Goal: Task Accomplishment & Management: Manage account settings

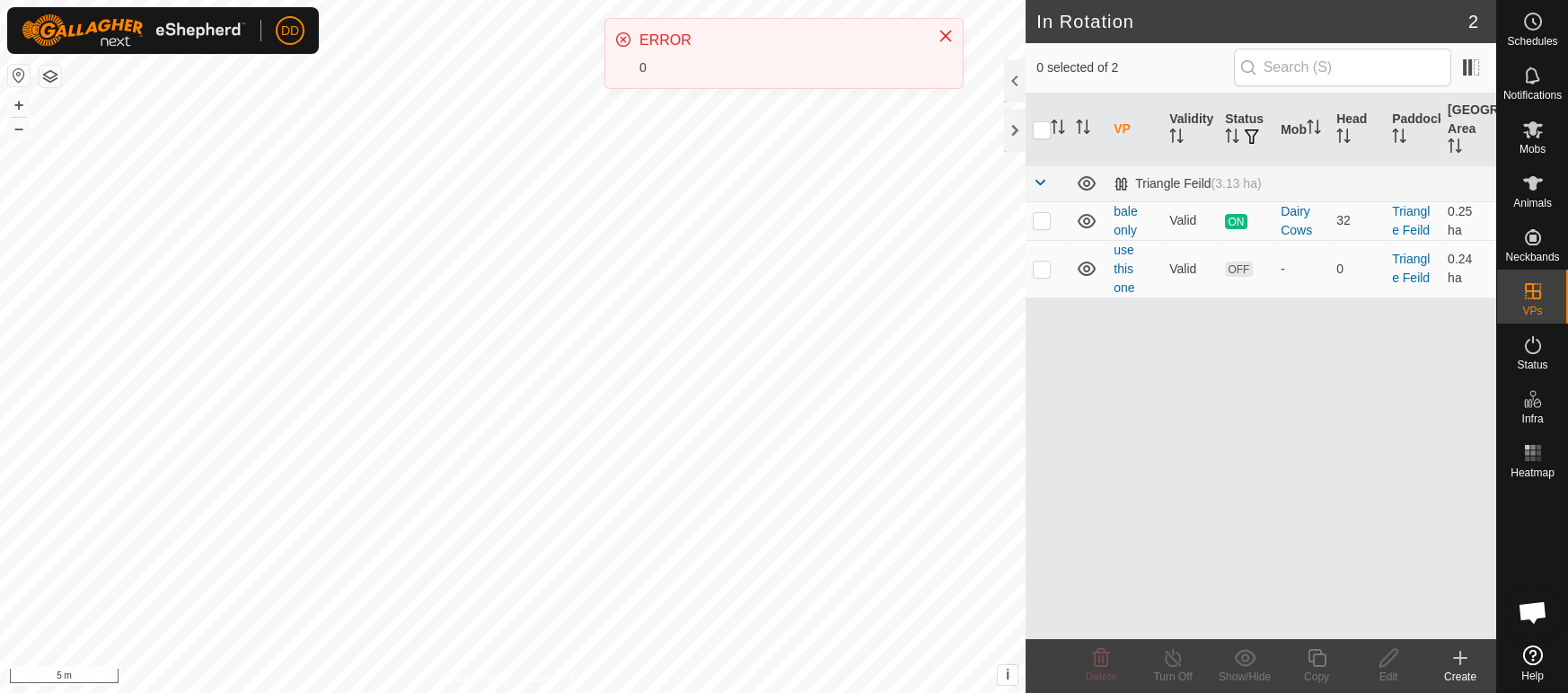
scroll to position [2530, 0]
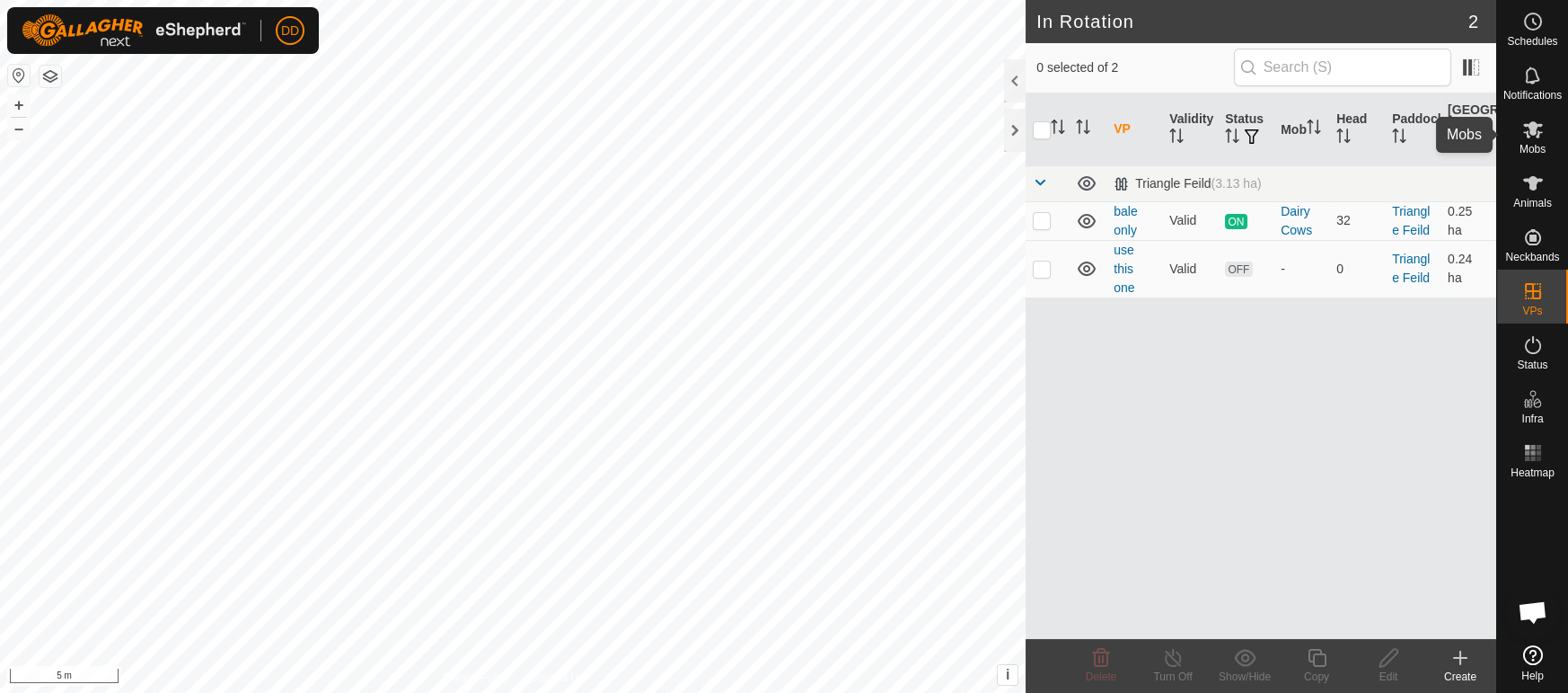
click at [1525, 135] on icon at bounding box center [1533, 129] width 22 height 22
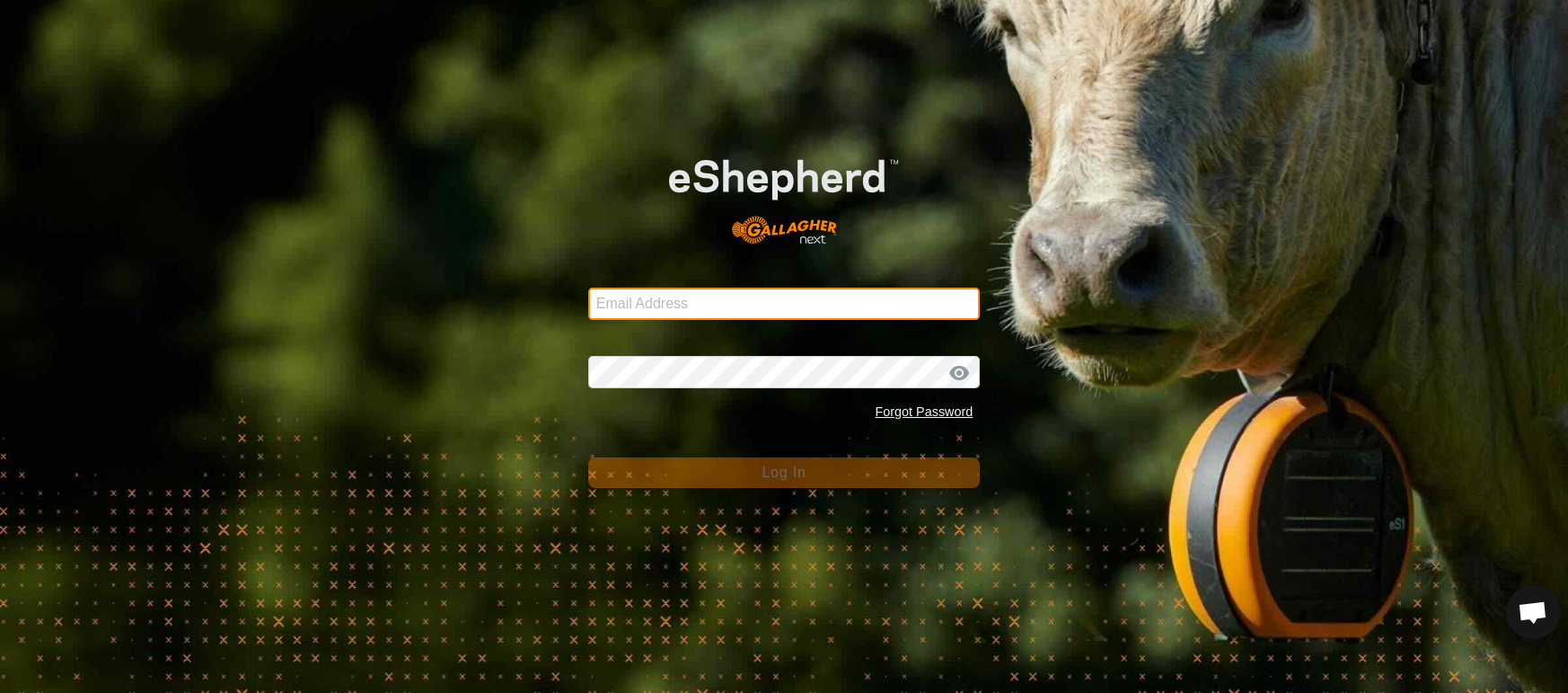
type input "deeremond@gmail.com"
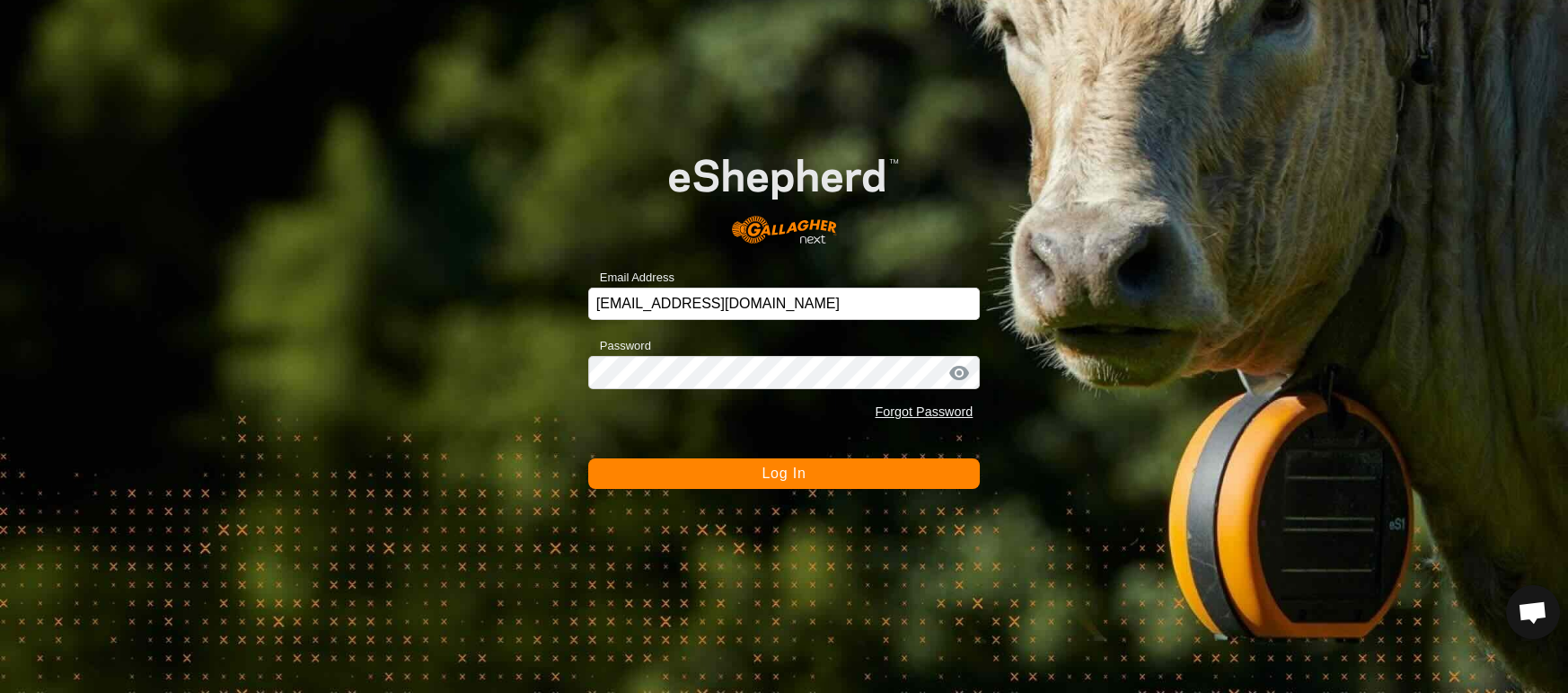
click at [782, 474] on span "Log In" at bounding box center [783, 473] width 44 height 15
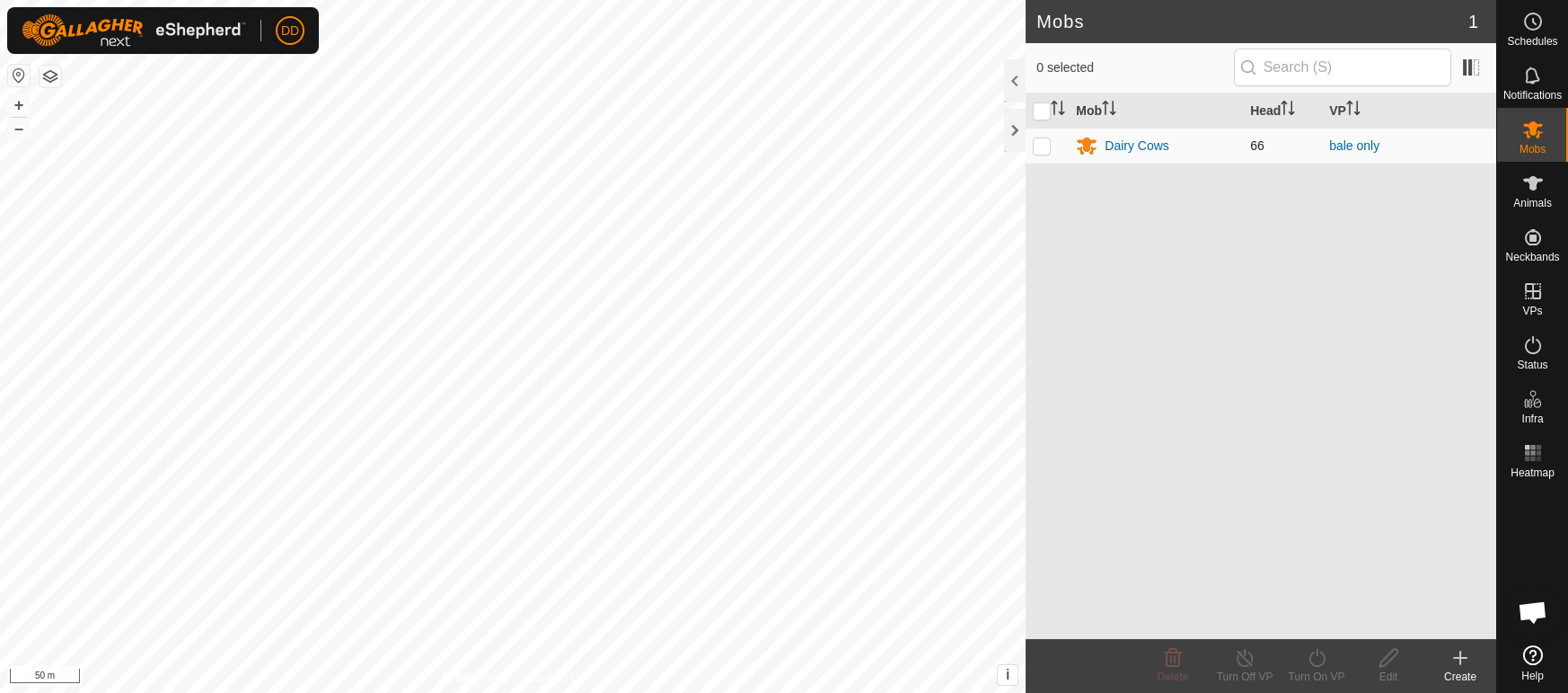
click at [1046, 147] on p-checkbox at bounding box center [1042, 145] width 18 height 14
checkbox input "true"
click at [1308, 666] on icon at bounding box center [1317, 658] width 23 height 22
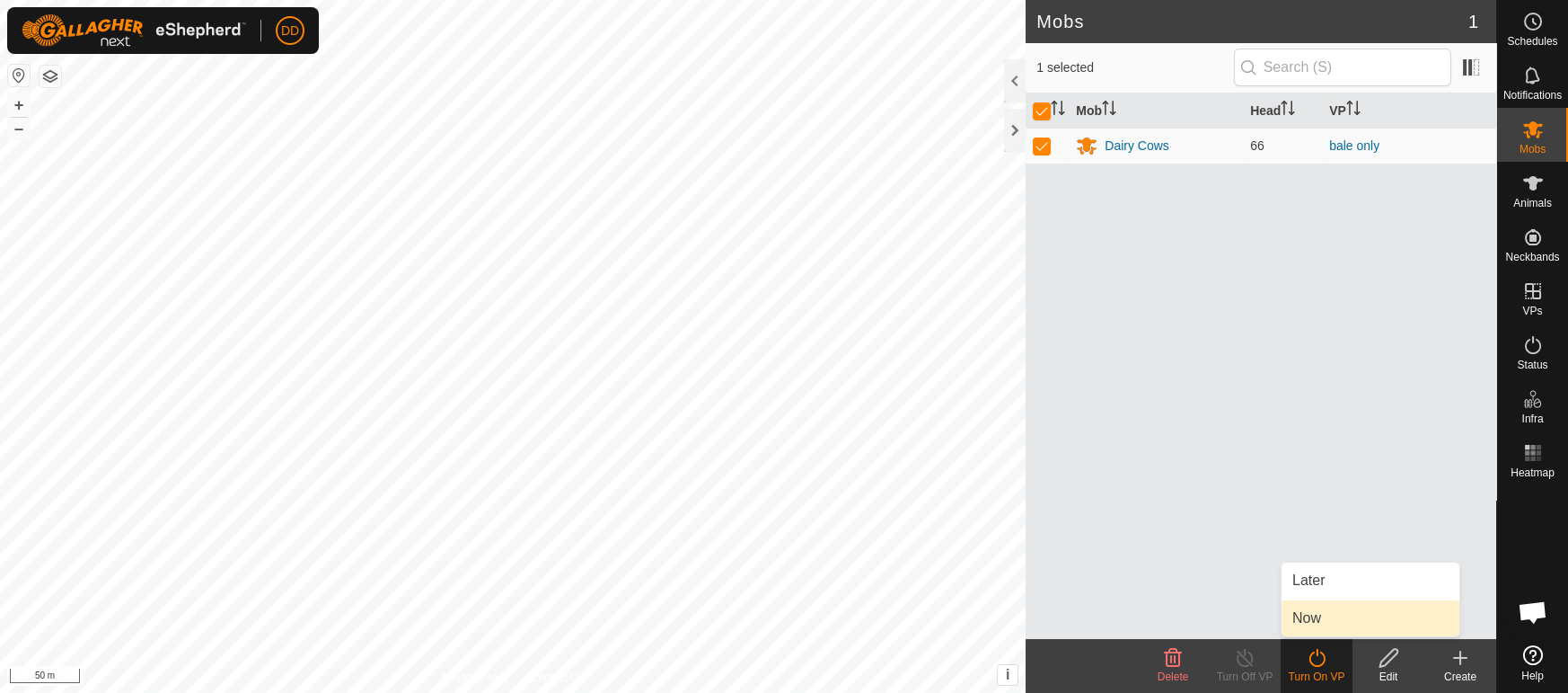
click at [1302, 628] on link "Now" at bounding box center [1370, 619] width 178 height 36
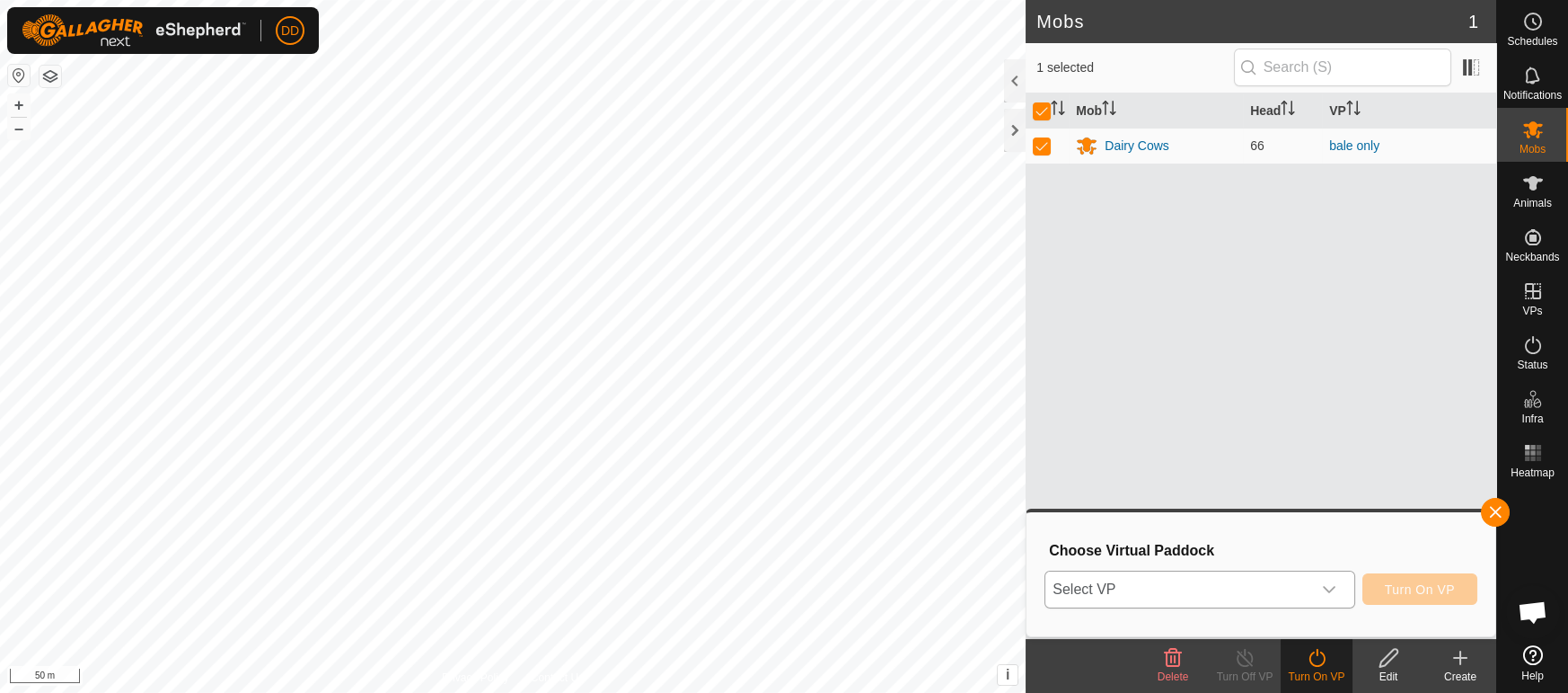
click at [1167, 593] on span "Select VP" at bounding box center [1177, 590] width 265 height 36
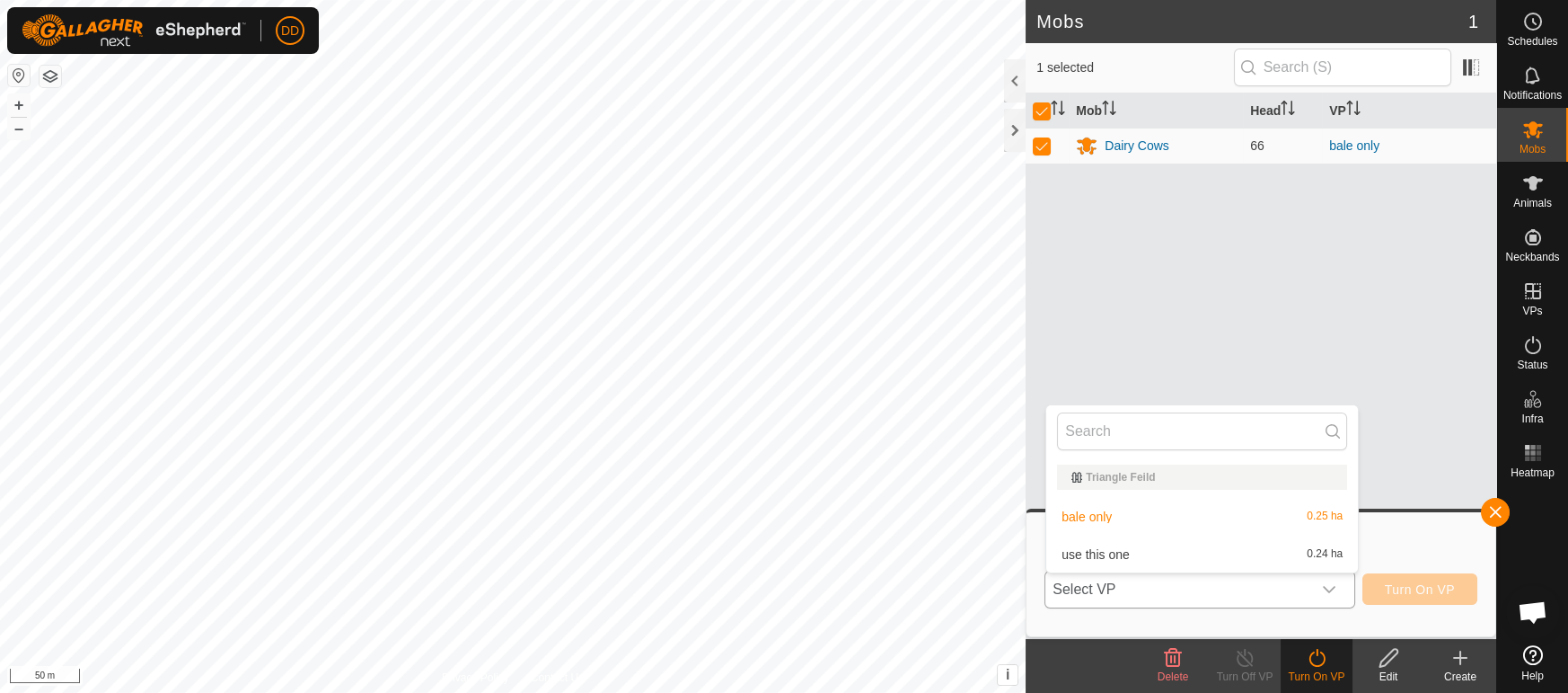
click at [1174, 551] on li "use this one 0.24 ha" at bounding box center [1202, 554] width 312 height 36
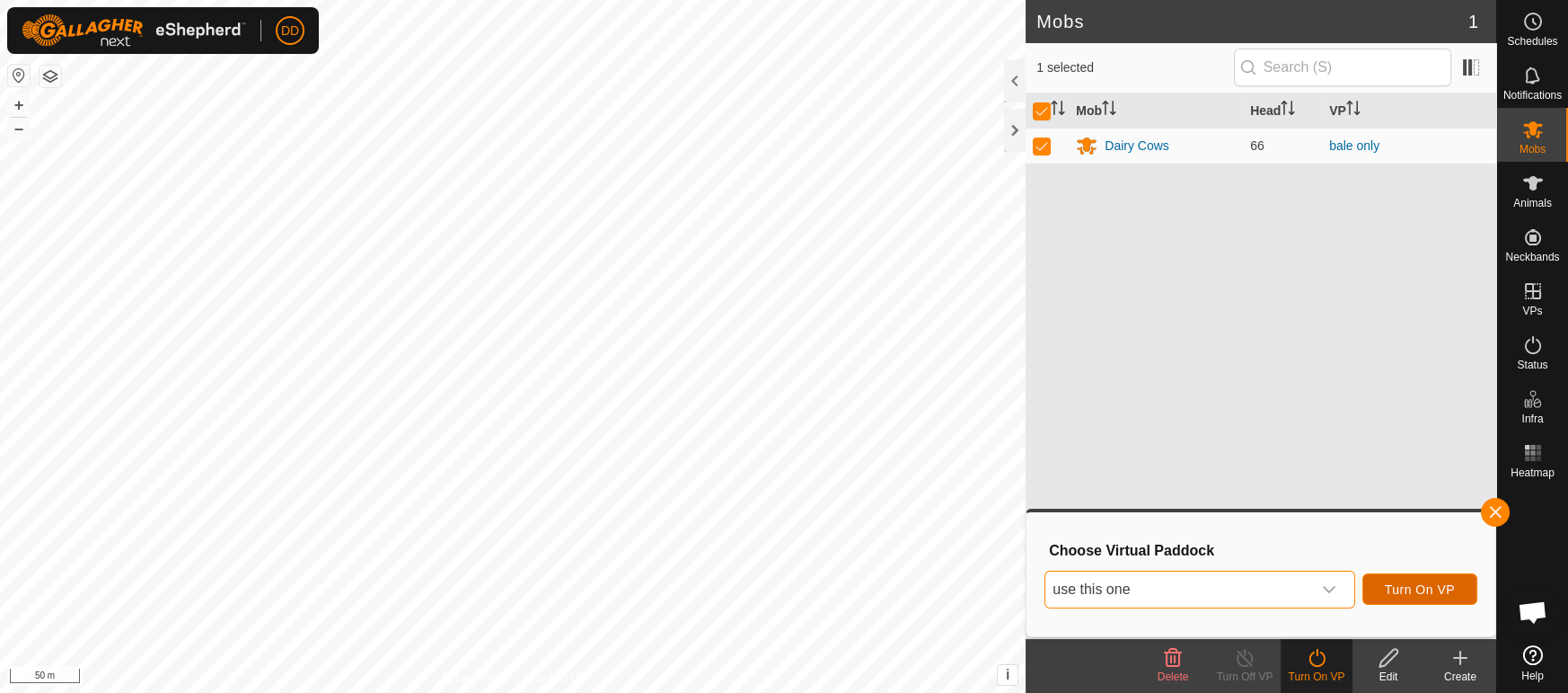
click at [1403, 592] on span "Turn On VP" at bounding box center [1419, 589] width 70 height 14
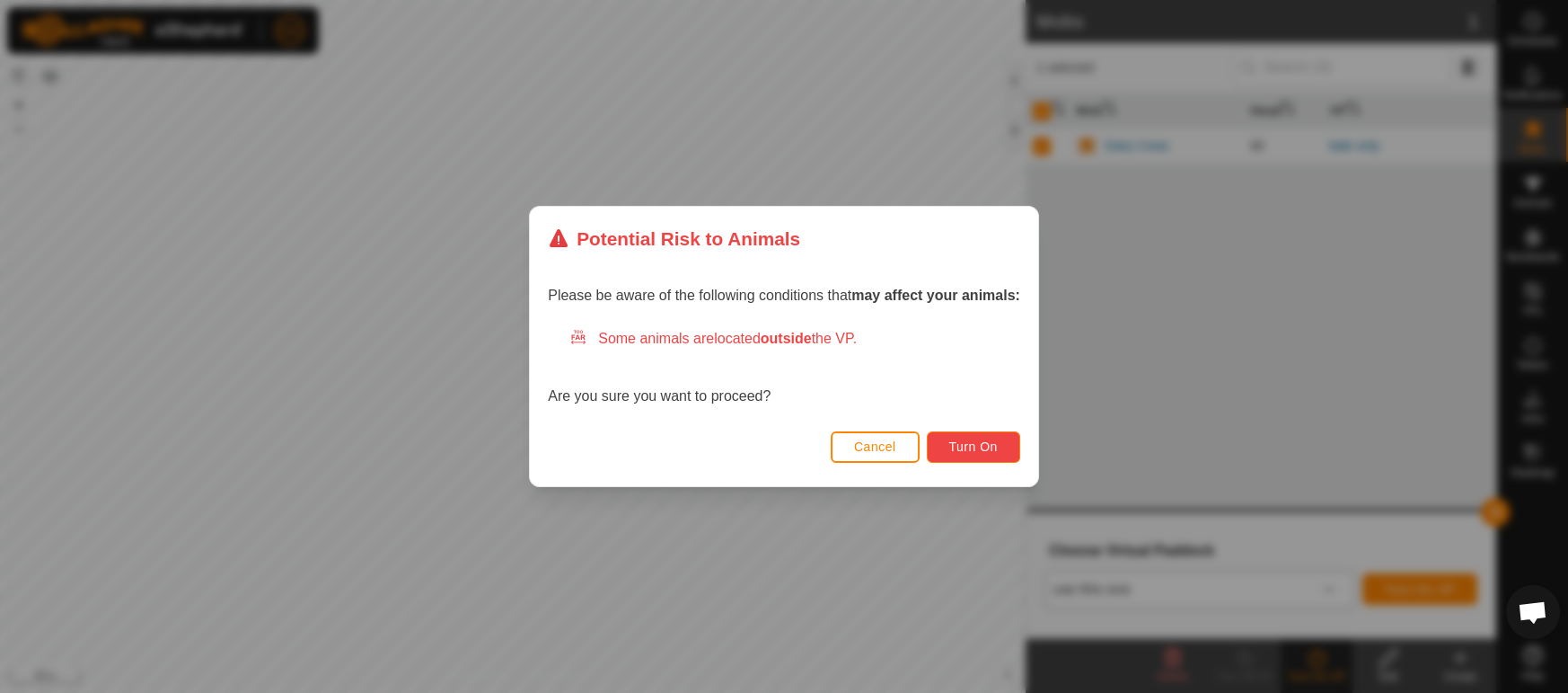
click at [1018, 449] on button "Turn On" at bounding box center [974, 447] width 93 height 32
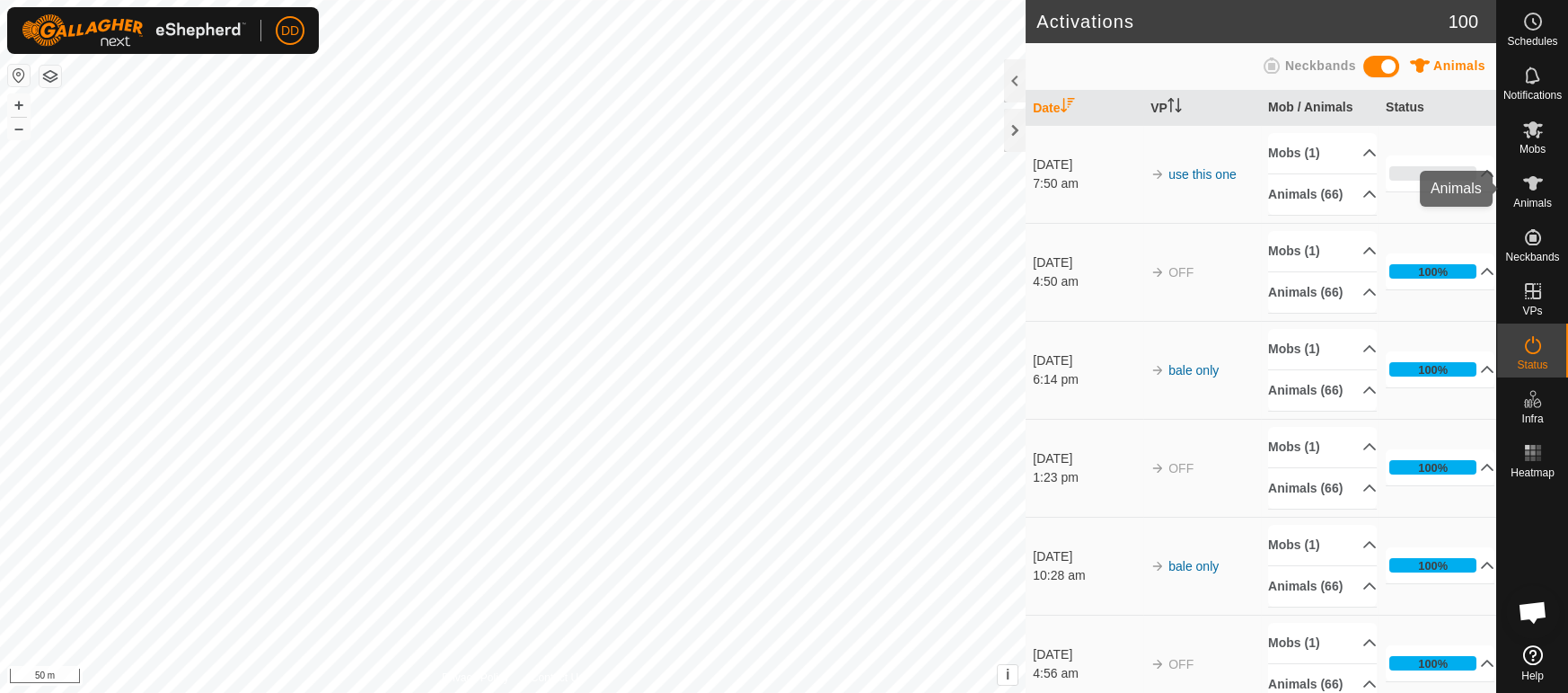
click at [1543, 194] on es-animals-svg-icon at bounding box center [1532, 183] width 33 height 29
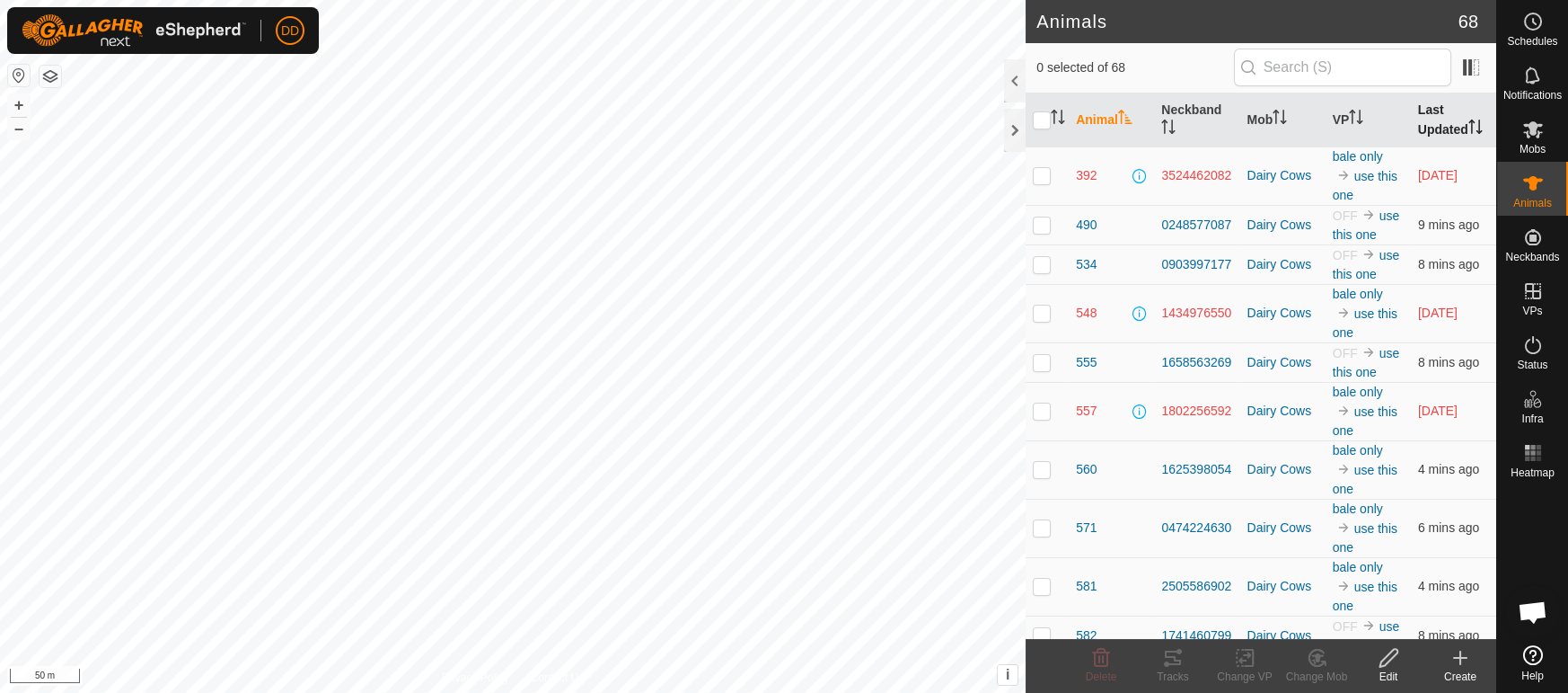
click at [1432, 127] on th "Last Updated" at bounding box center [1454, 120] width 85 height 54
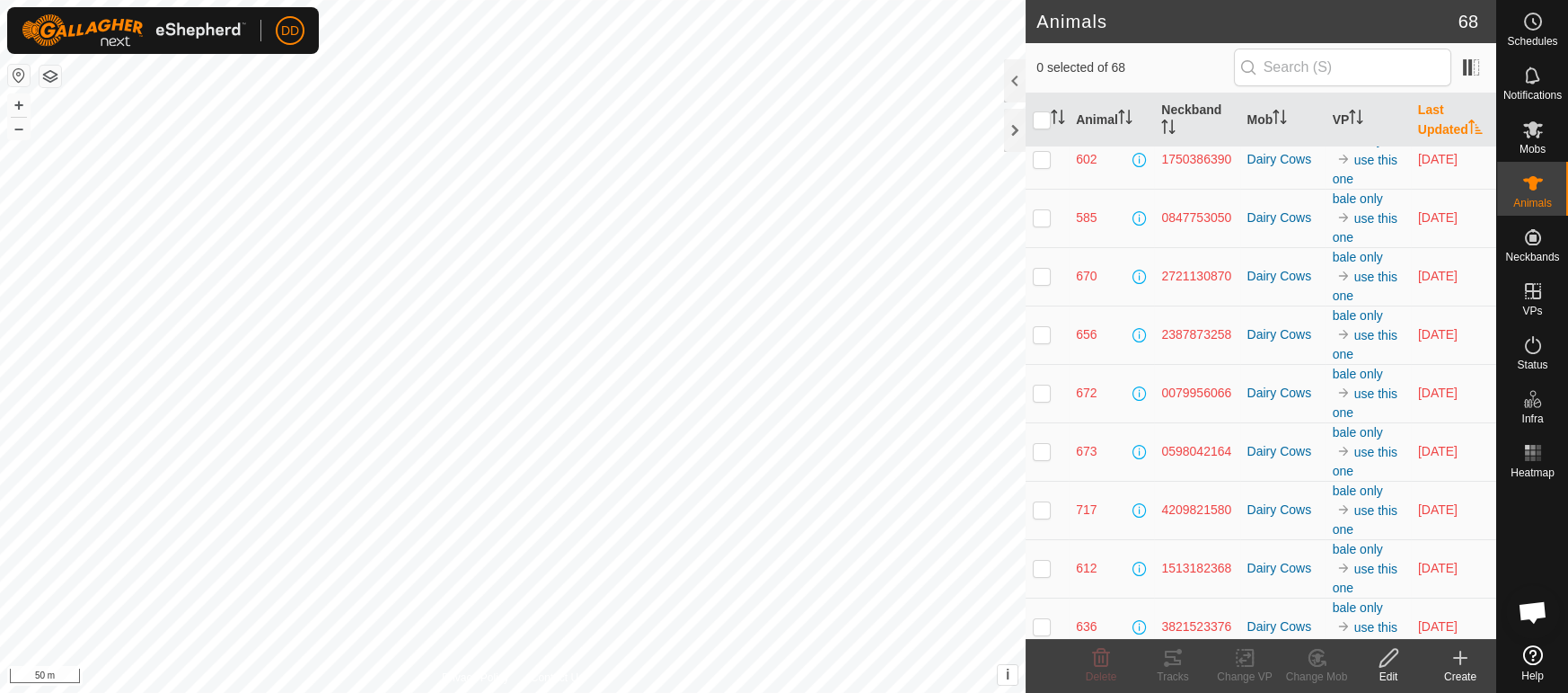
scroll to position [969, 0]
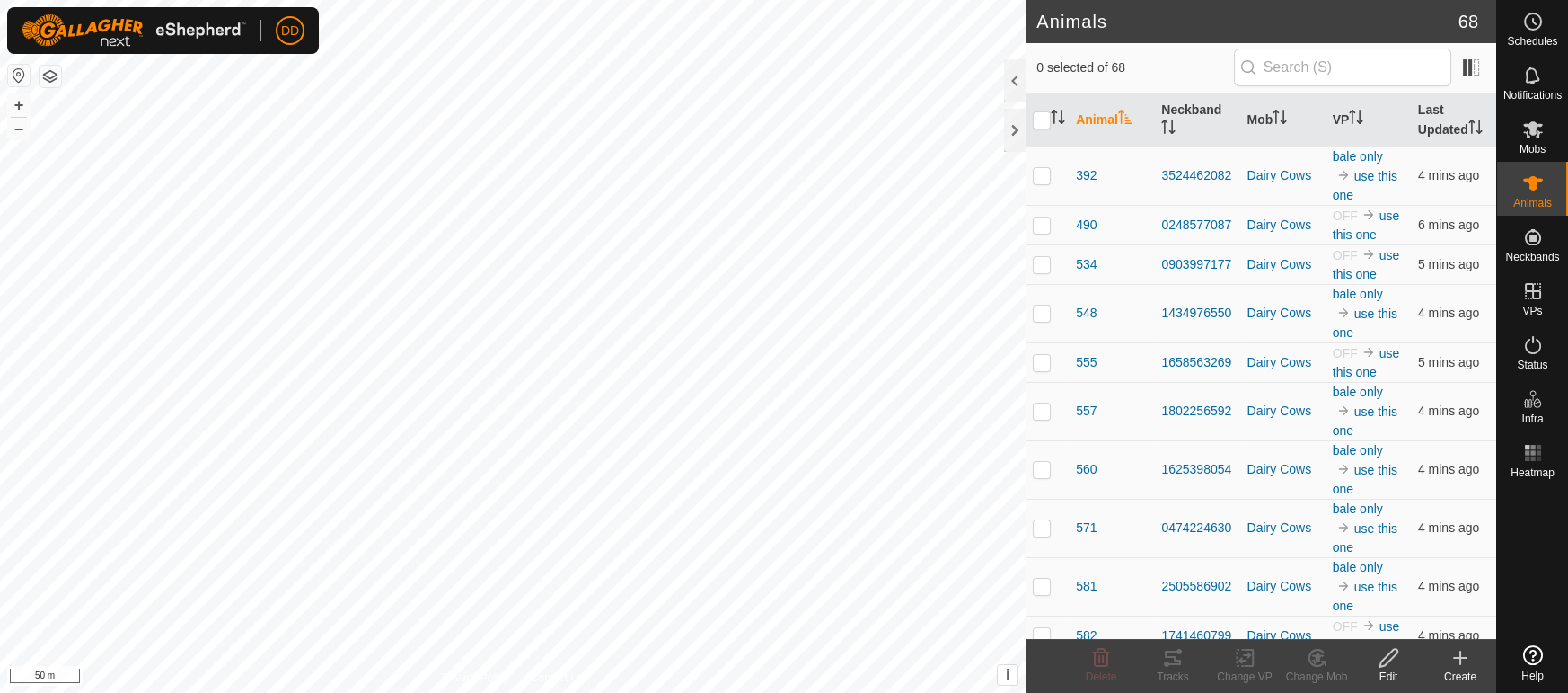
click at [1460, 118] on th "Last Updated" at bounding box center [1454, 120] width 85 height 54
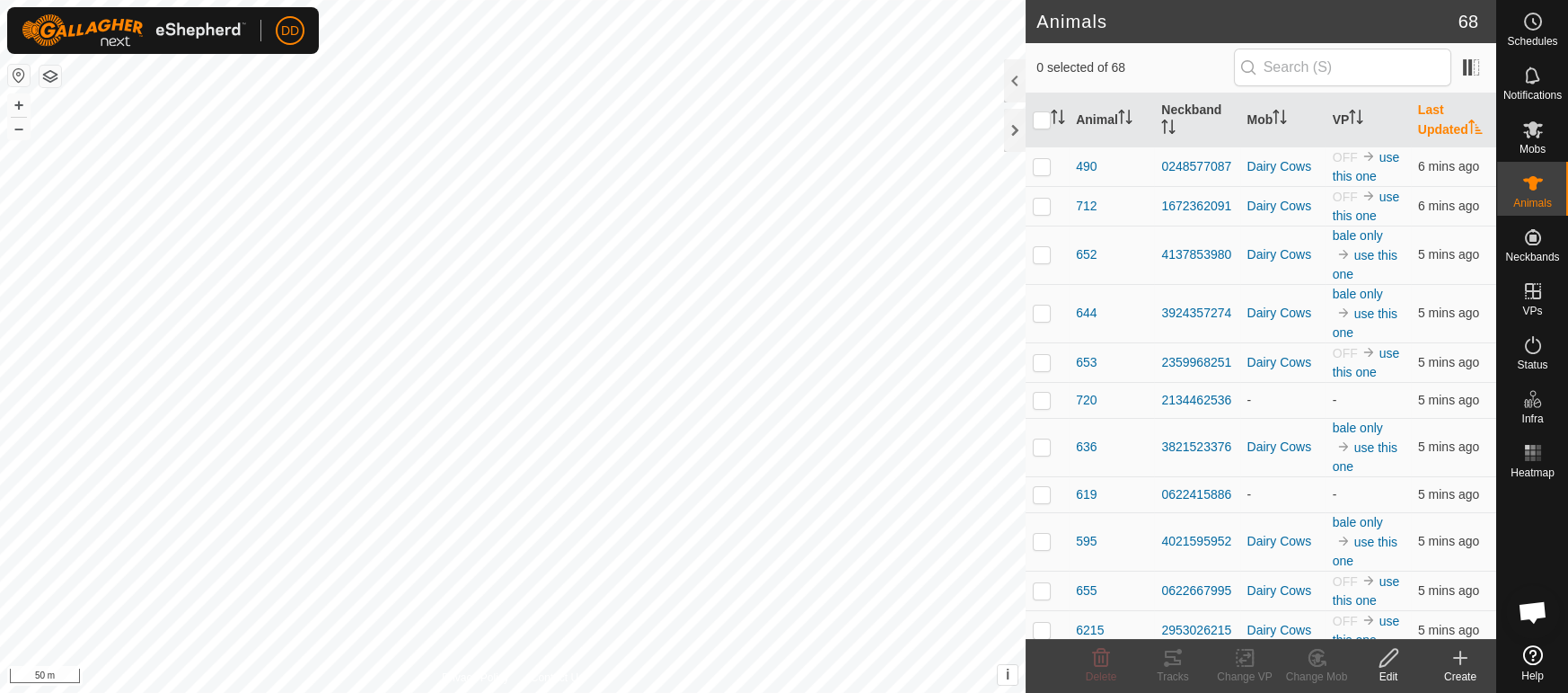
scroll to position [2530, 0]
click at [1042, 399] on p-checkbox at bounding box center [1042, 399] width 18 height 14
click at [1323, 669] on div "Change Mob" at bounding box center [1316, 676] width 71 height 16
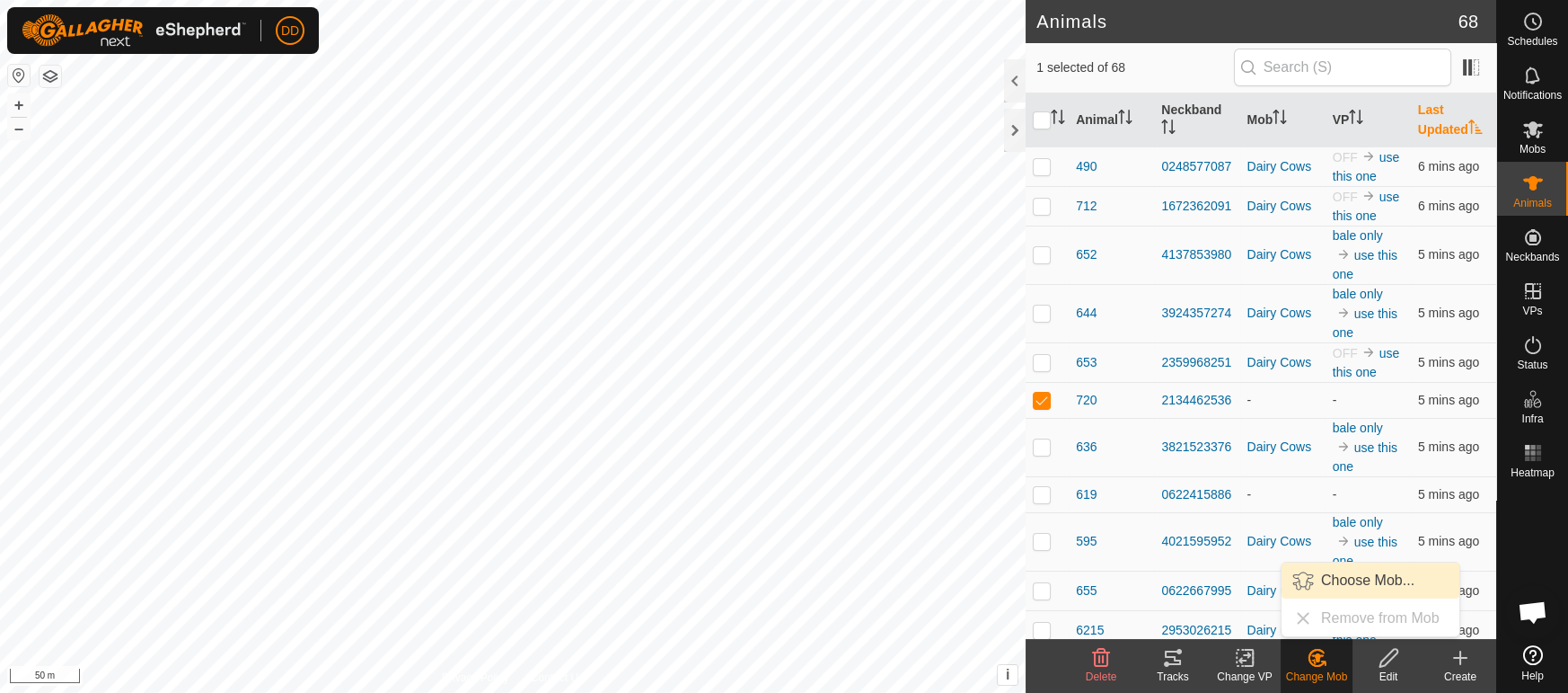
click at [1327, 576] on link "Choose Mob..." at bounding box center [1370, 581] width 178 height 36
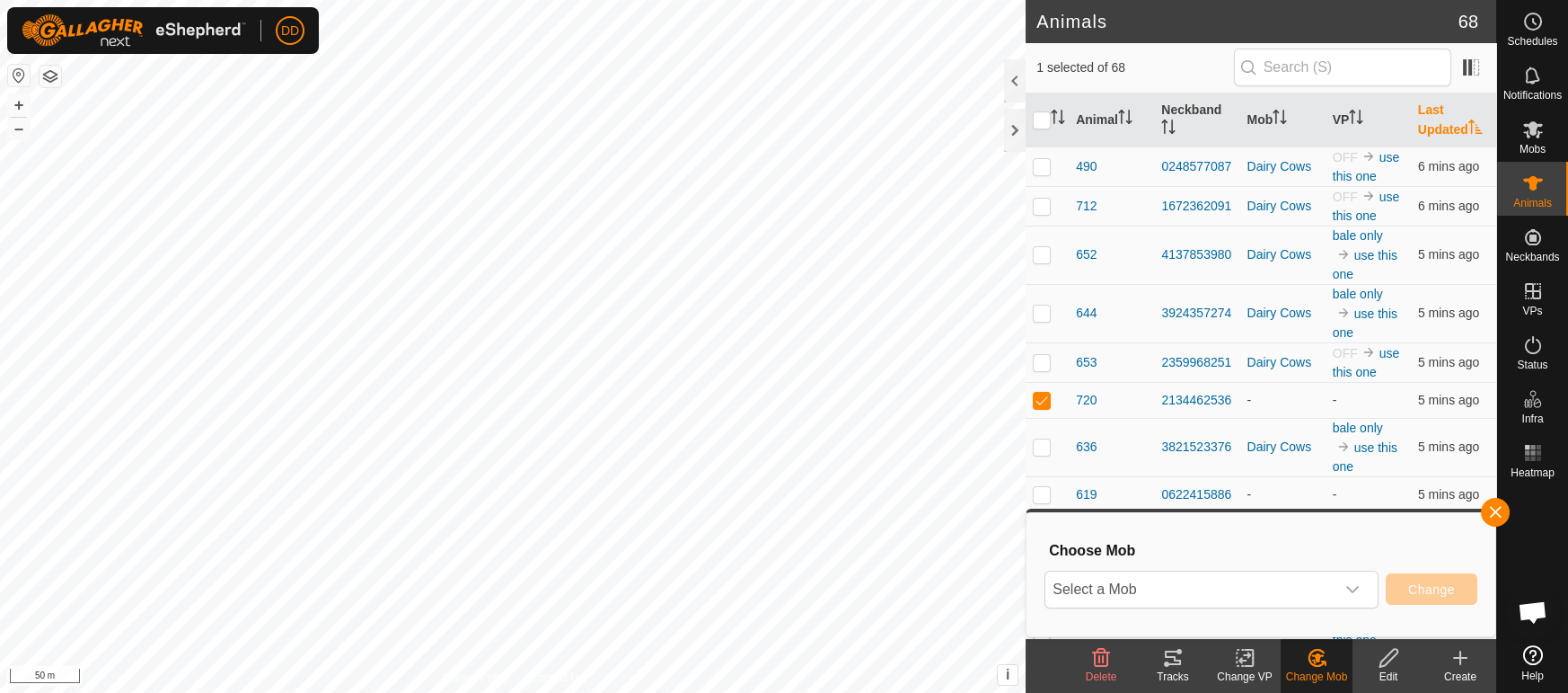
click at [1305, 610] on div "Select a Mob Change" at bounding box center [1260, 589] width 433 height 43
click at [1306, 597] on span "Select a Mob" at bounding box center [1189, 590] width 289 height 36
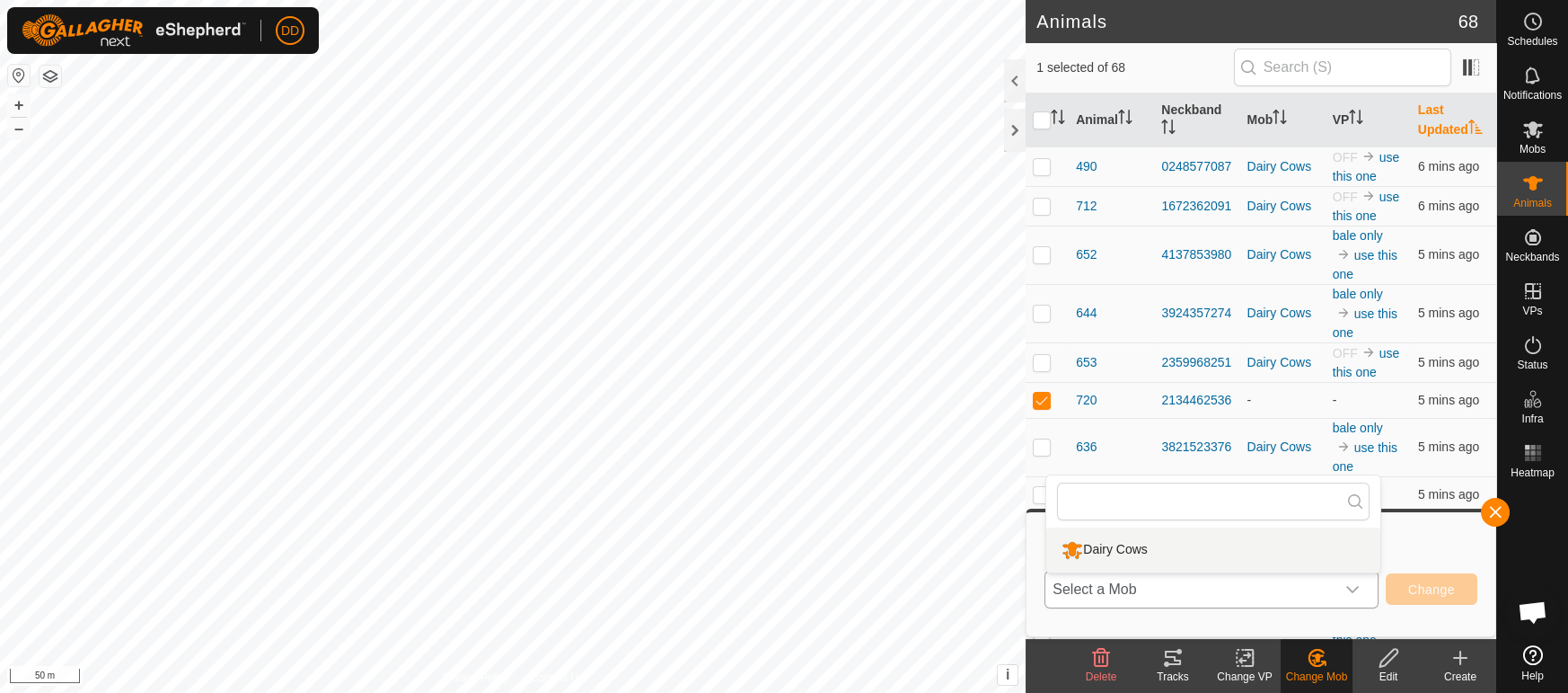
click at [1125, 556] on li "Dairy Cows" at bounding box center [1213, 549] width 334 height 45
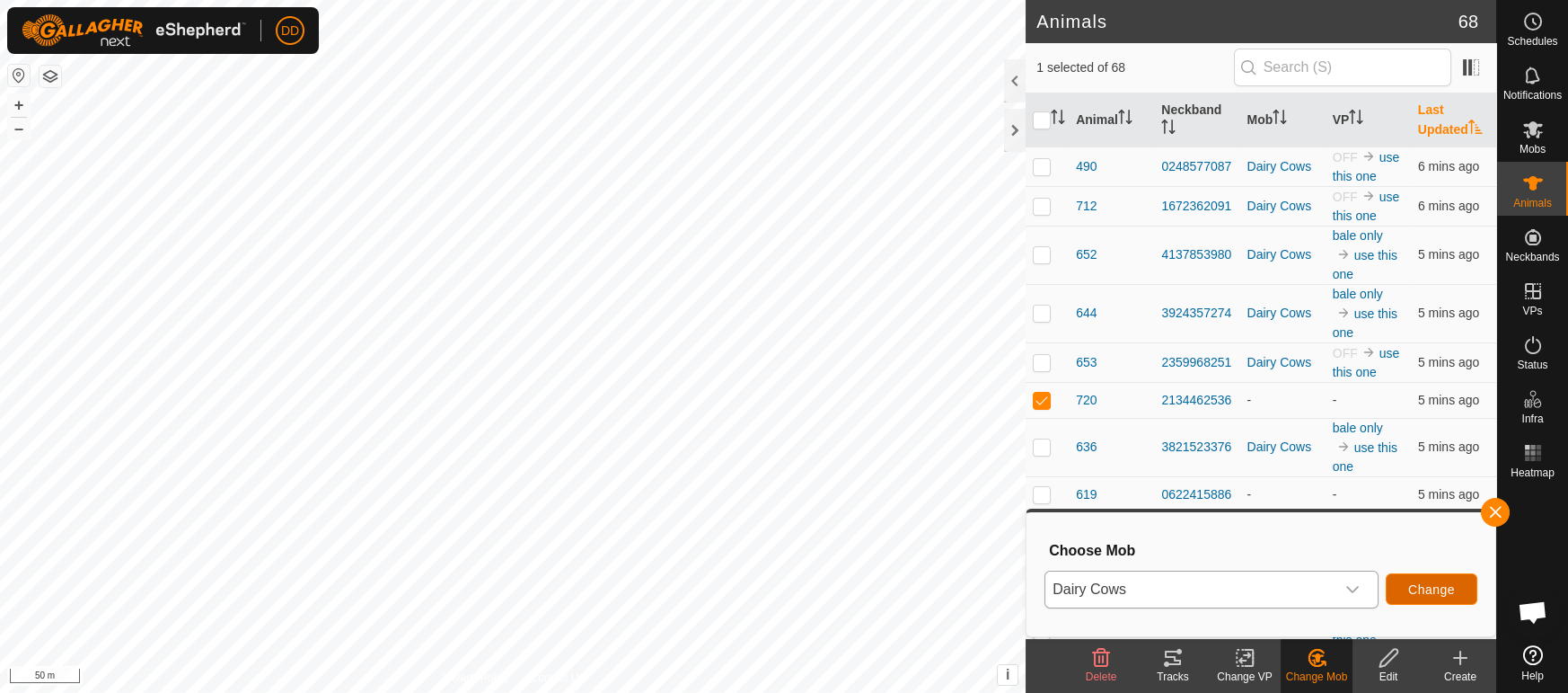
click at [1435, 599] on button "Change" at bounding box center [1431, 589] width 91 height 32
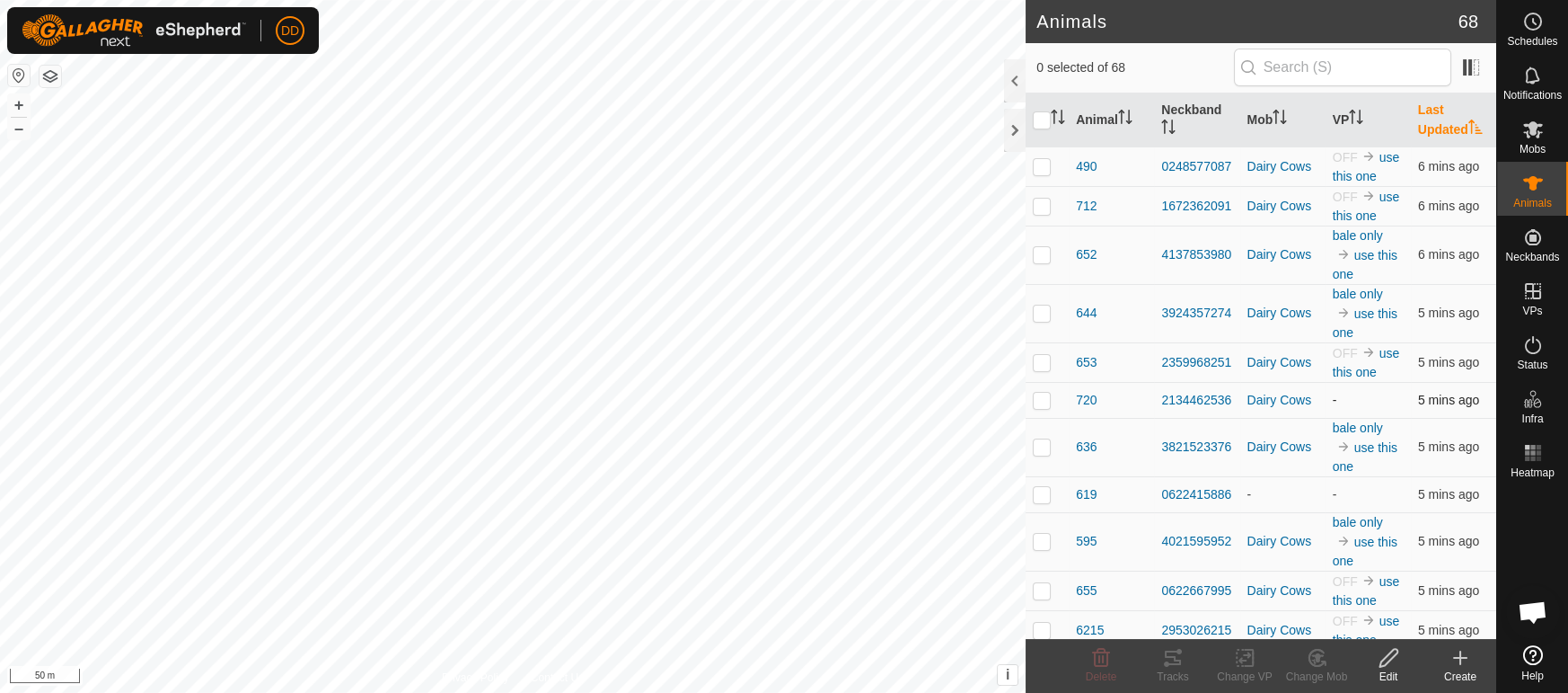
click at [1041, 402] on p-checkbox at bounding box center [1042, 399] width 18 height 14
click at [1320, 665] on icon at bounding box center [1316, 657] width 15 height 16
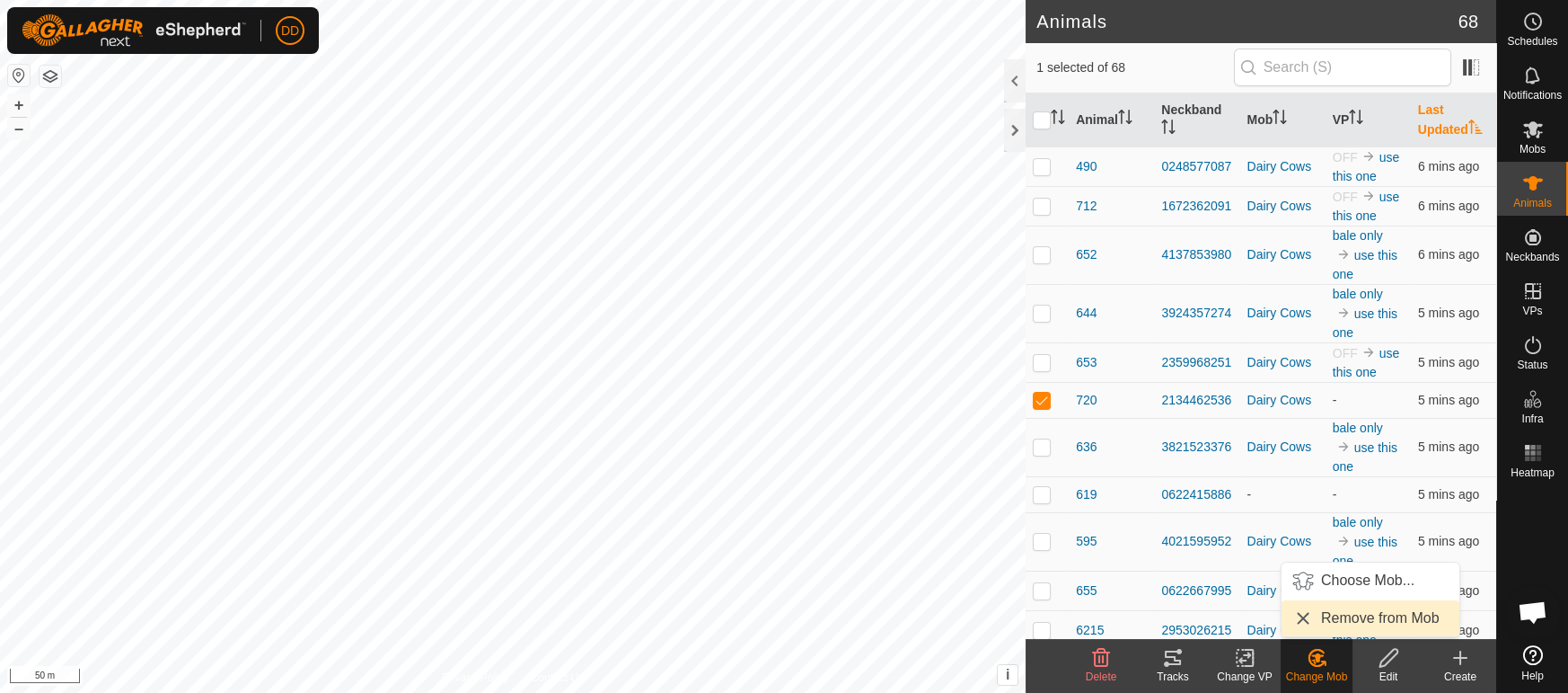
click at [1329, 616] on link "Remove from Mob" at bounding box center [1370, 619] width 178 height 36
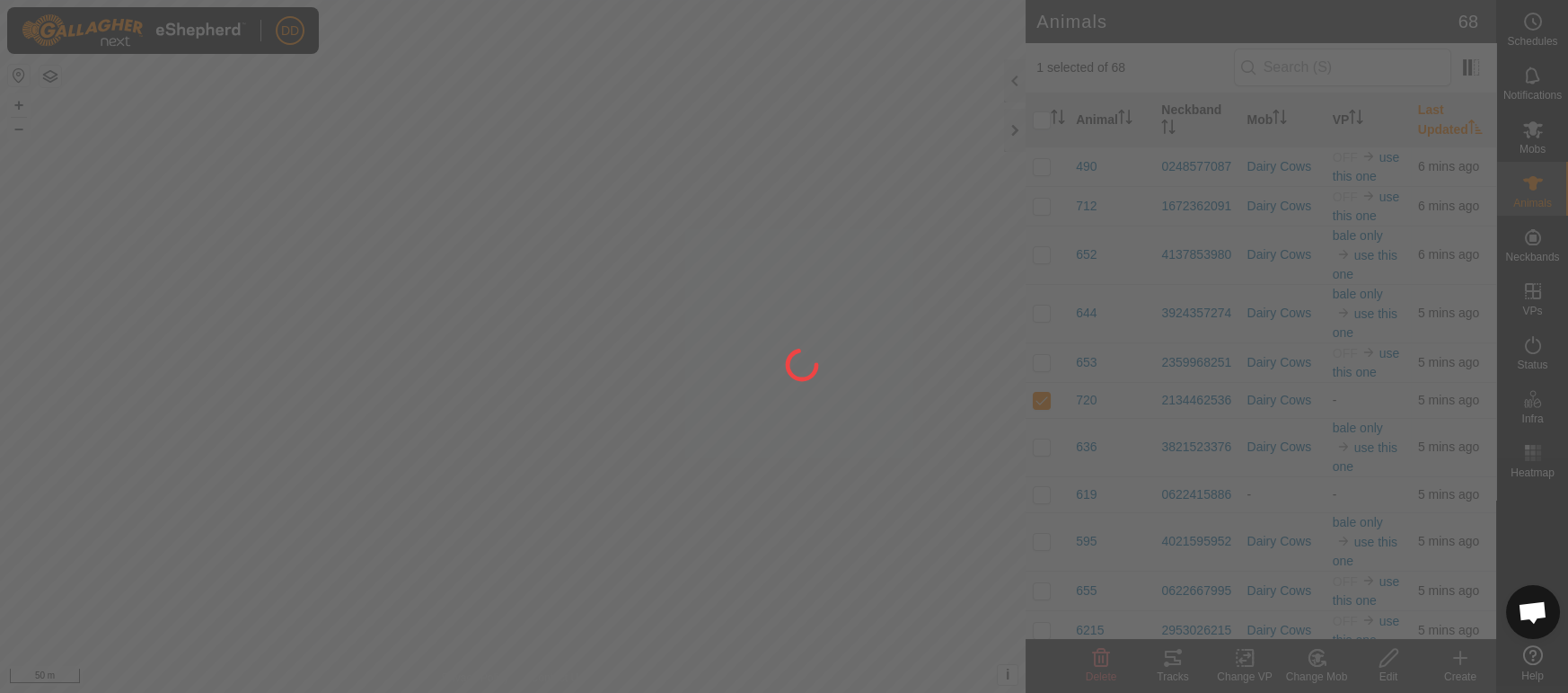
checkbox input "false"
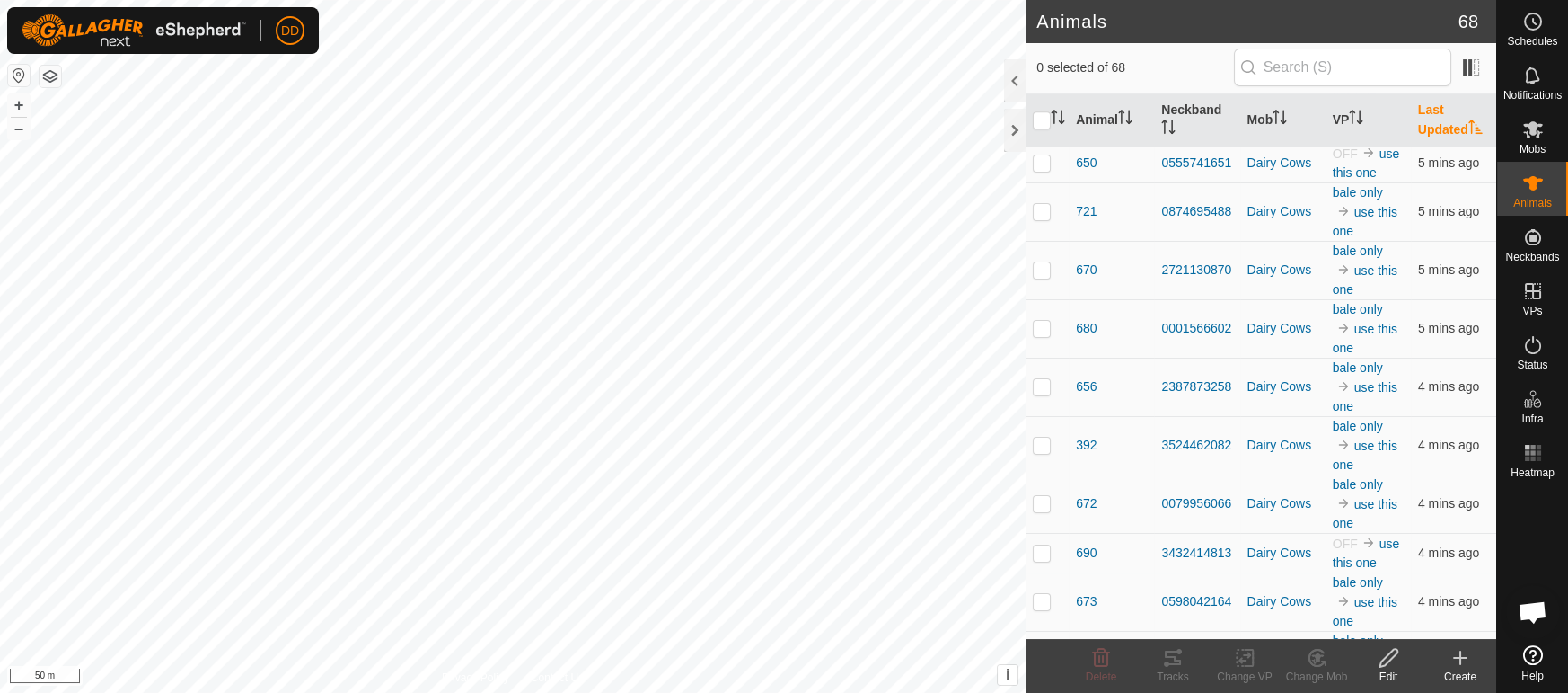
scroll to position [2799, 0]
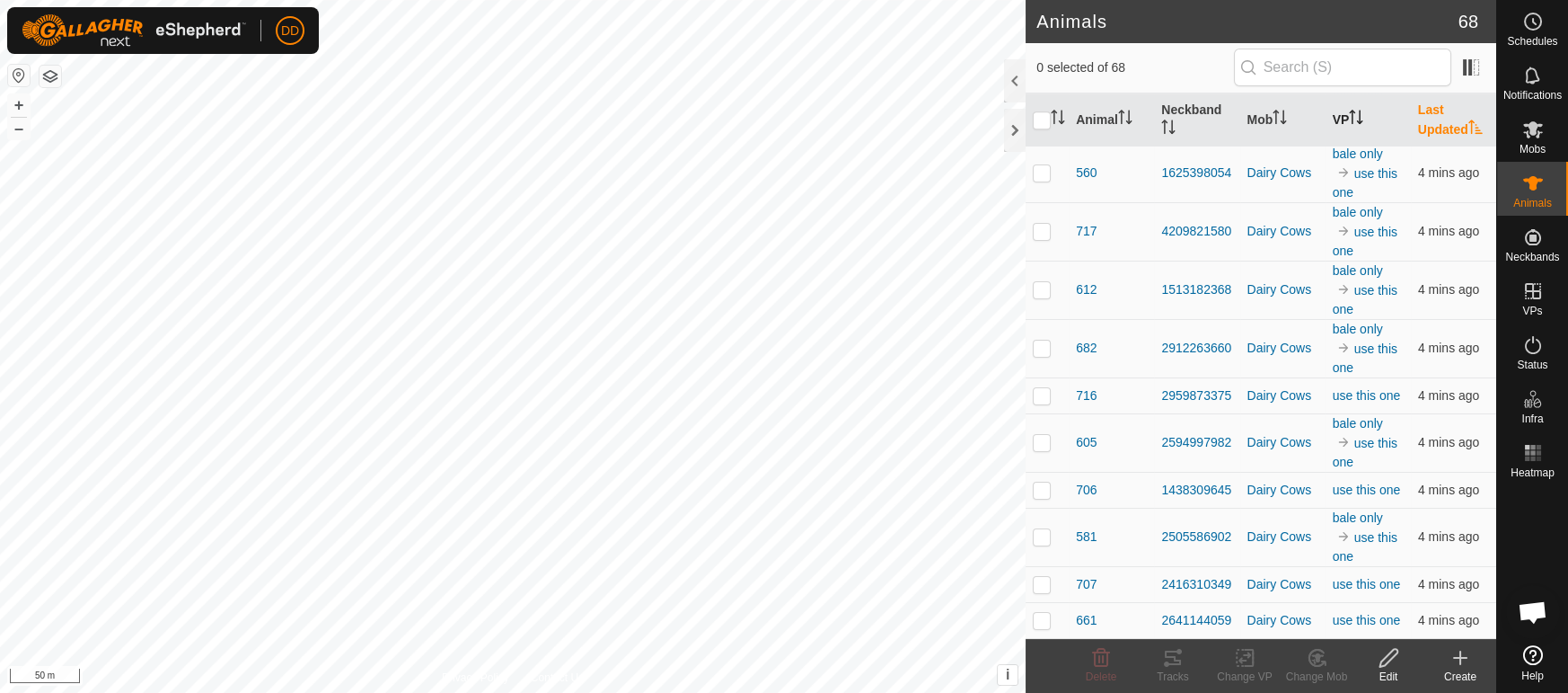
click at [1357, 121] on icon "Activate to sort" at bounding box center [1356, 116] width 14 height 14
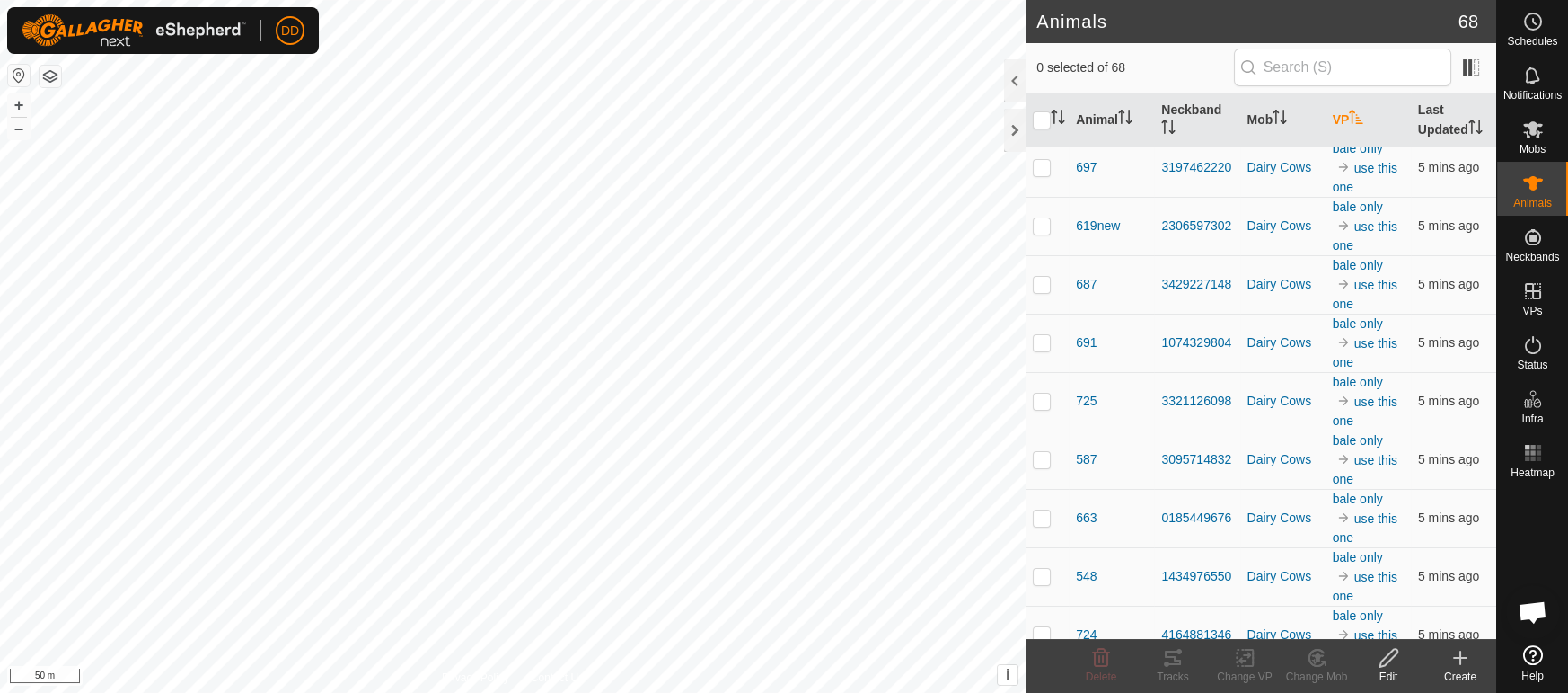
scroll to position [377, 0]
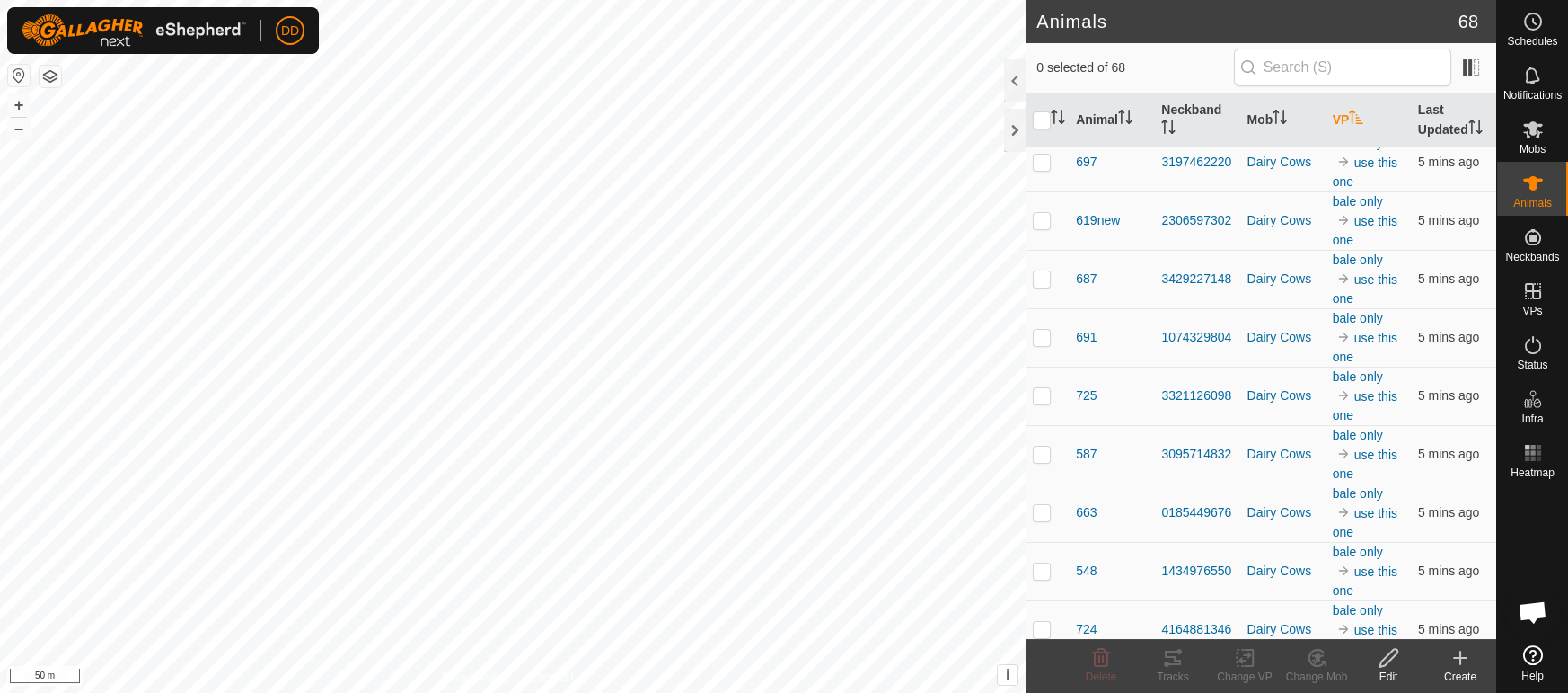
click at [1355, 117] on icon "Activate to sort" at bounding box center [1357, 116] width 14 height 14
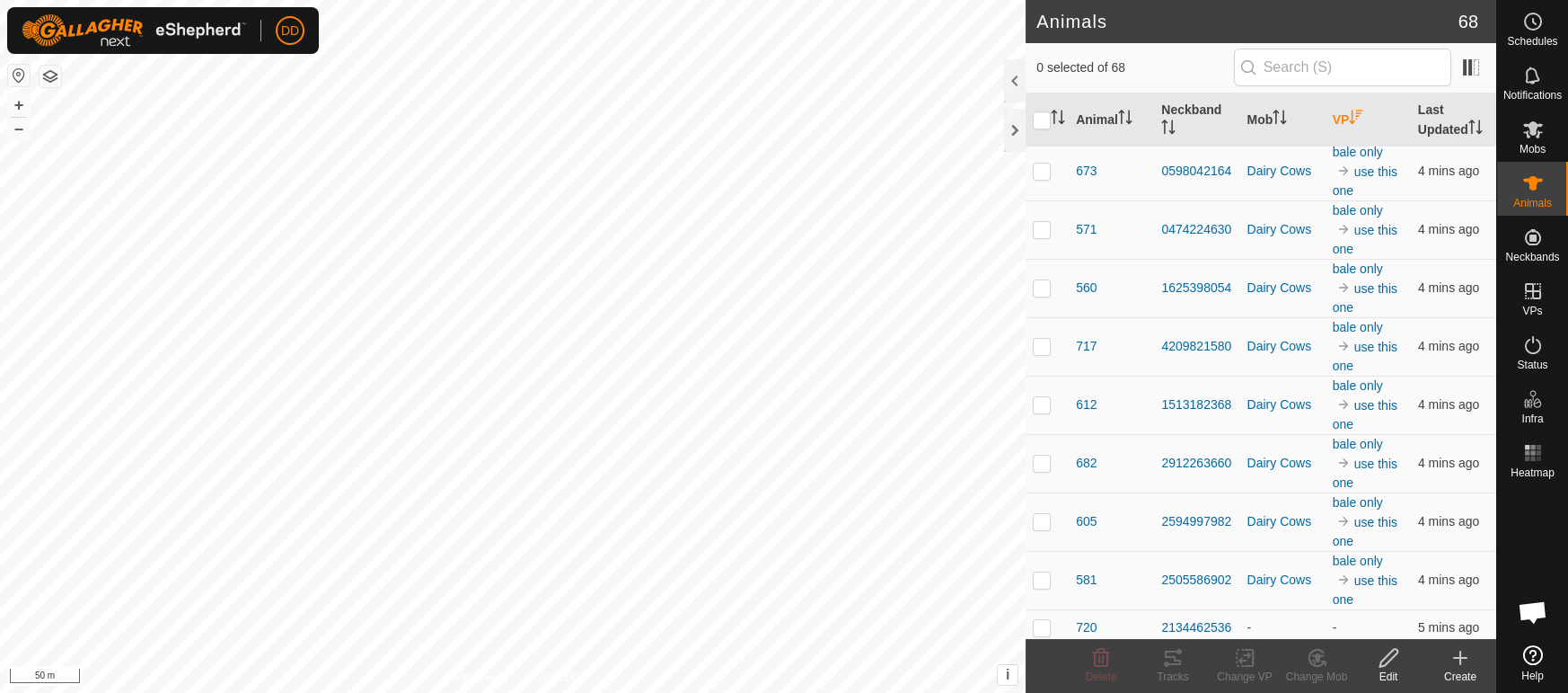
scroll to position [2799, 0]
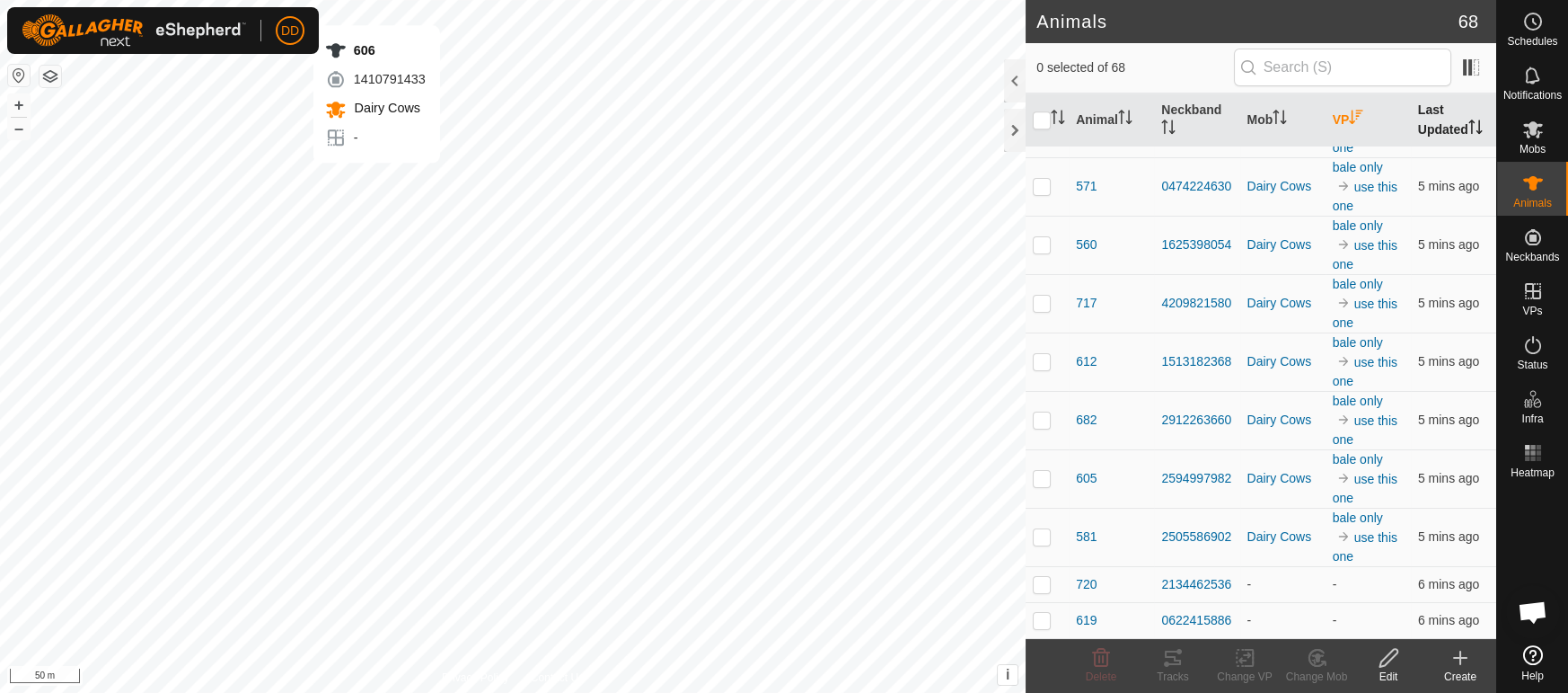
click at [1466, 117] on th "Last Updated" at bounding box center [1454, 120] width 85 height 54
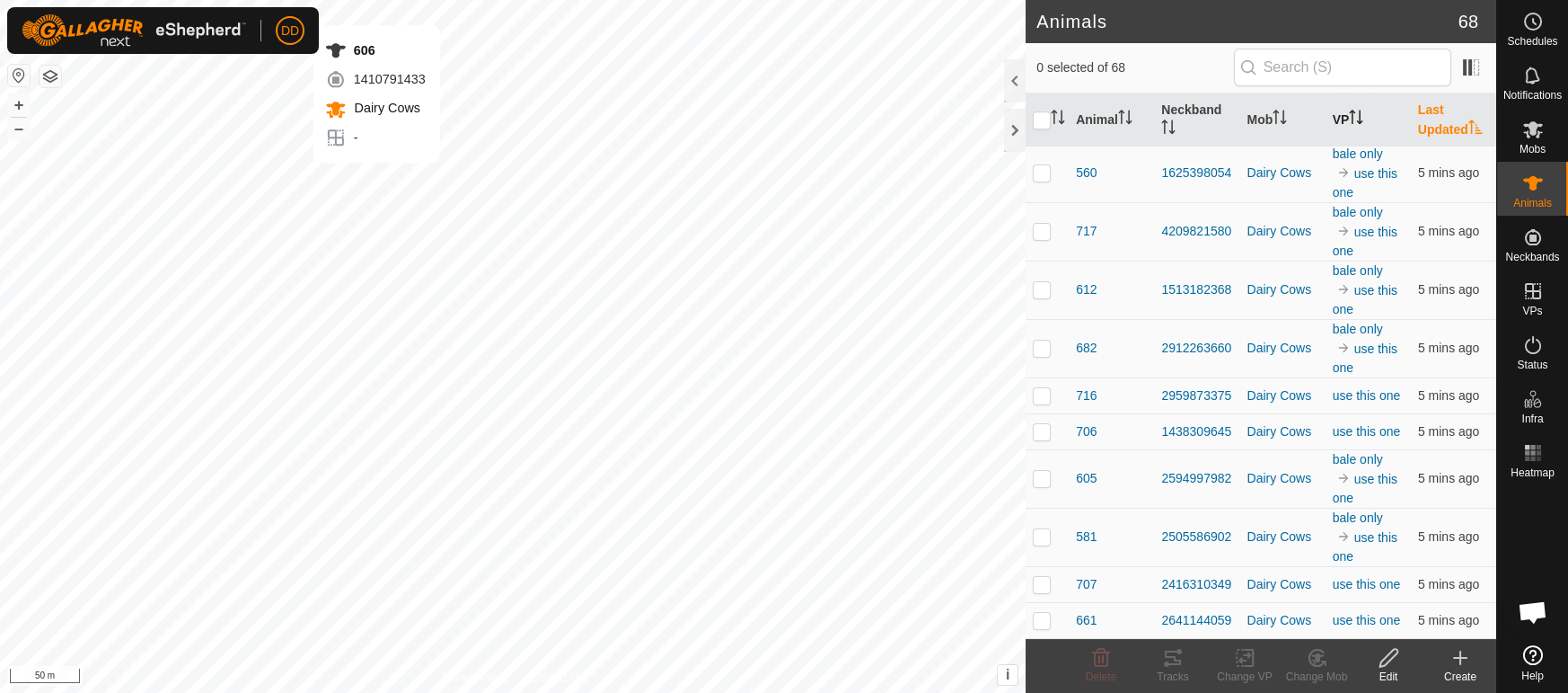
scroll to position [0, 0]
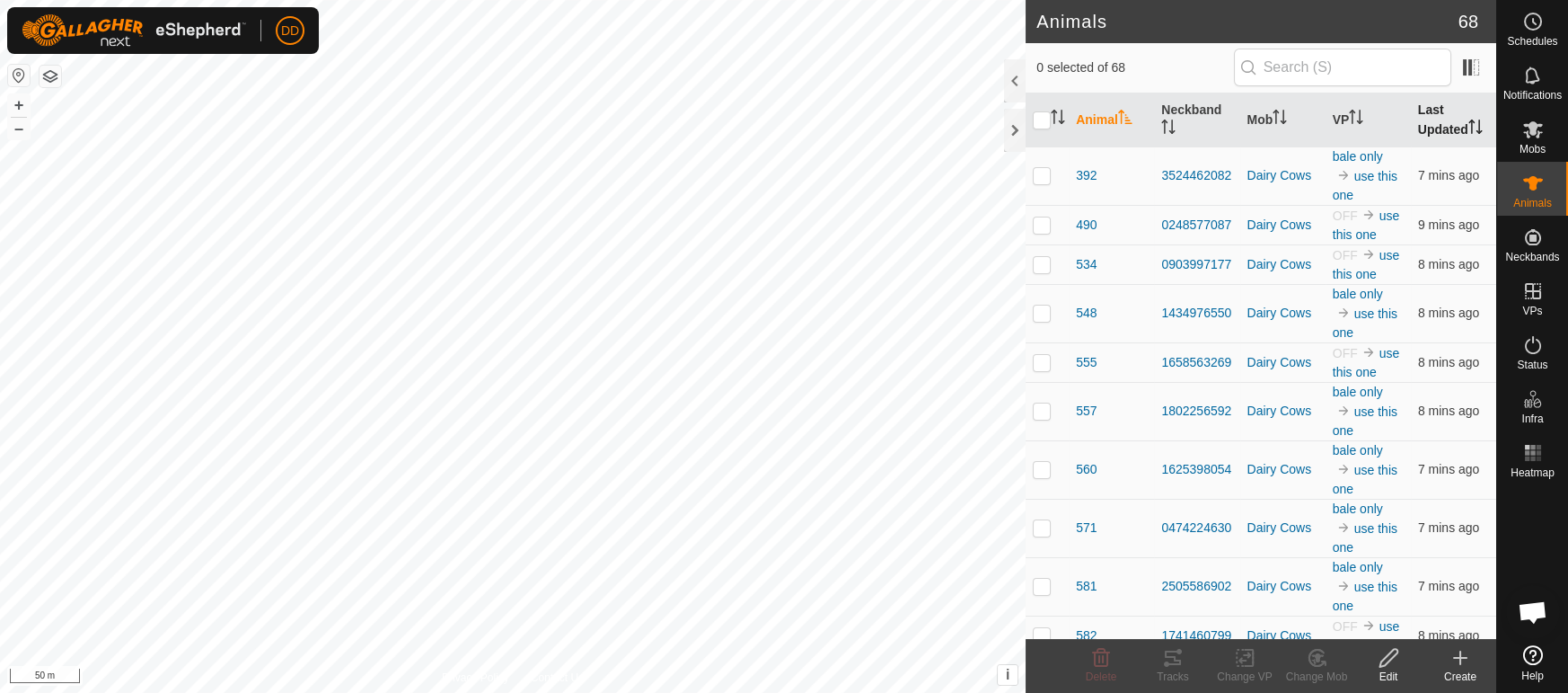
scroll to position [2530, 0]
click at [1445, 144] on th "Last Updated" at bounding box center [1454, 120] width 85 height 54
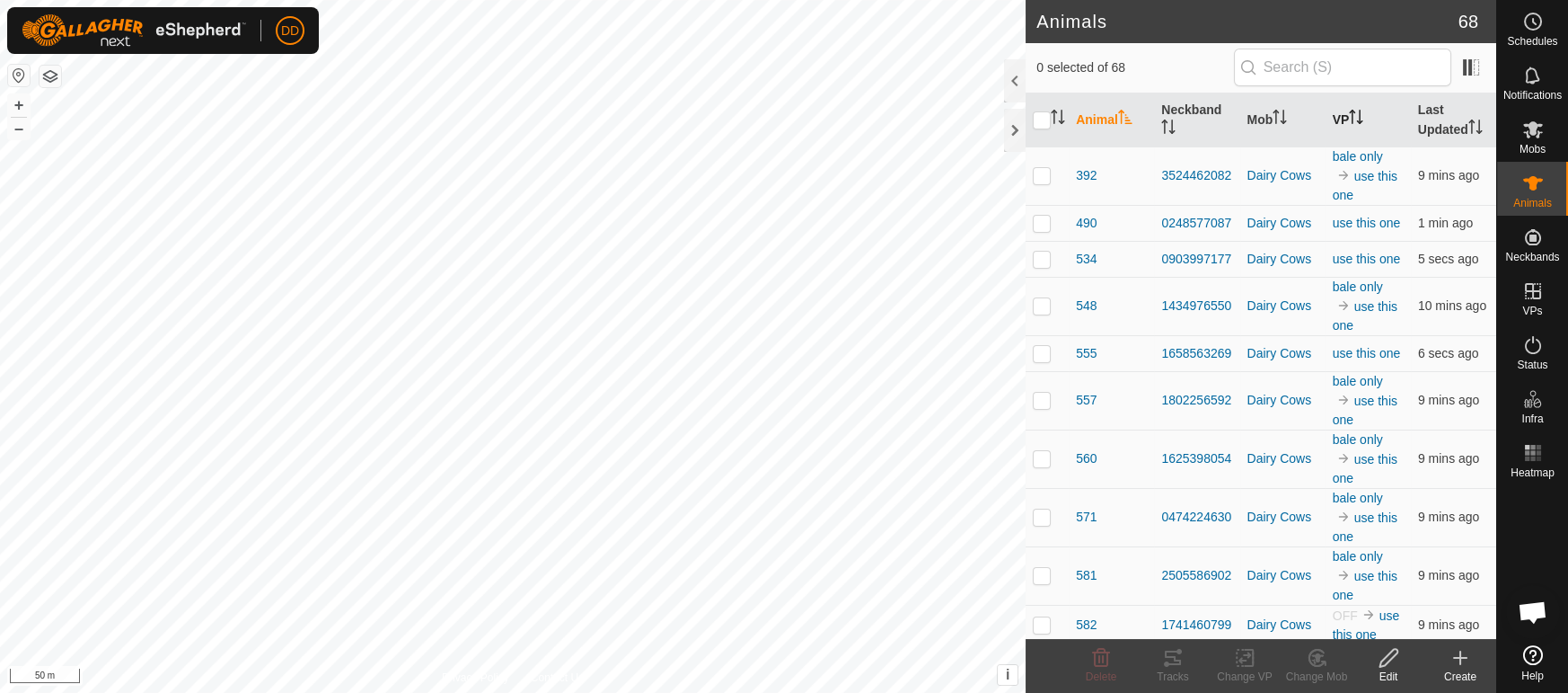
scroll to position [2530, 0]
click at [1436, 120] on th "Last Updated" at bounding box center [1454, 120] width 85 height 54
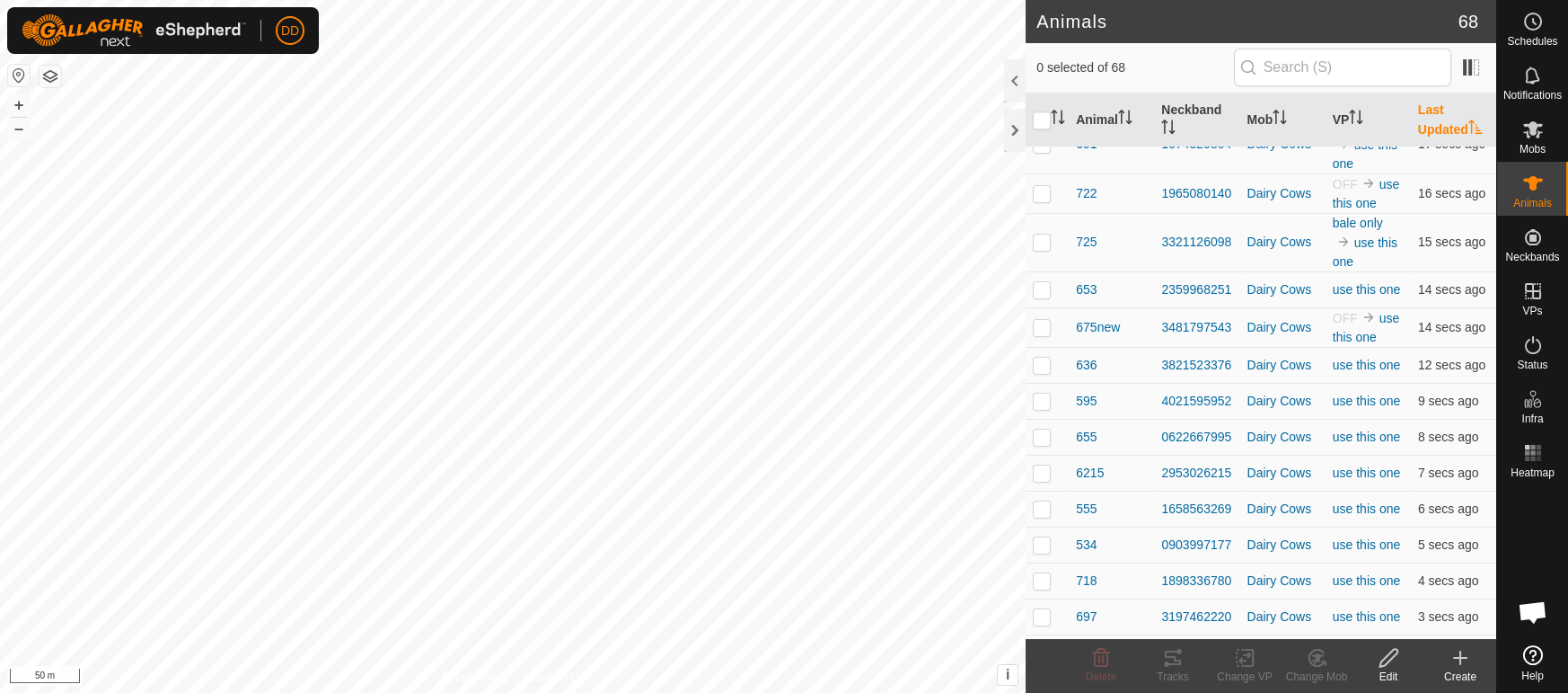
scroll to position [2517, 0]
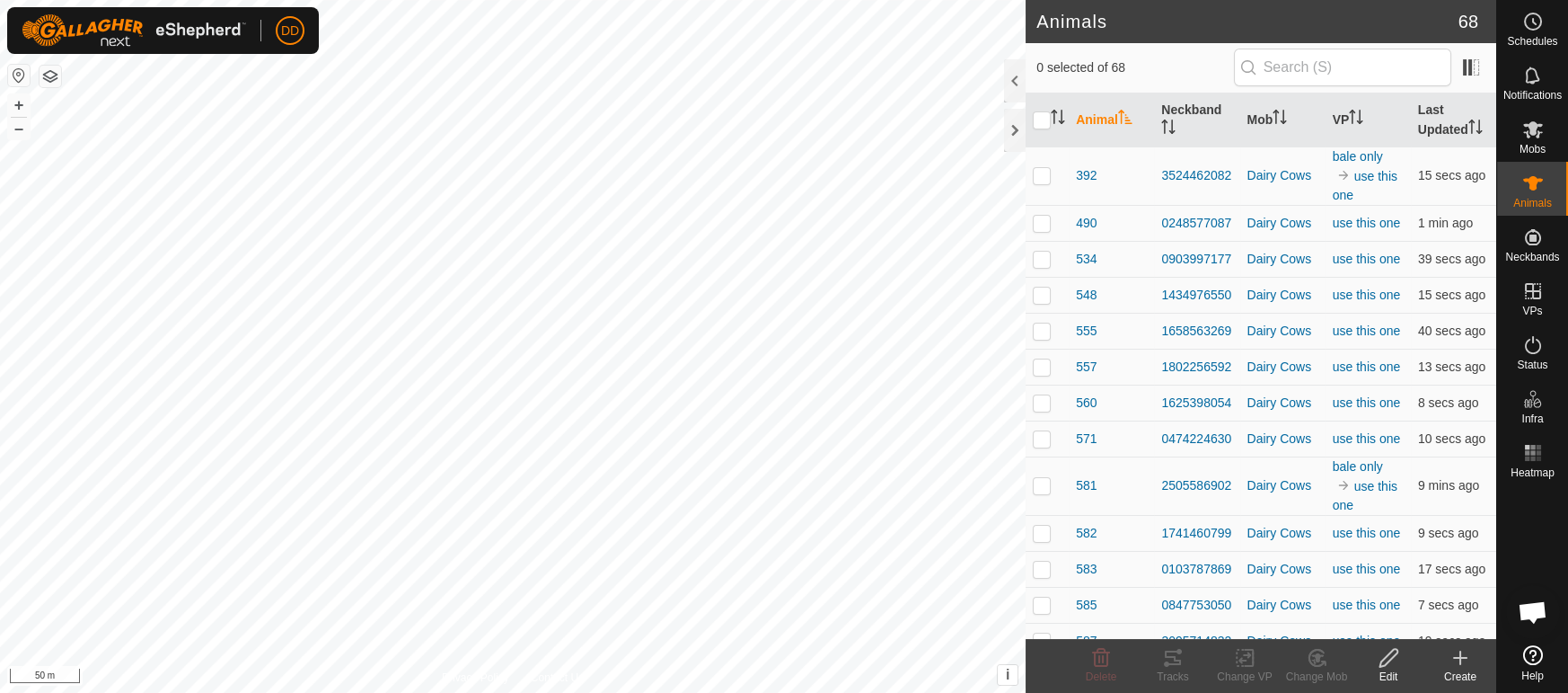
scroll to position [2530, 0]
click at [1435, 119] on th "Last Updated" at bounding box center [1454, 120] width 85 height 54
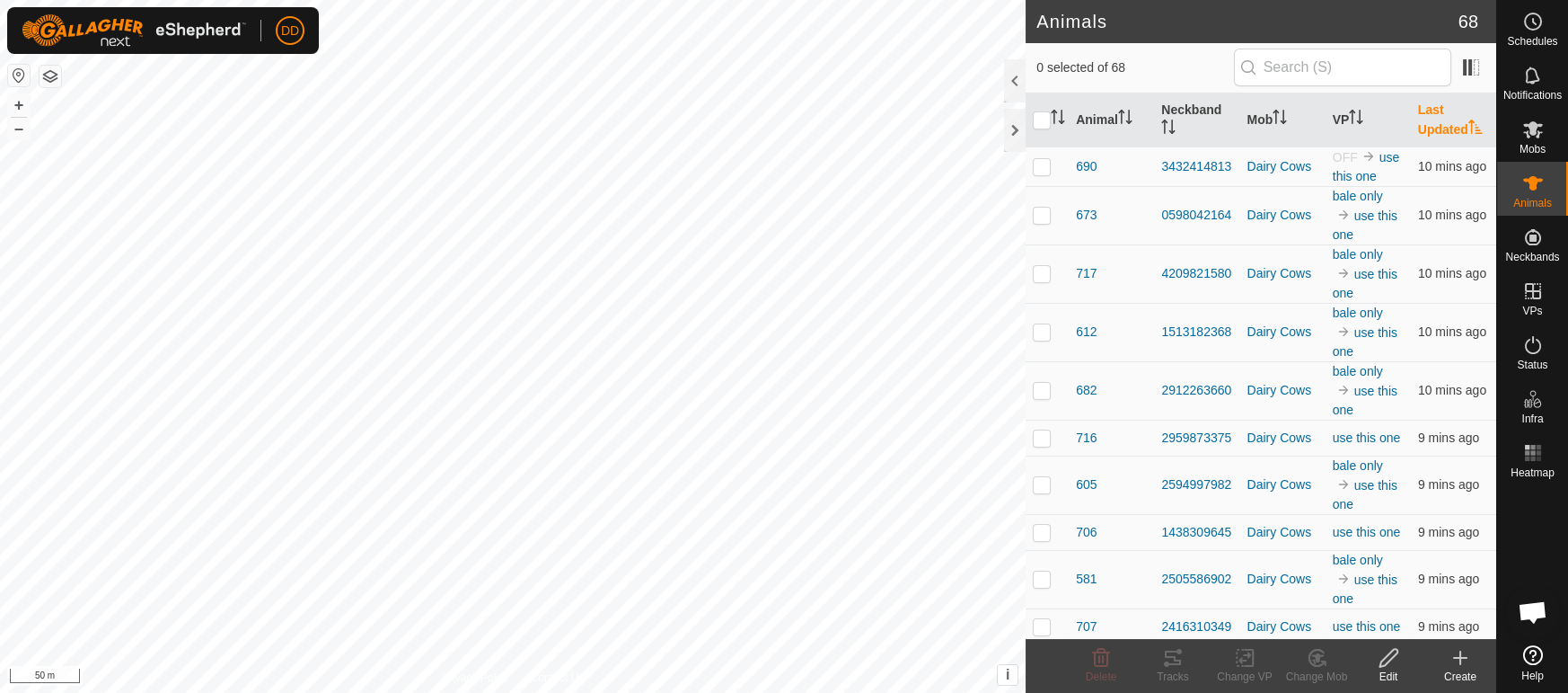
click at [1435, 119] on th "Last Updated" at bounding box center [1454, 120] width 85 height 54
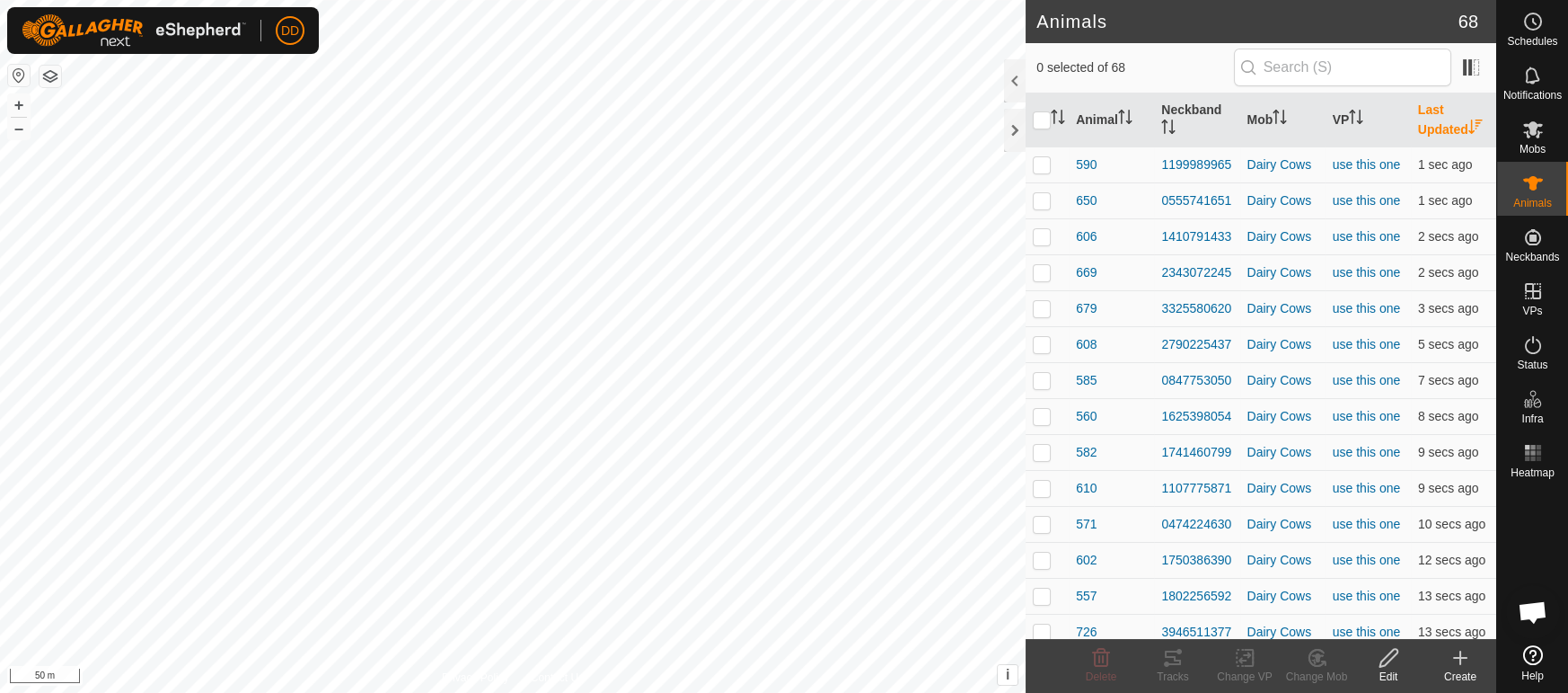
click at [1435, 119] on th "Last Updated" at bounding box center [1454, 120] width 85 height 54
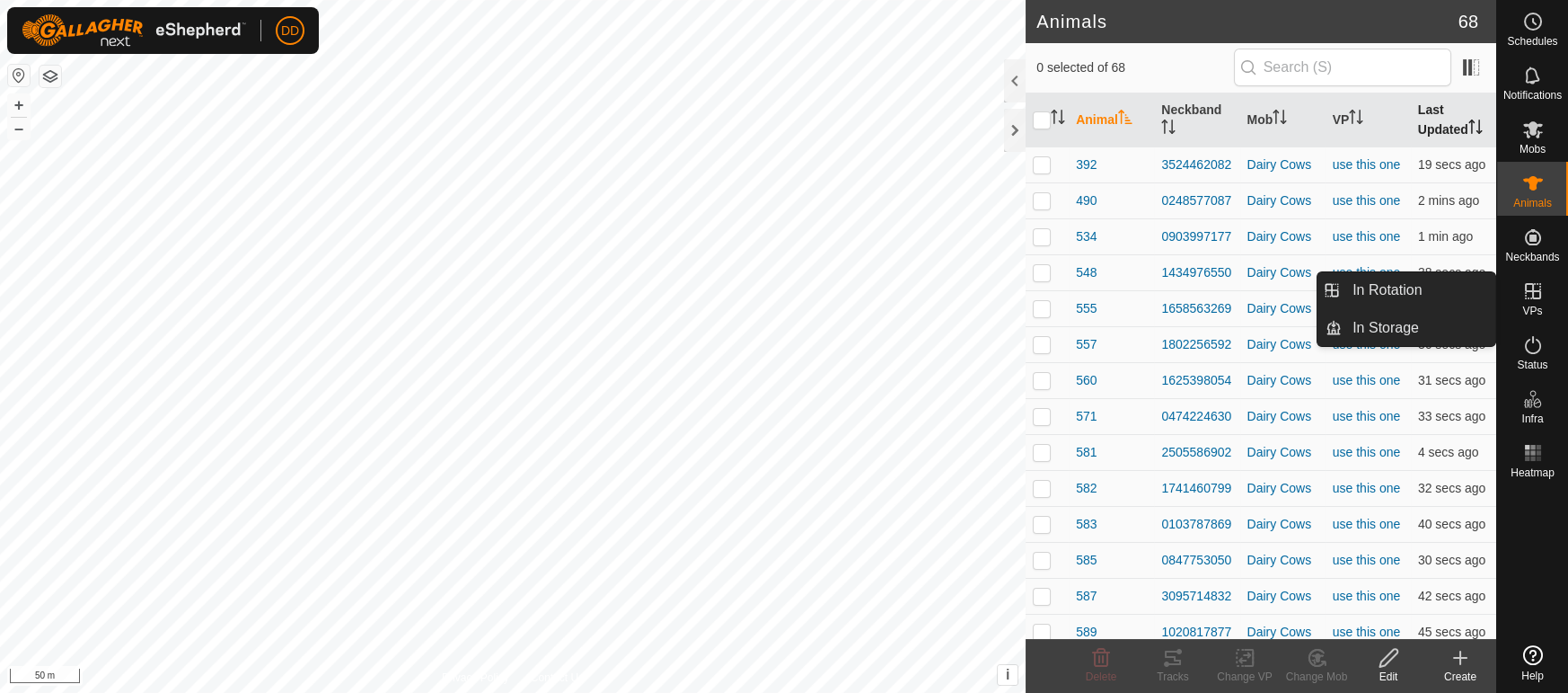
click at [1457, 103] on th "Last Updated" at bounding box center [1454, 120] width 85 height 54
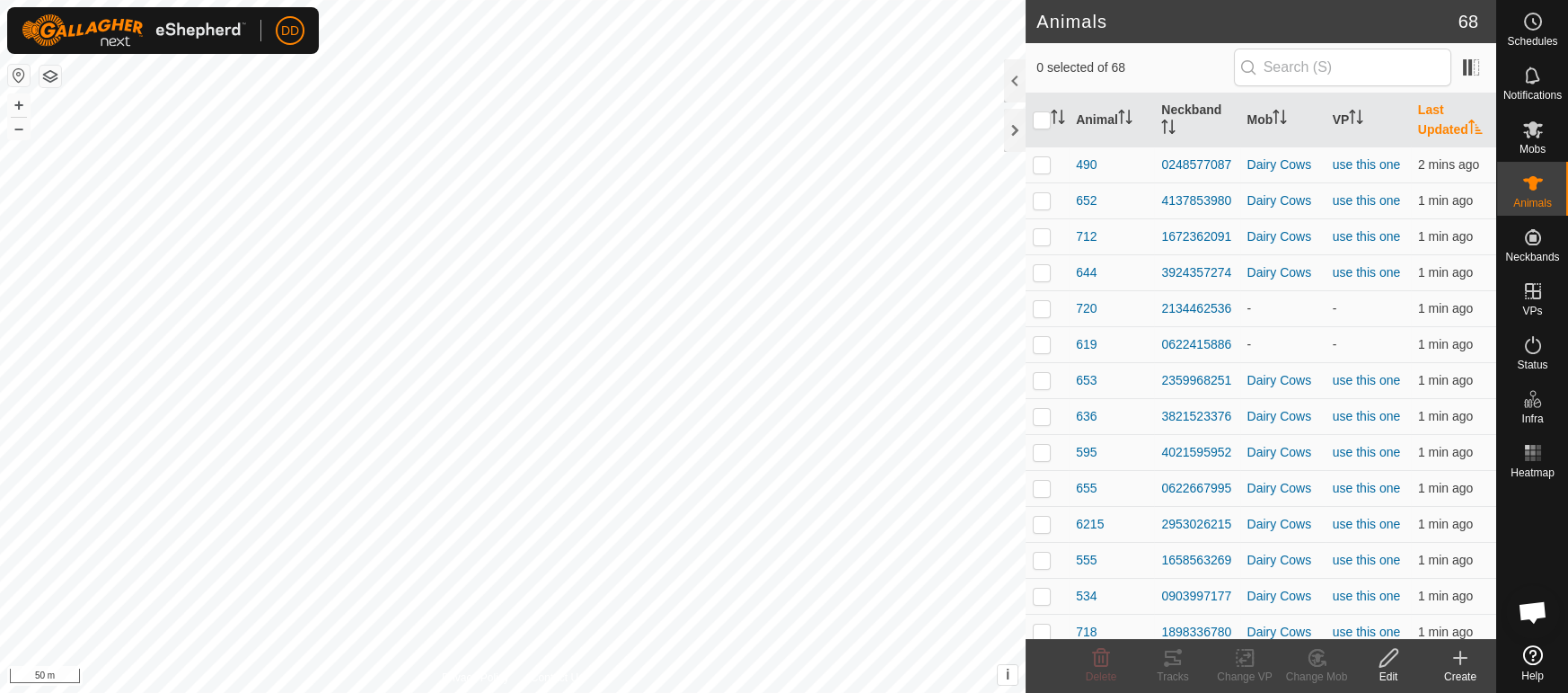
scroll to position [2530, 0]
click at [1451, 109] on th "Last Updated" at bounding box center [1454, 120] width 85 height 54
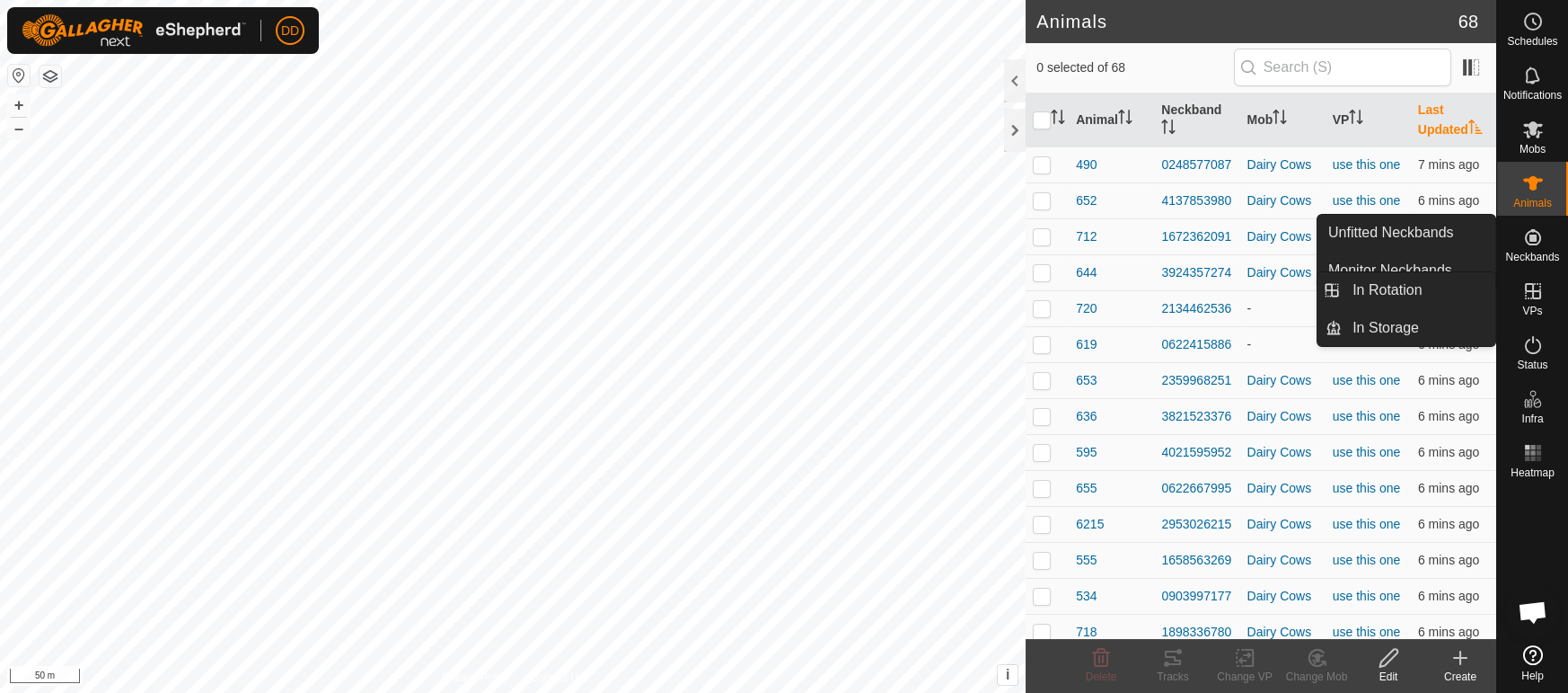
click at [1534, 291] on icon at bounding box center [1533, 291] width 16 height 16
click at [1412, 286] on link "In Rotation" at bounding box center [1418, 290] width 154 height 36
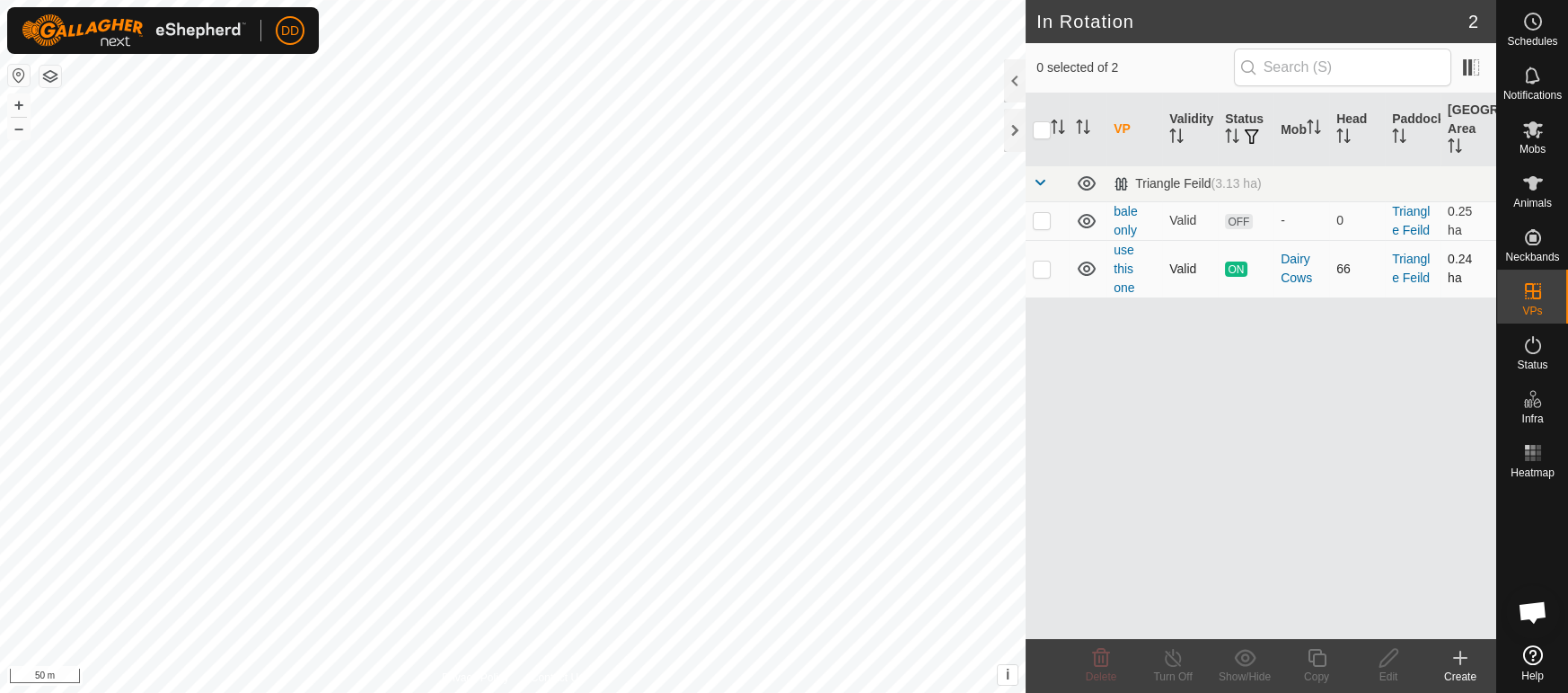
click at [1052, 273] on td at bounding box center [1046, 269] width 43 height 58
checkbox input "true"
click at [1315, 657] on icon at bounding box center [1317, 658] width 23 height 22
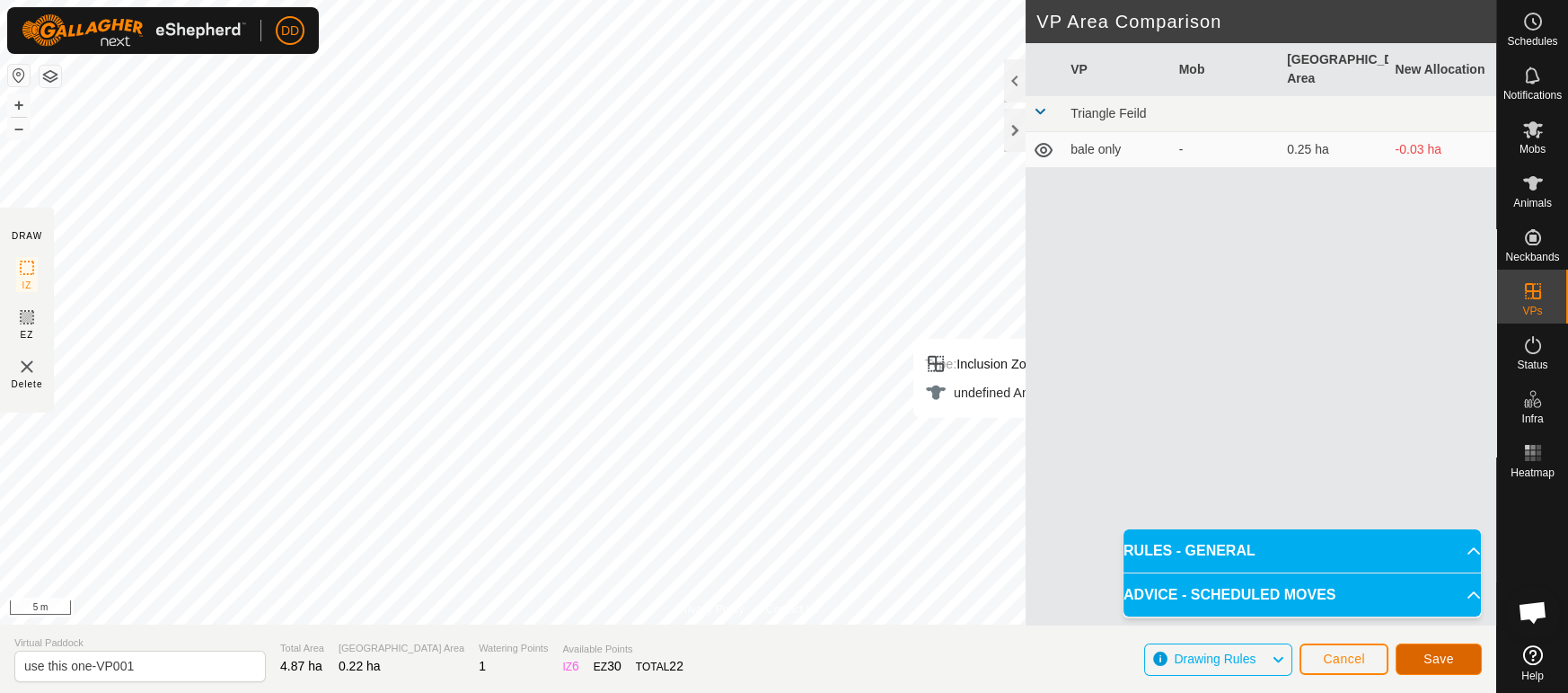
click at [1445, 671] on button "Save" at bounding box center [1438, 659] width 86 height 32
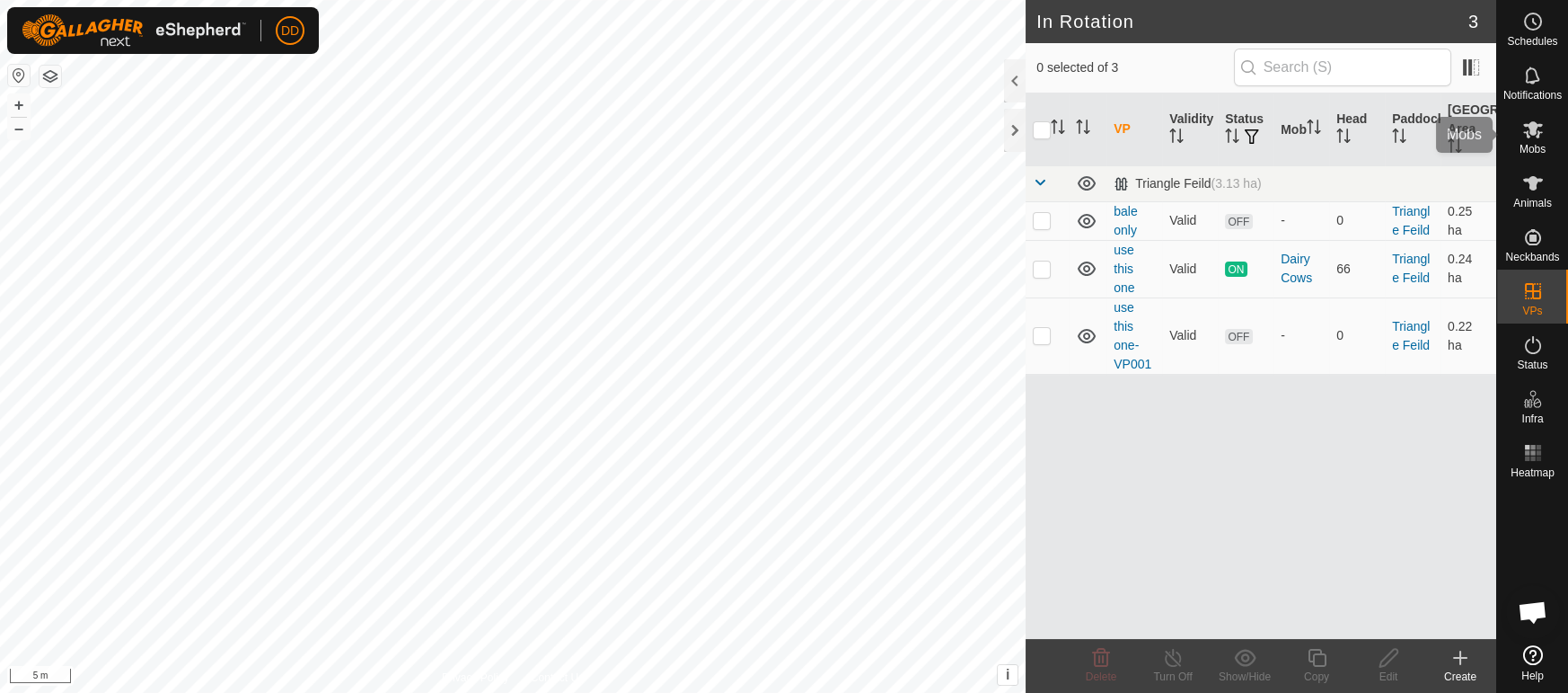
click at [1547, 152] on div "Mobs" at bounding box center [1532, 135] width 70 height 54
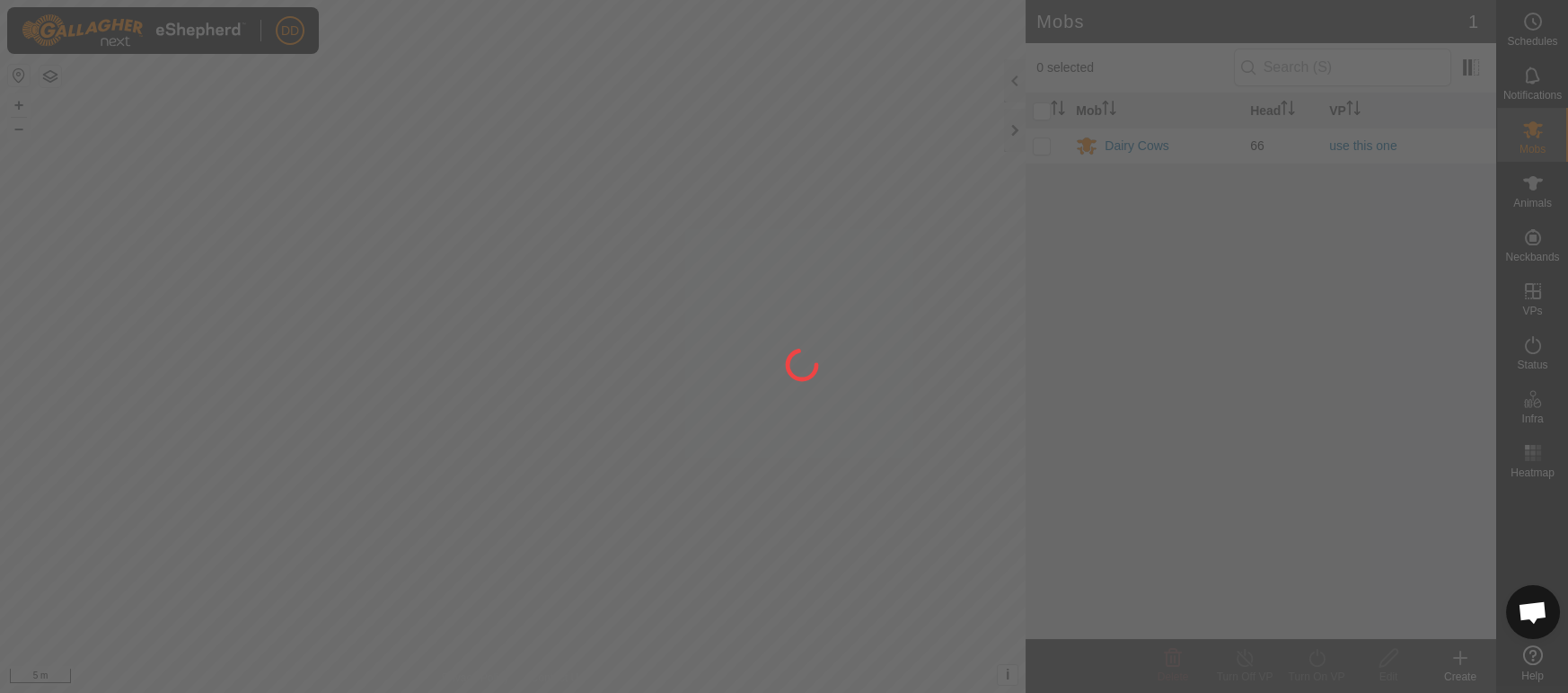
click at [1043, 141] on div at bounding box center [784, 346] width 1568 height 693
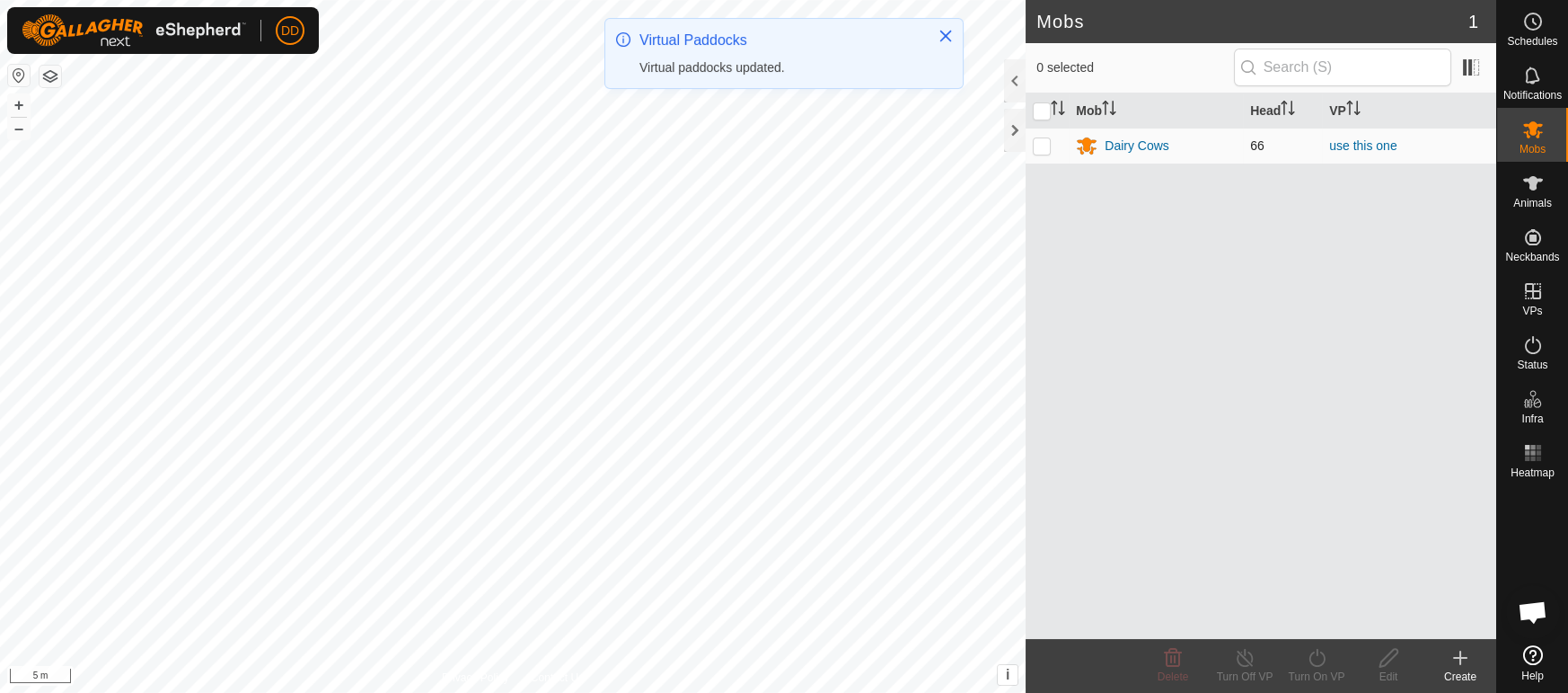
click at [1043, 141] on p-checkbox at bounding box center [1042, 145] width 18 height 14
checkbox input "true"
drag, startPoint x: 1320, startPoint y: 664, endPoint x: 1322, endPoint y: 649, distance: 15.1
click at [1322, 662] on icon at bounding box center [1317, 657] width 16 height 18
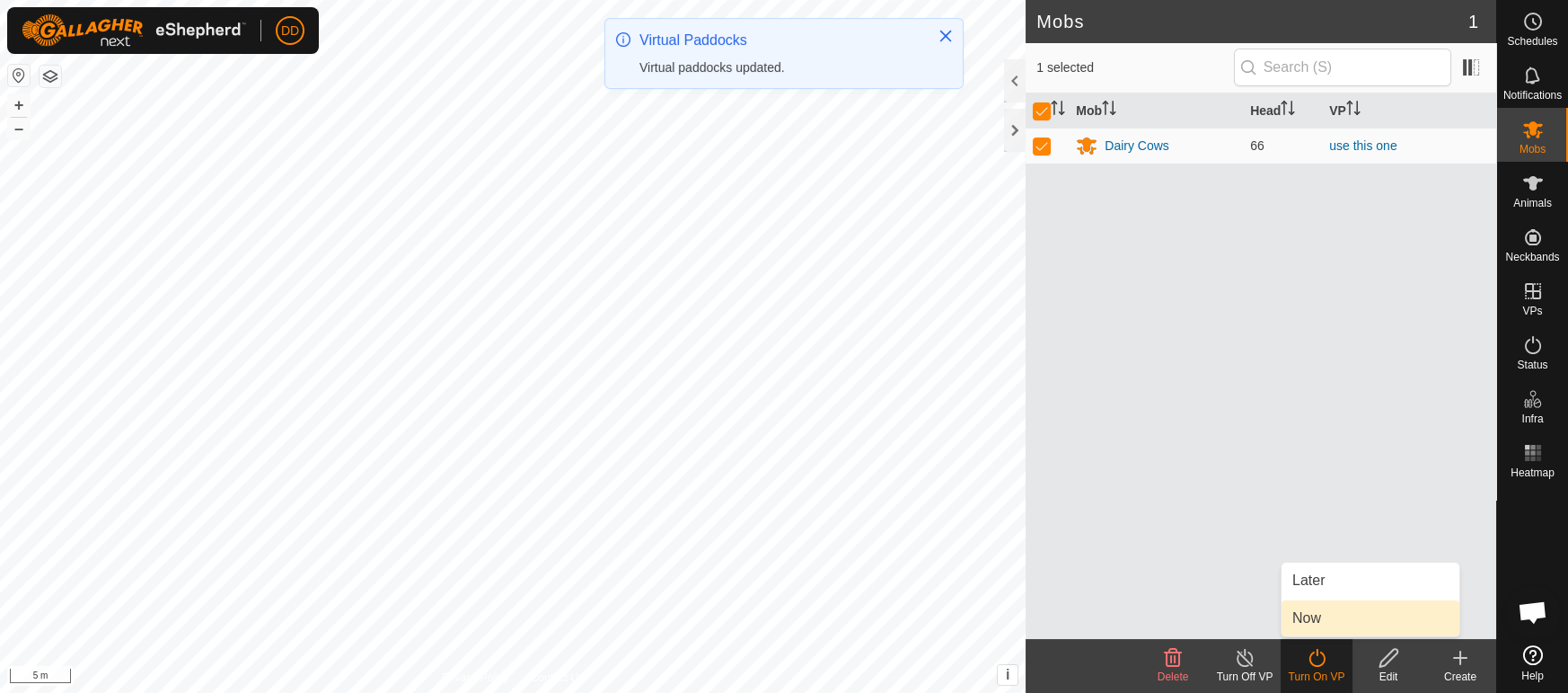
click at [1322, 617] on link "Now" at bounding box center [1370, 619] width 178 height 36
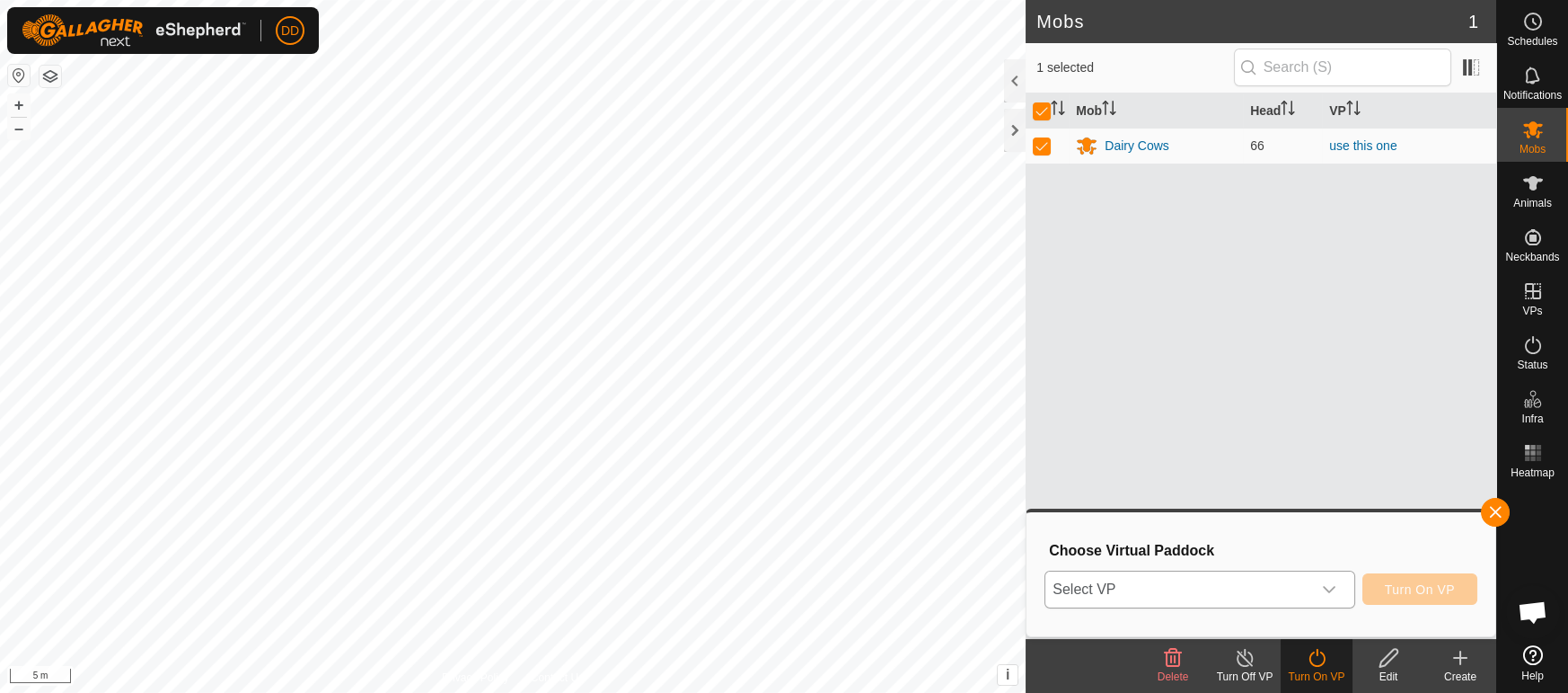
click at [1227, 582] on span "Select VP" at bounding box center [1177, 590] width 265 height 36
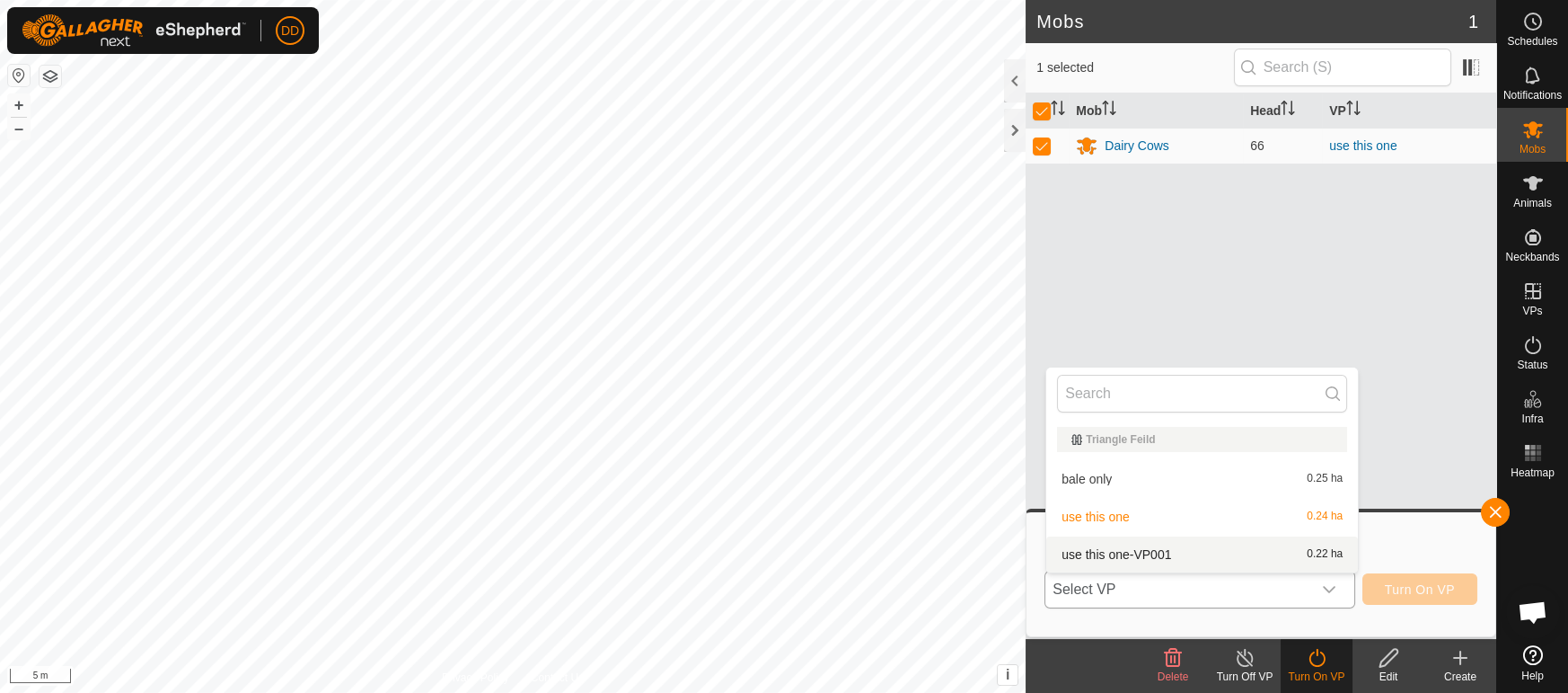
click at [1162, 556] on li "use this one-VP001 0.22 ha" at bounding box center [1202, 554] width 312 height 36
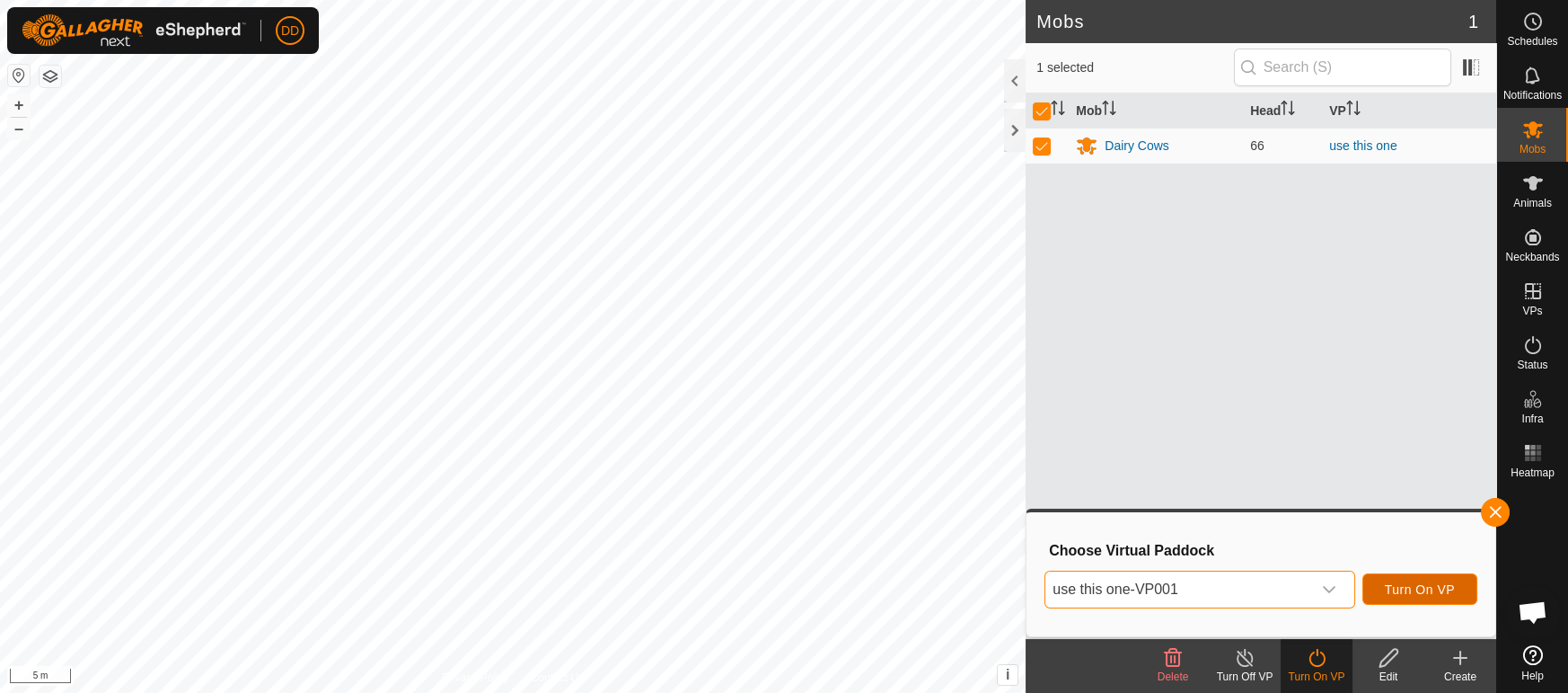
click at [1404, 582] on span "Turn On VP" at bounding box center [1419, 589] width 70 height 14
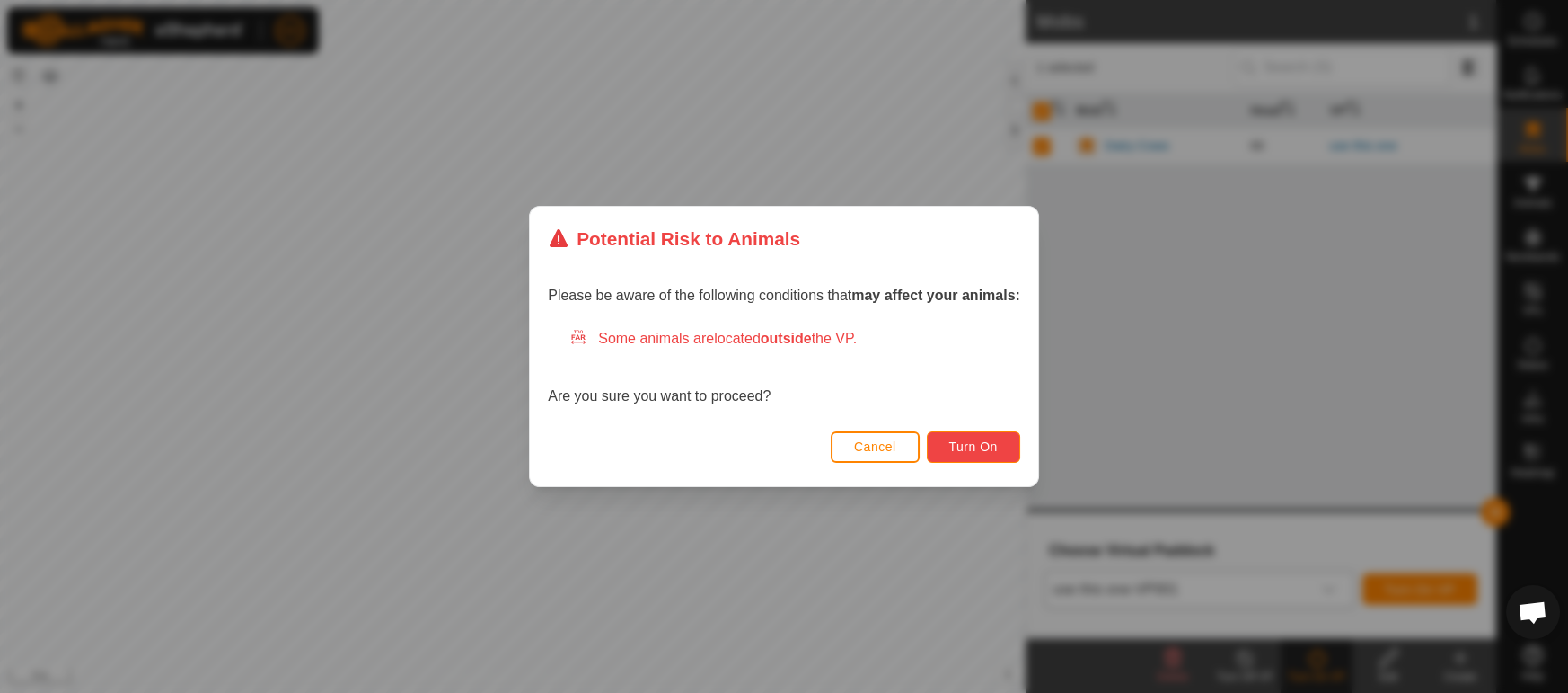
click at [1000, 442] on button "Turn On" at bounding box center [974, 447] width 93 height 32
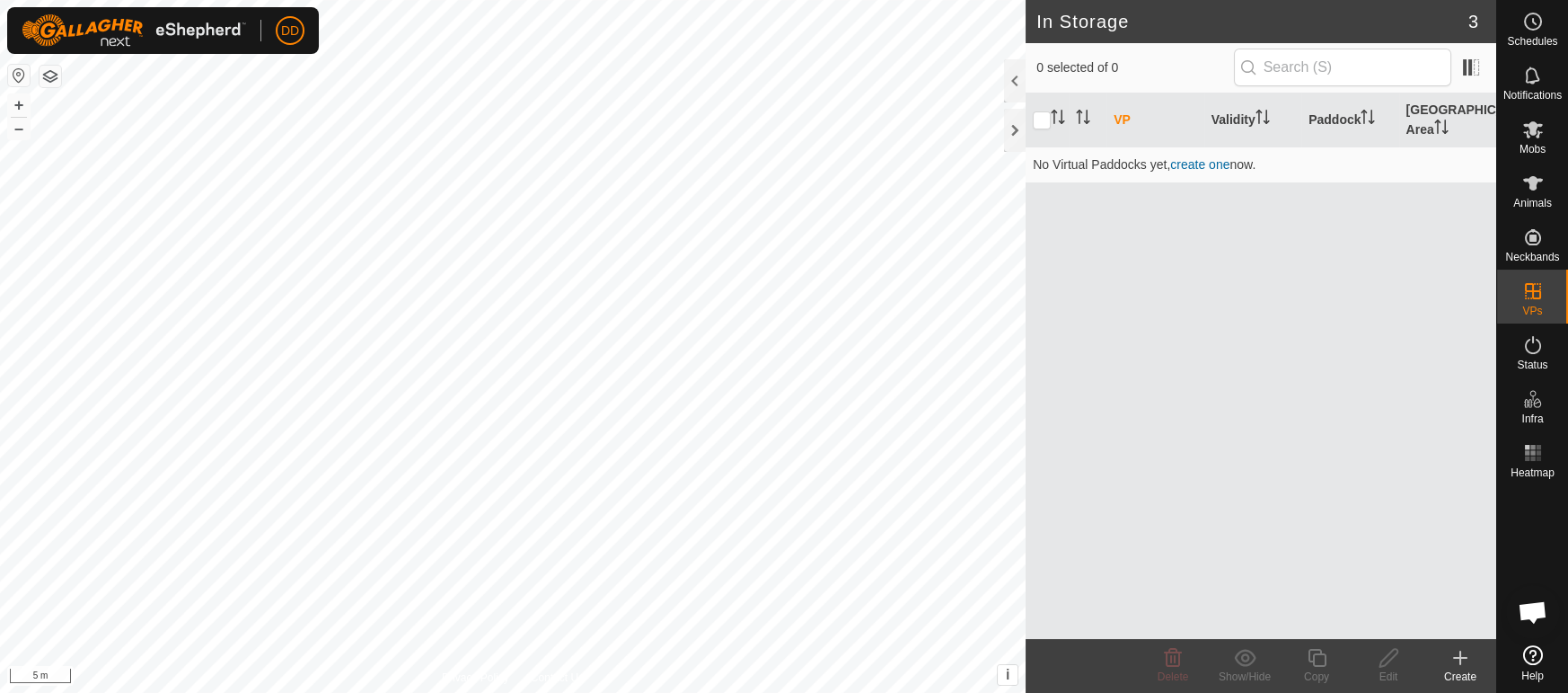
scroll to position [2530, 0]
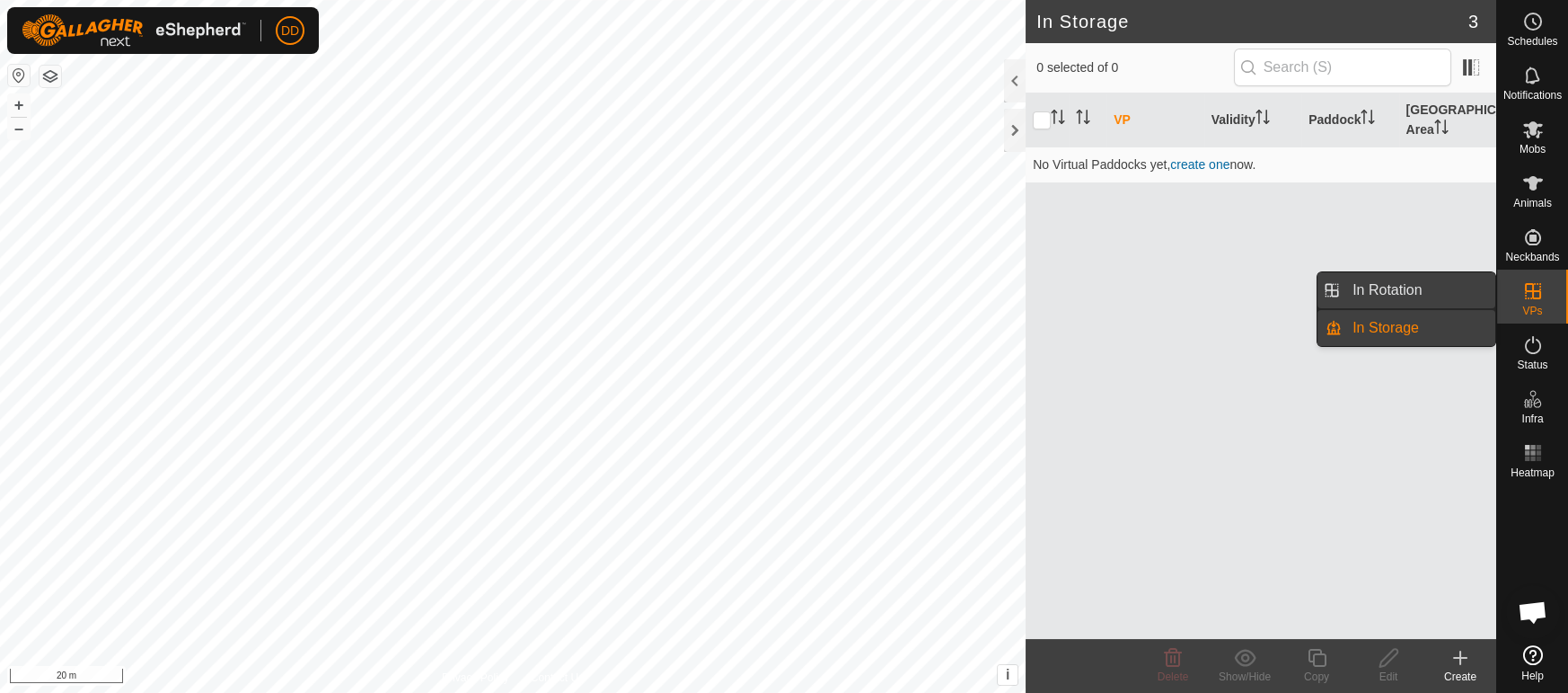
click at [1419, 303] on link "In Rotation" at bounding box center [1418, 290] width 154 height 36
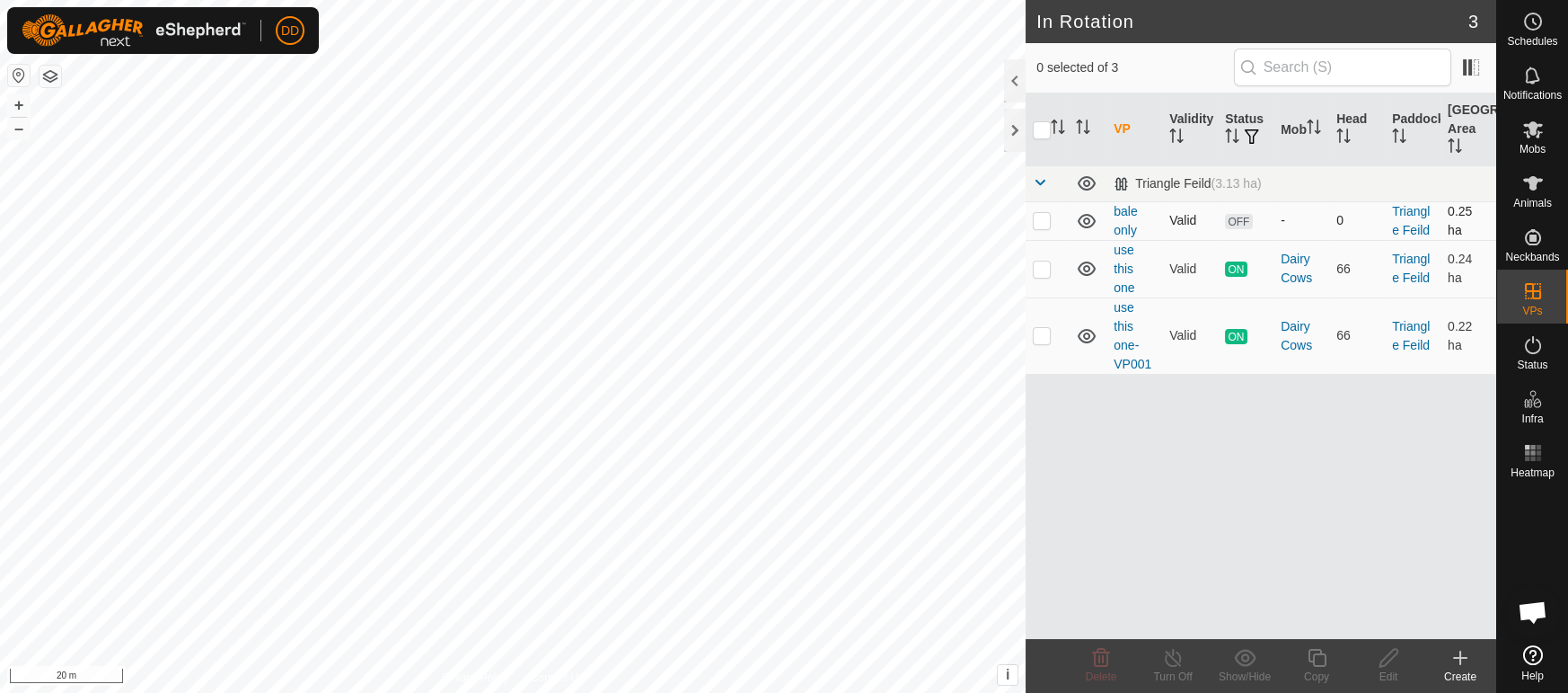
click at [1035, 216] on p-checkbox at bounding box center [1042, 219] width 18 height 14
click at [1102, 675] on span "Delete" at bounding box center [1102, 676] width 32 height 13
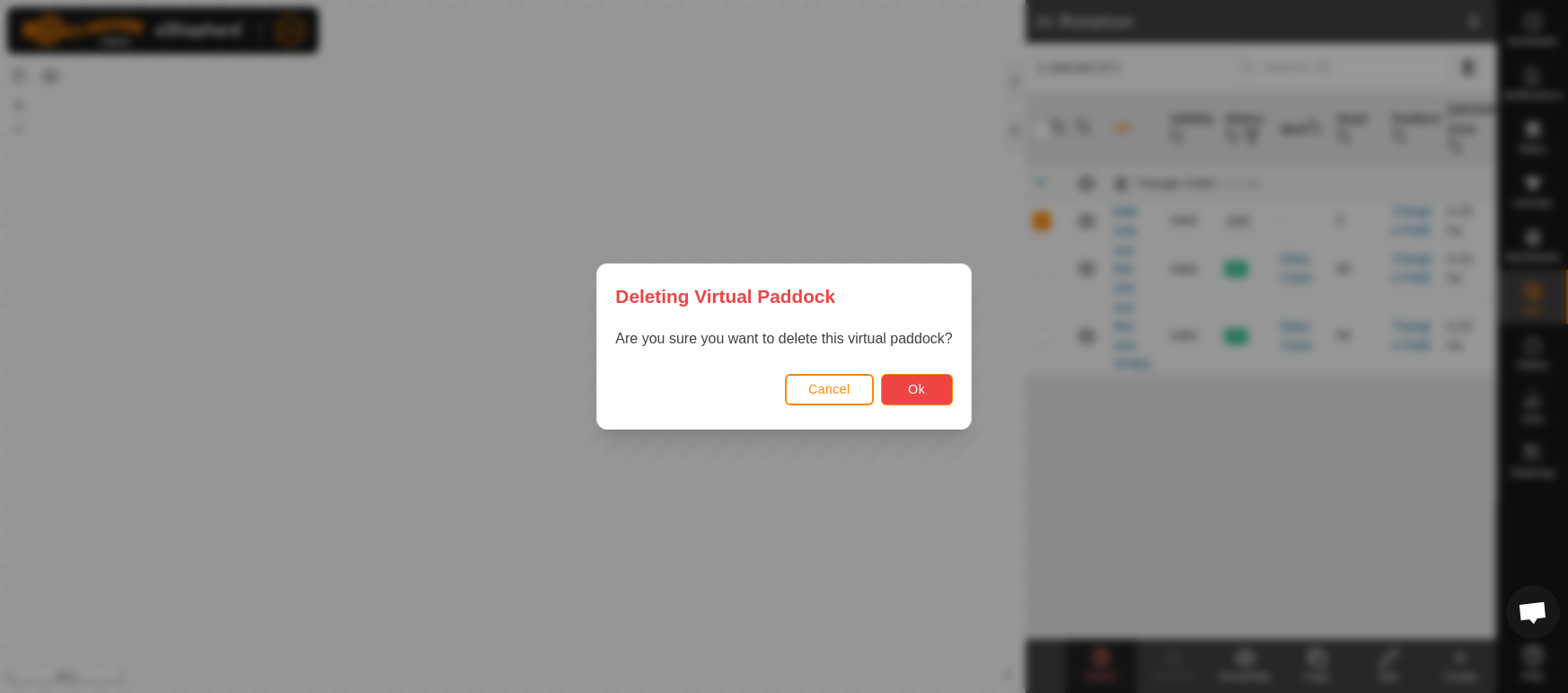
click at [941, 397] on button "Ok" at bounding box center [917, 389] width 71 height 32
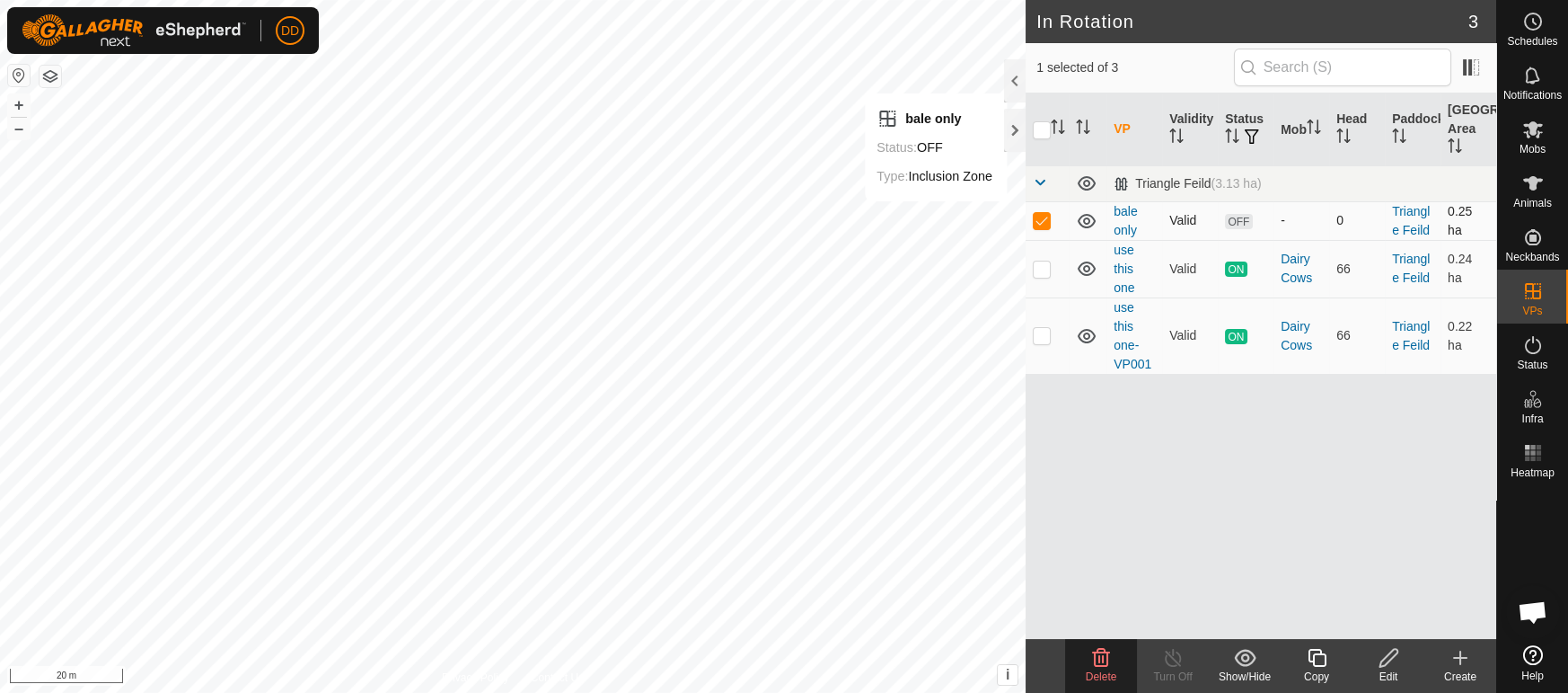
click at [1043, 226] on p-checkbox at bounding box center [1042, 219] width 18 height 14
click at [1041, 226] on p-checkbox at bounding box center [1042, 219] width 18 height 14
click at [1107, 670] on span "Delete" at bounding box center [1102, 676] width 32 height 13
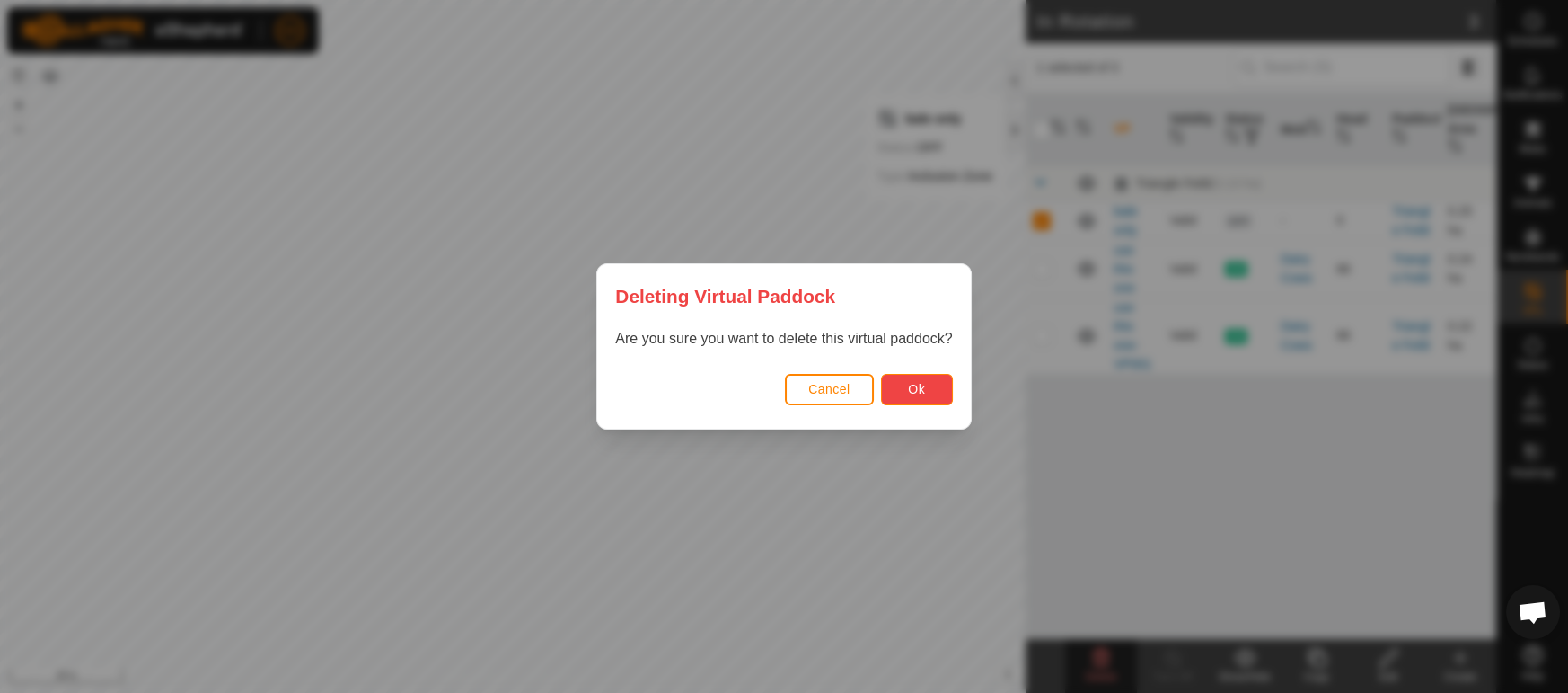
click at [912, 382] on span "Ok" at bounding box center [916, 389] width 17 height 14
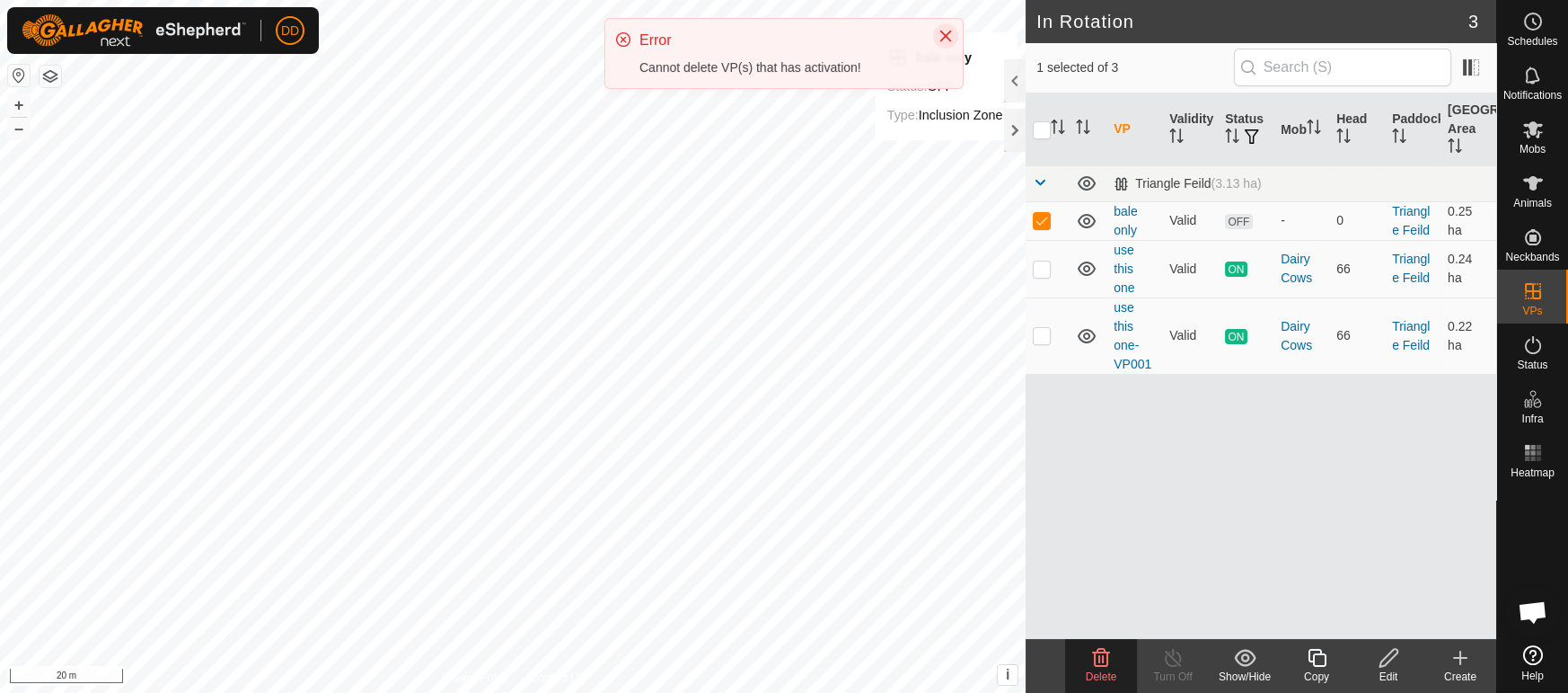
click at [944, 30] on icon "Close" at bounding box center [946, 36] width 14 height 14
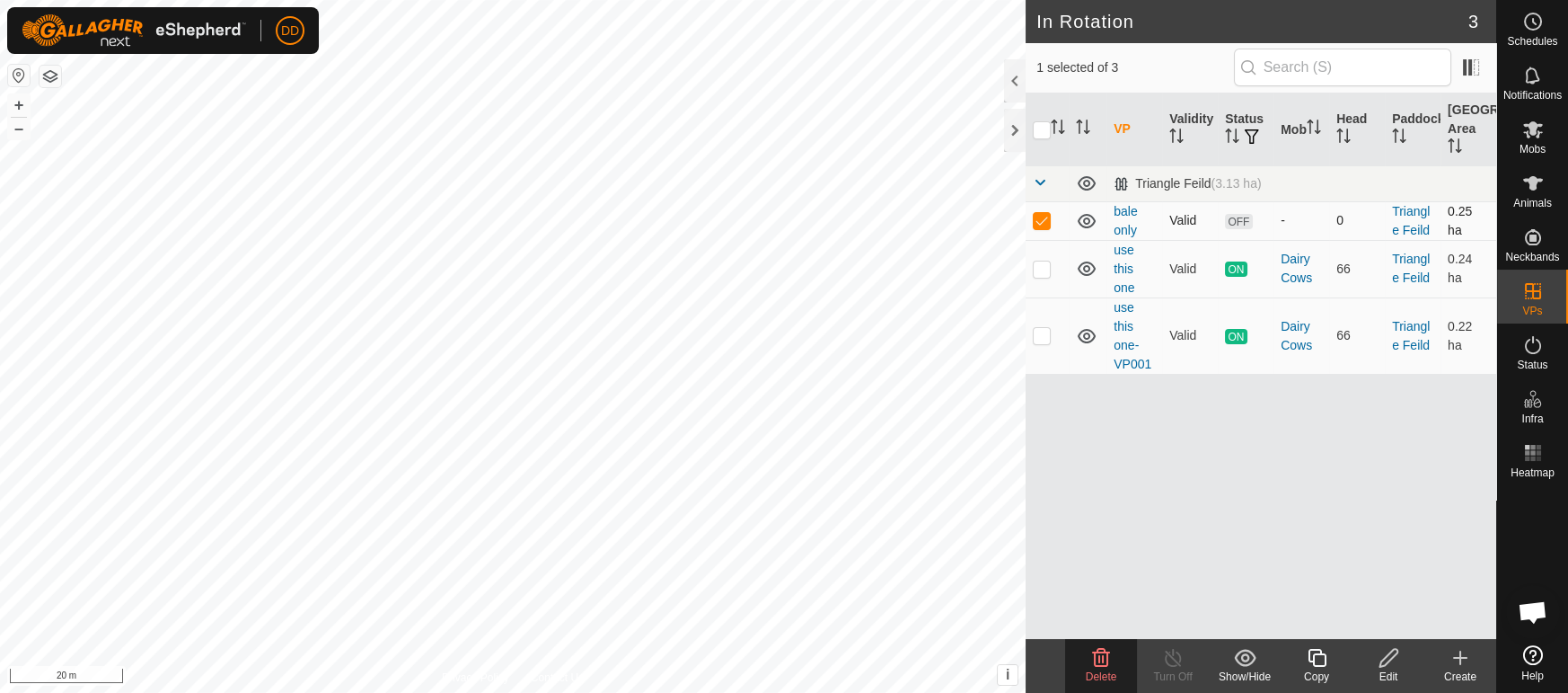
click at [1043, 222] on p-checkbox at bounding box center [1042, 219] width 18 height 14
checkbox input "false"
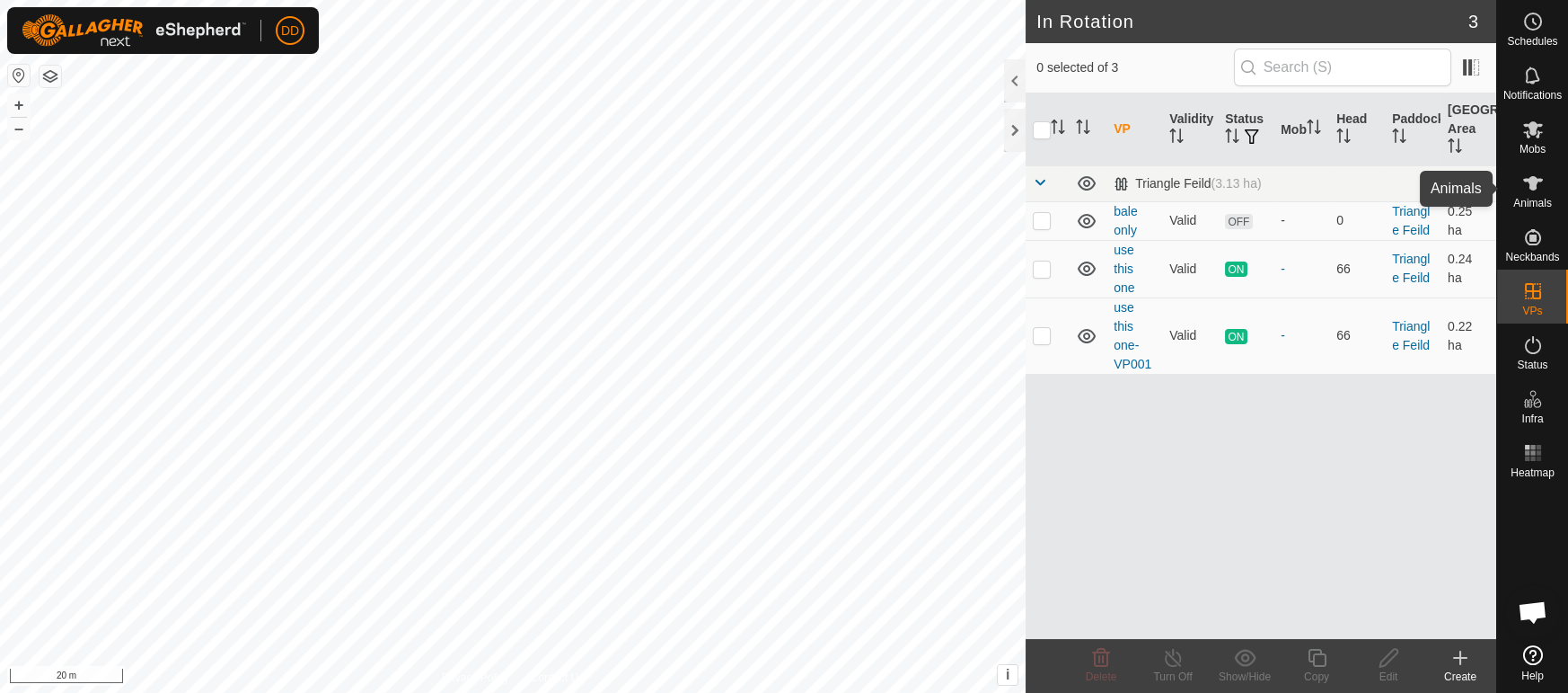
click at [1536, 191] on icon at bounding box center [1533, 184] width 22 height 22
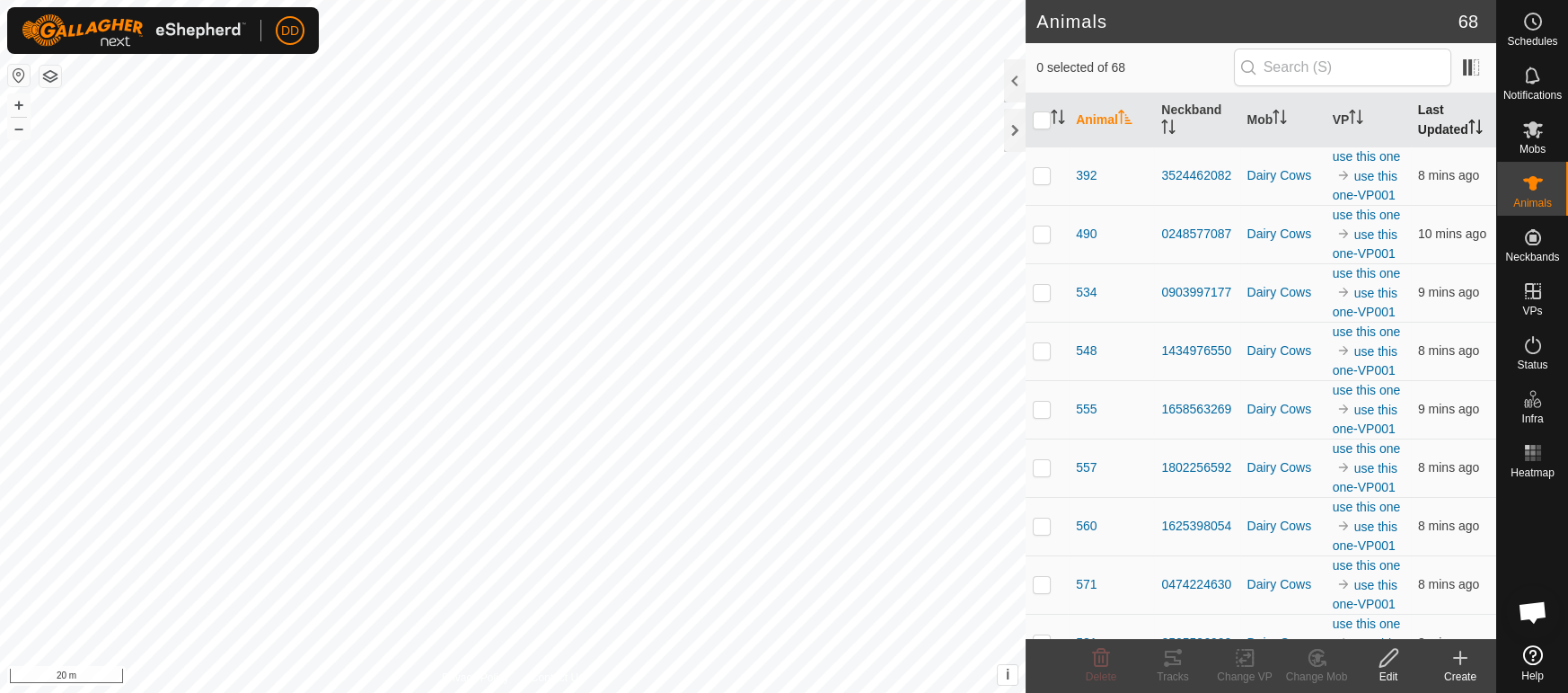
click at [1472, 124] on icon "Activate to sort" at bounding box center [1472, 126] width 2 height 14
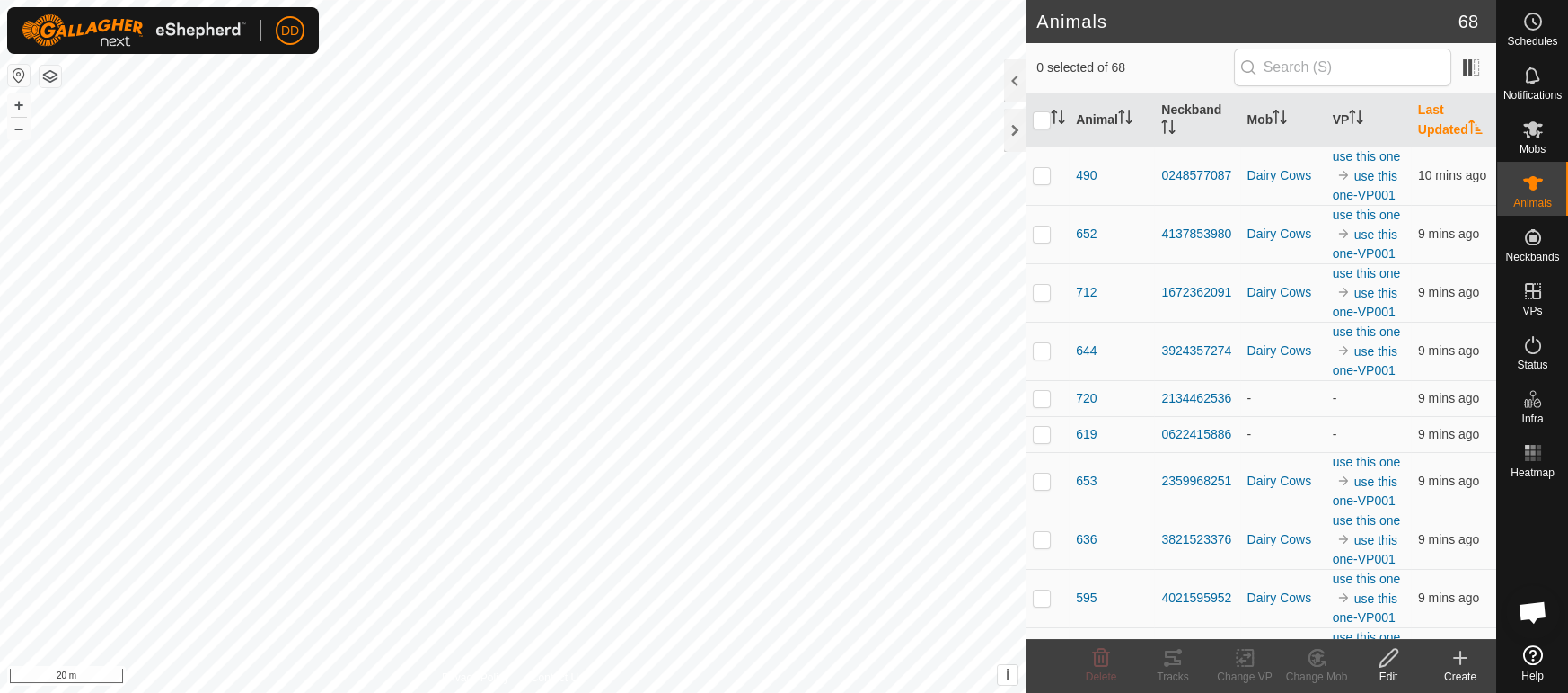
click at [1455, 116] on th "Last Updated" at bounding box center [1454, 120] width 85 height 54
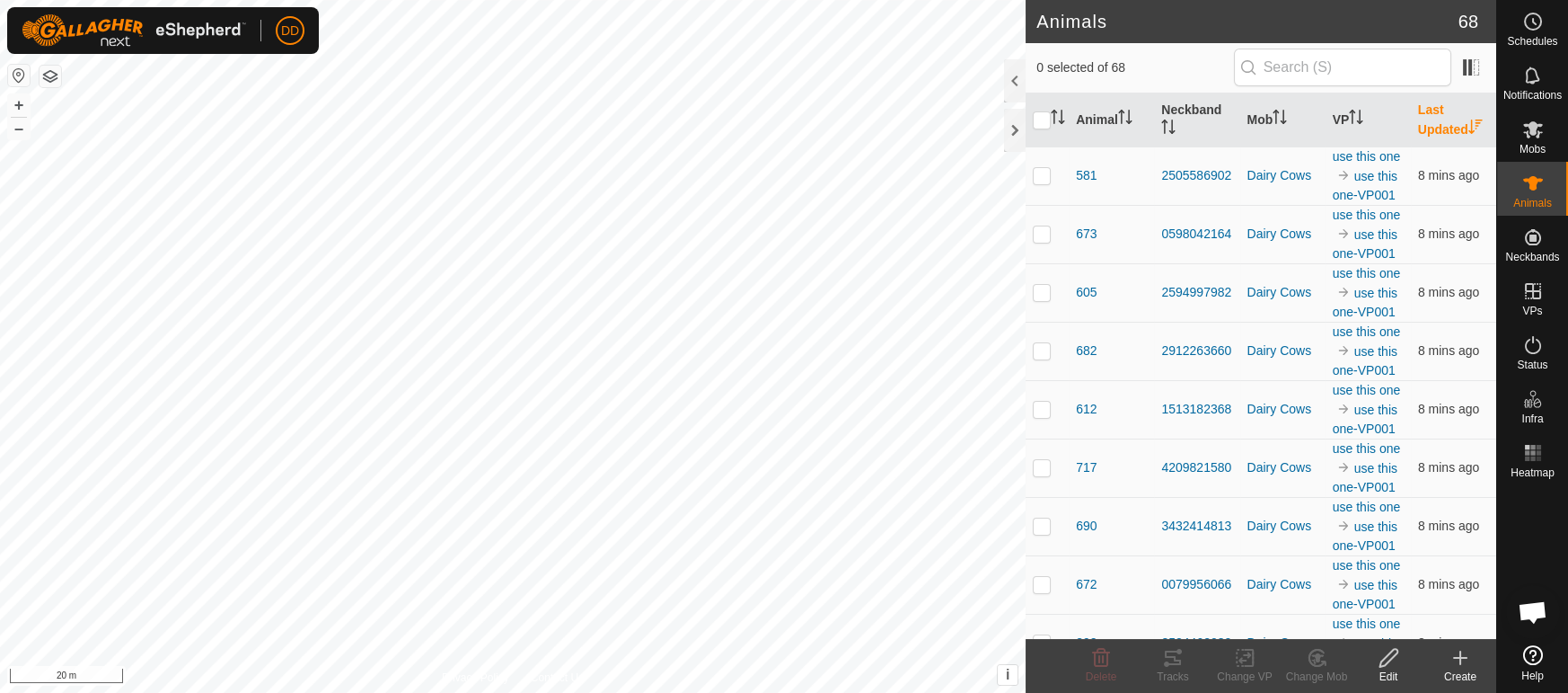
click at [1455, 116] on th "Last Updated" at bounding box center [1454, 120] width 85 height 54
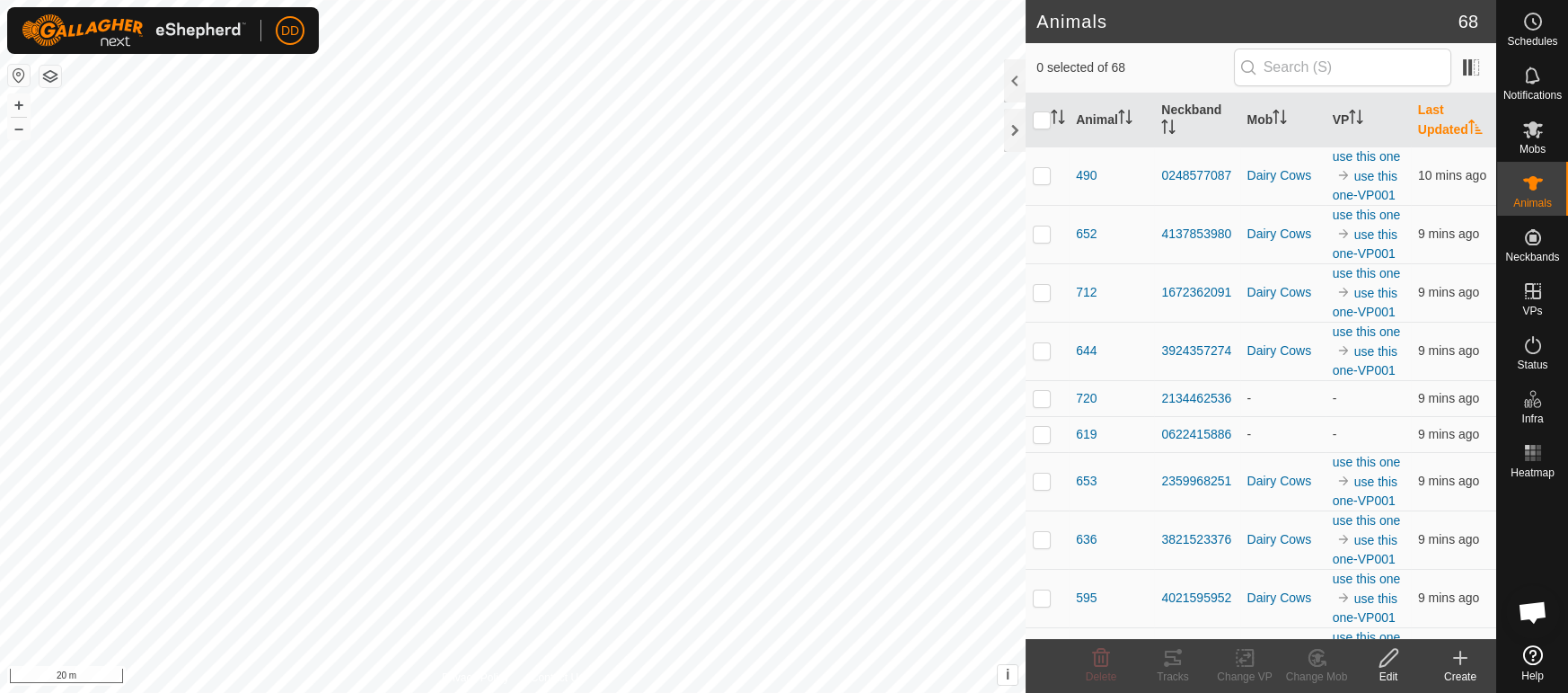
click at [1455, 116] on th "Last Updated" at bounding box center [1454, 120] width 85 height 54
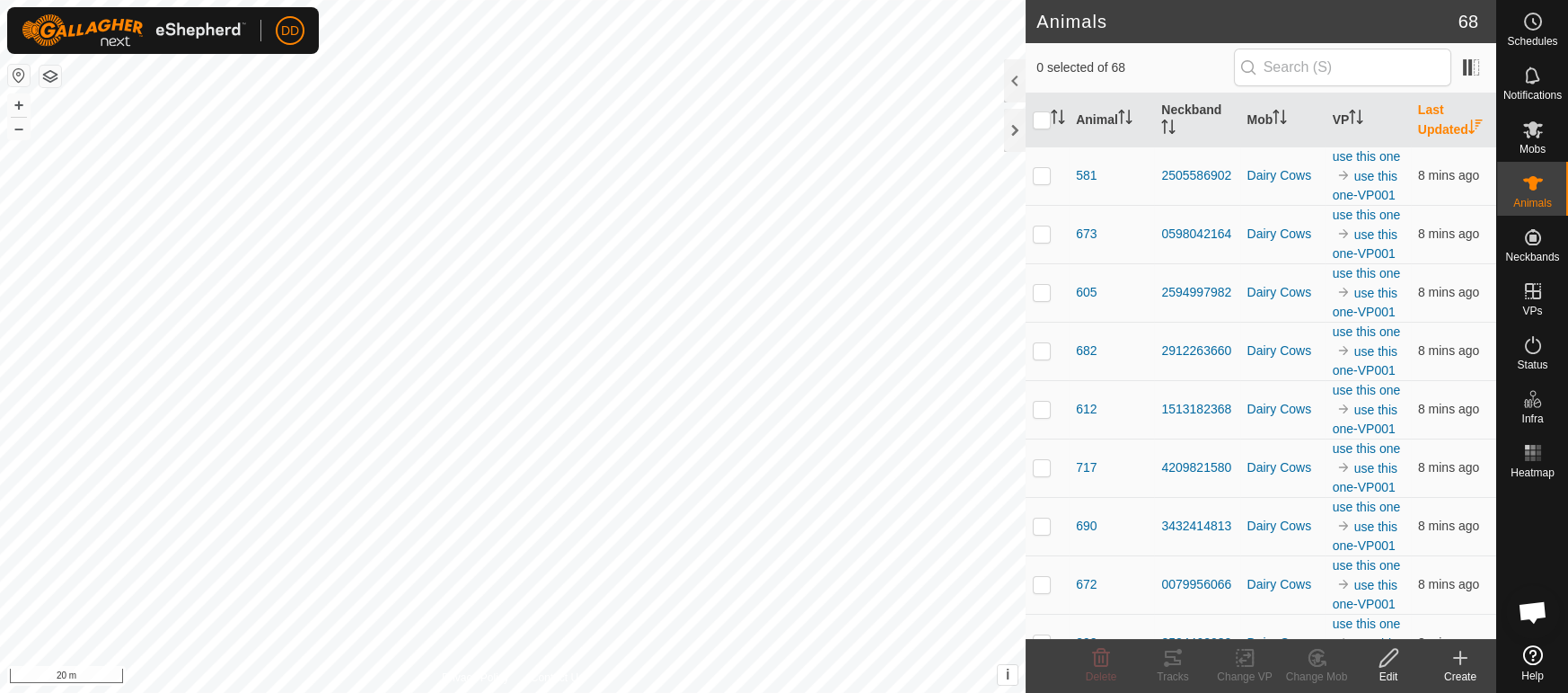
click at [1455, 116] on th "Last Updated" at bounding box center [1454, 120] width 85 height 54
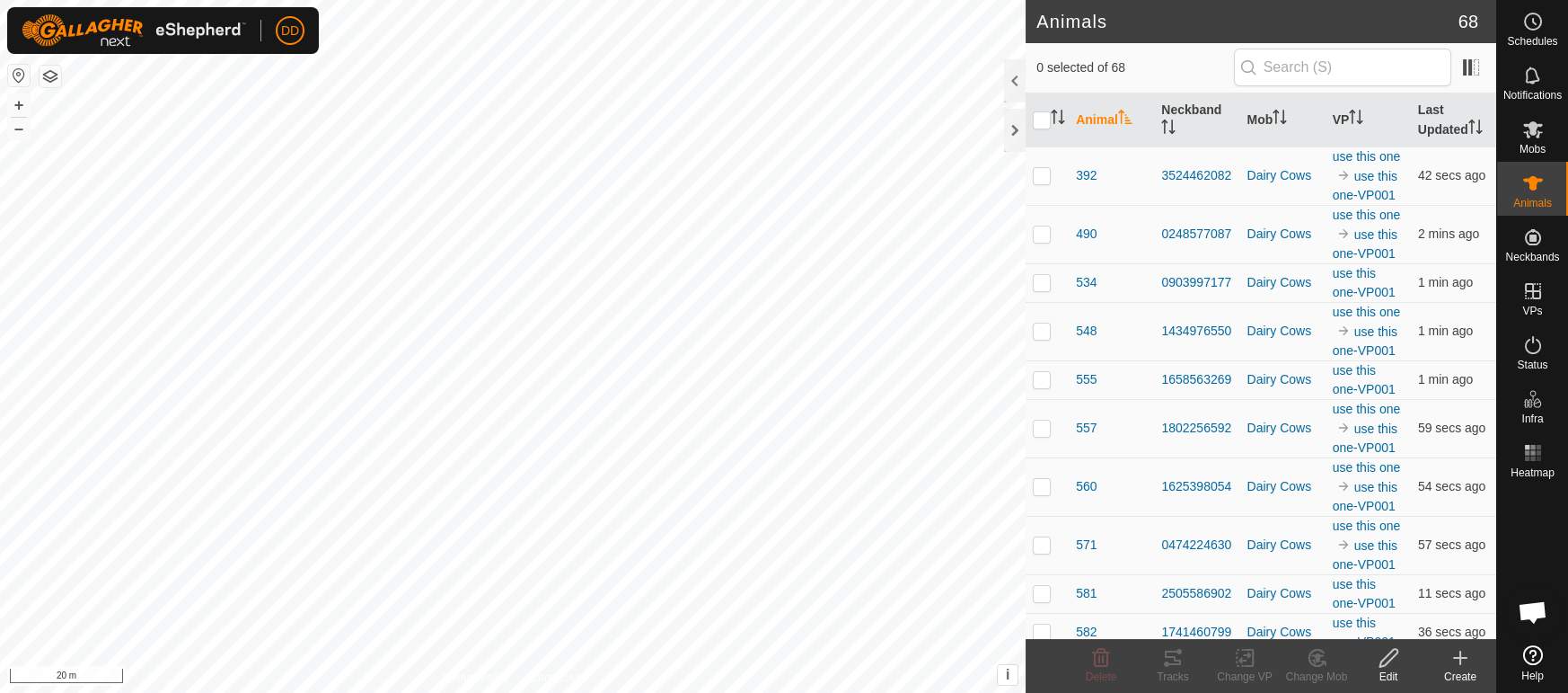
scroll to position [2530, 0]
click at [1470, 119] on icon "Activate to sort" at bounding box center [1476, 126] width 14 height 14
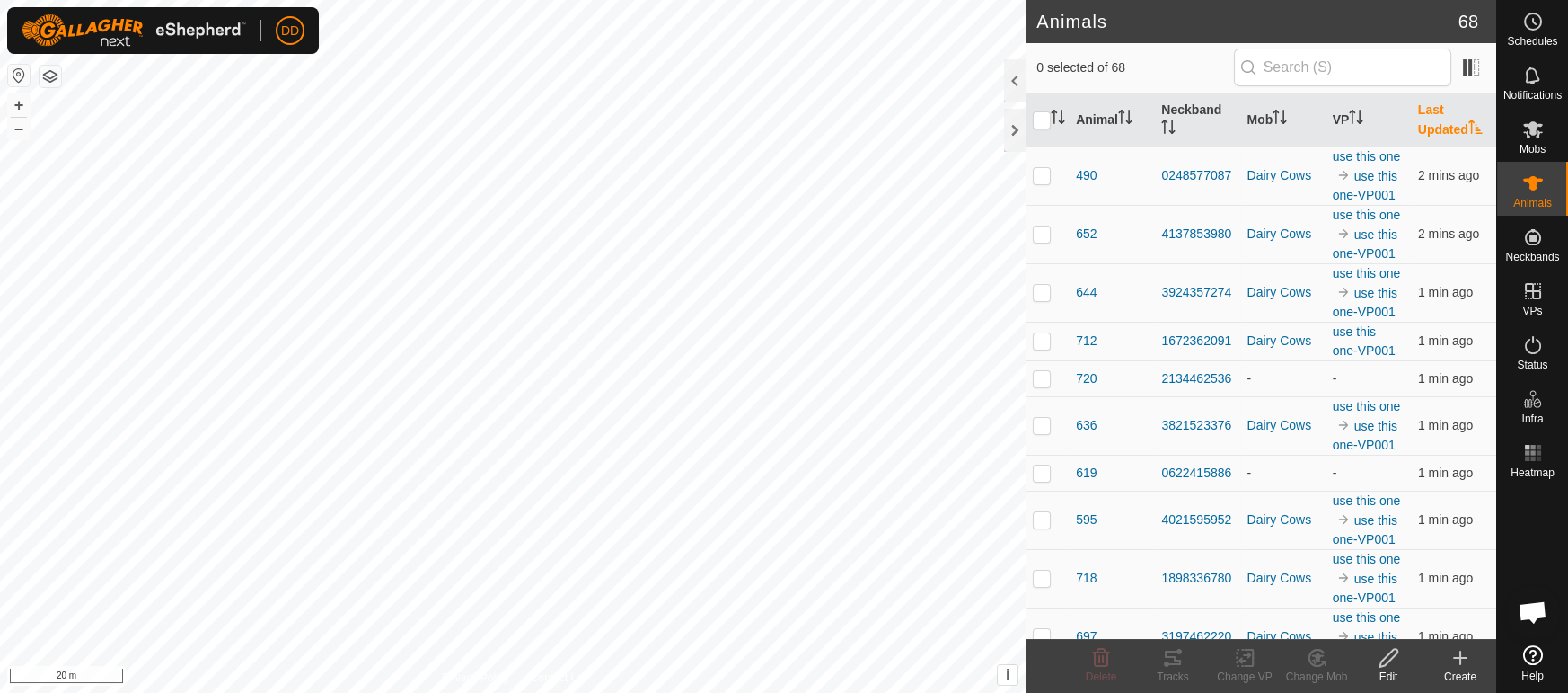
click at [1438, 120] on th "Last Updated" at bounding box center [1454, 120] width 85 height 54
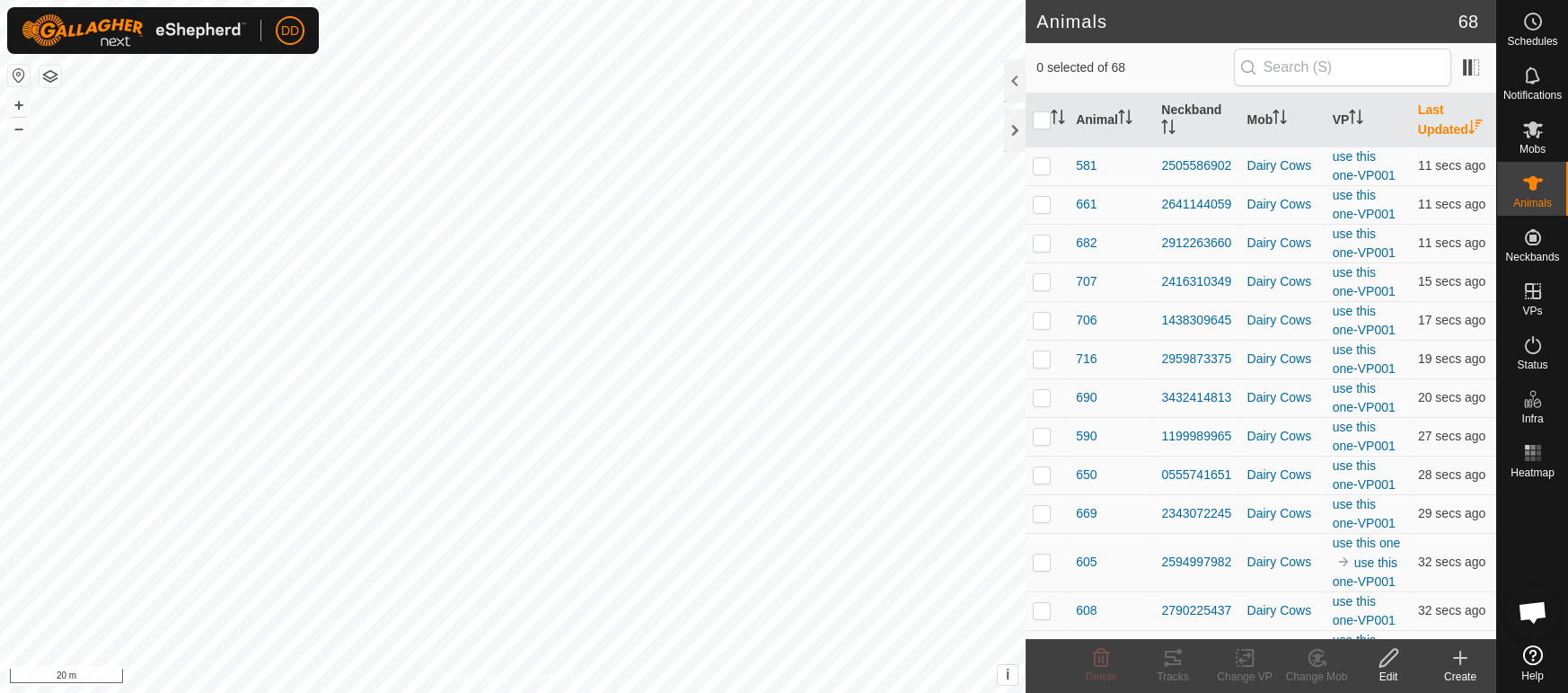
click at [1438, 120] on th "Last Updated" at bounding box center [1454, 120] width 85 height 54
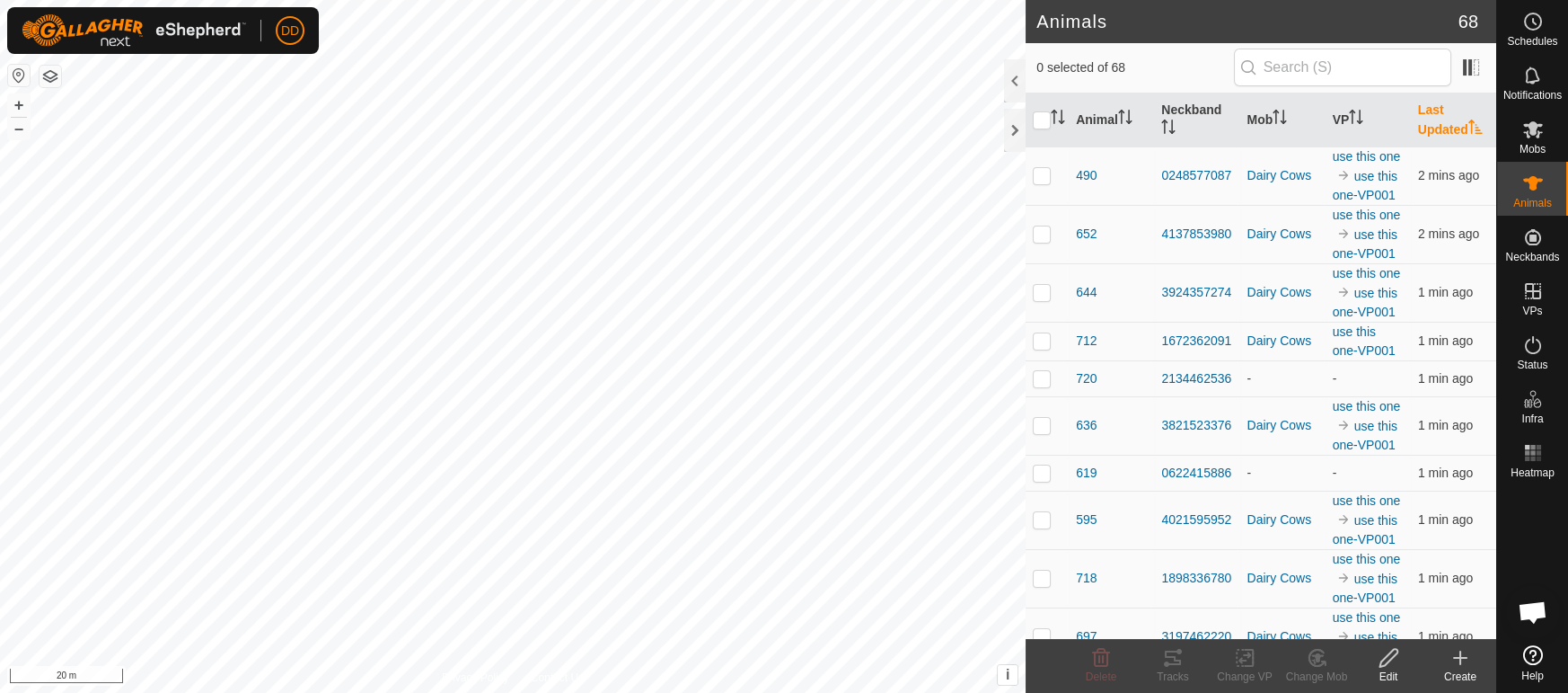
click at [1438, 120] on th "Last Updated" at bounding box center [1454, 120] width 85 height 54
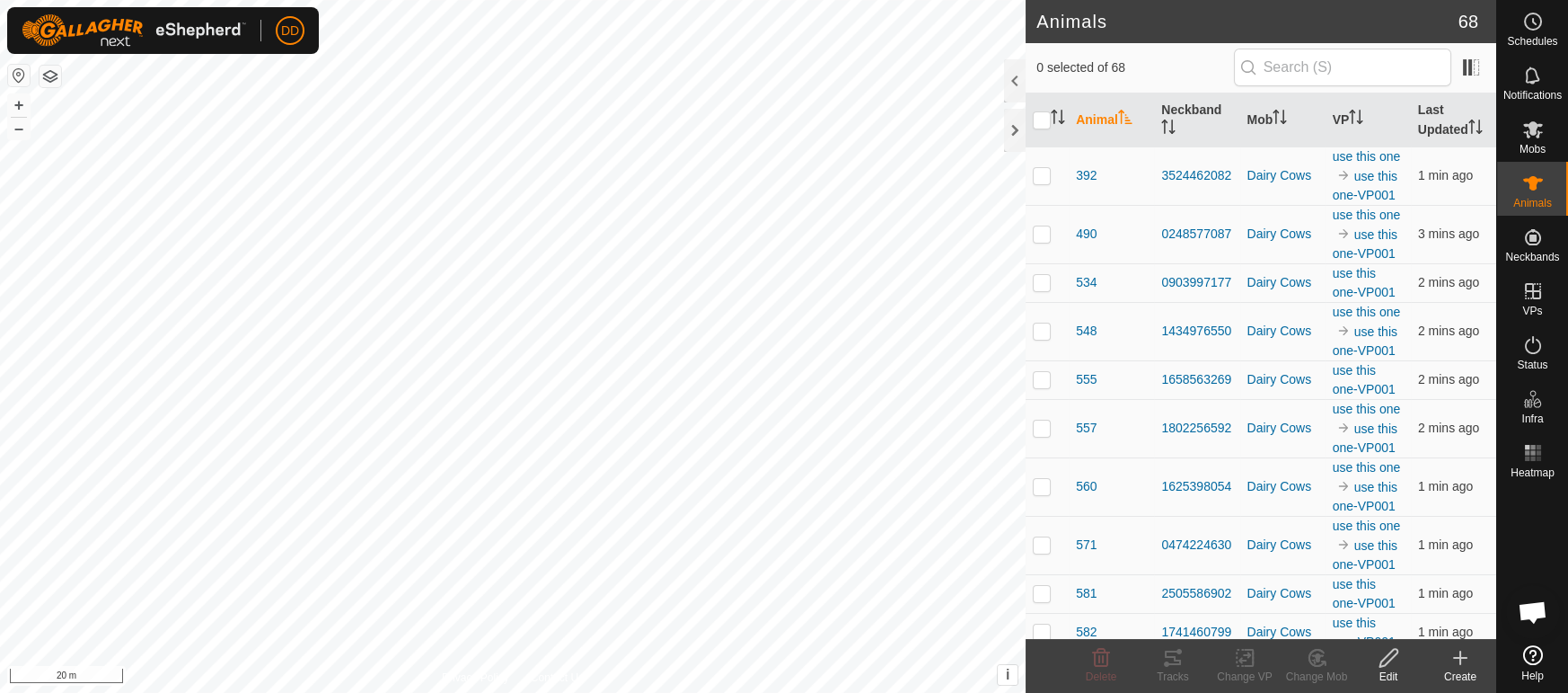
scroll to position [2530, 0]
click at [1373, 117] on th "VP" at bounding box center [1369, 120] width 85 height 54
